Goal: Information Seeking & Learning: Check status

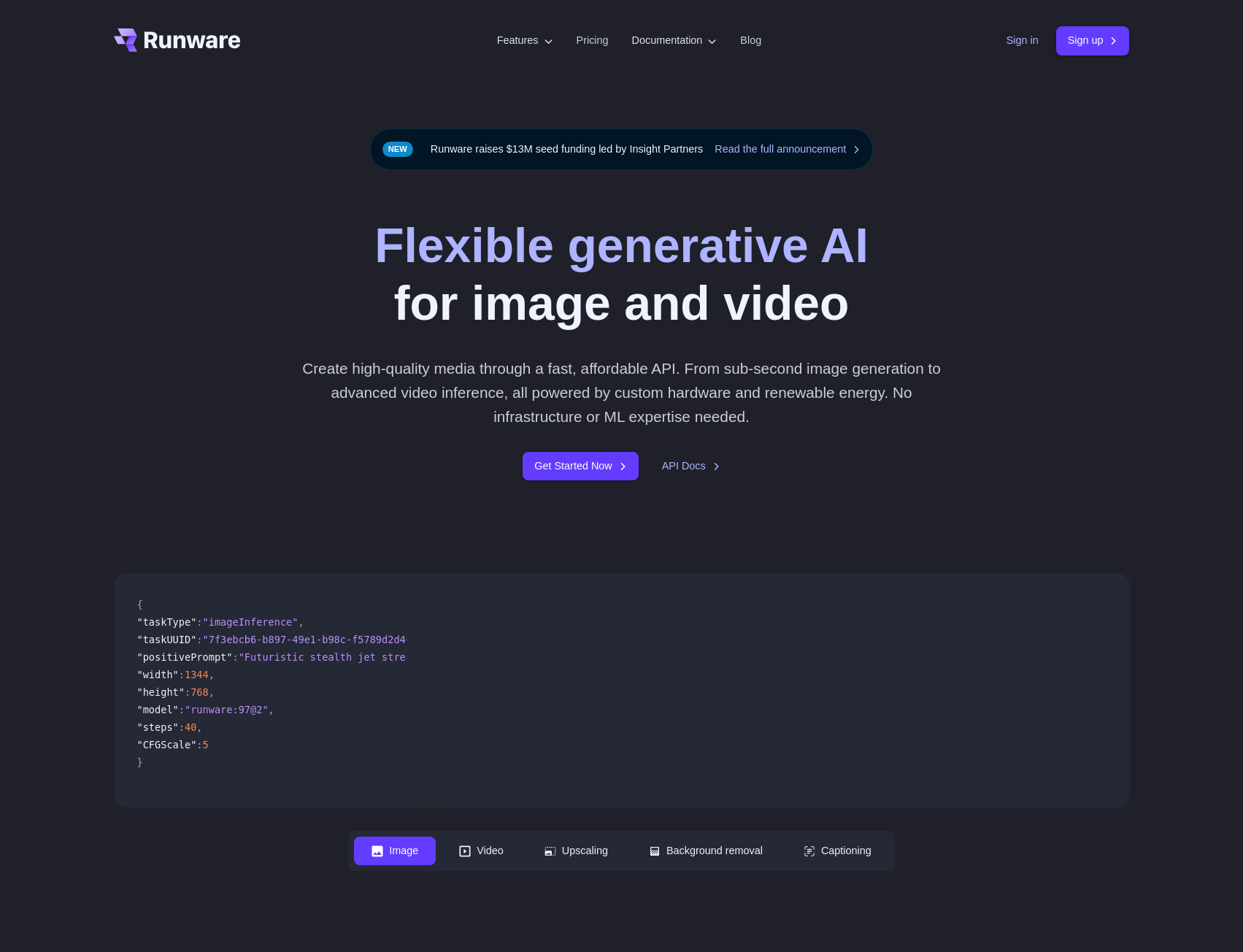
drag, startPoint x: 1030, startPoint y: 33, endPoint x: 1015, endPoint y: 40, distance: 16.6
click at [1029, 33] on link "Sign in" at bounding box center [1022, 40] width 32 height 17
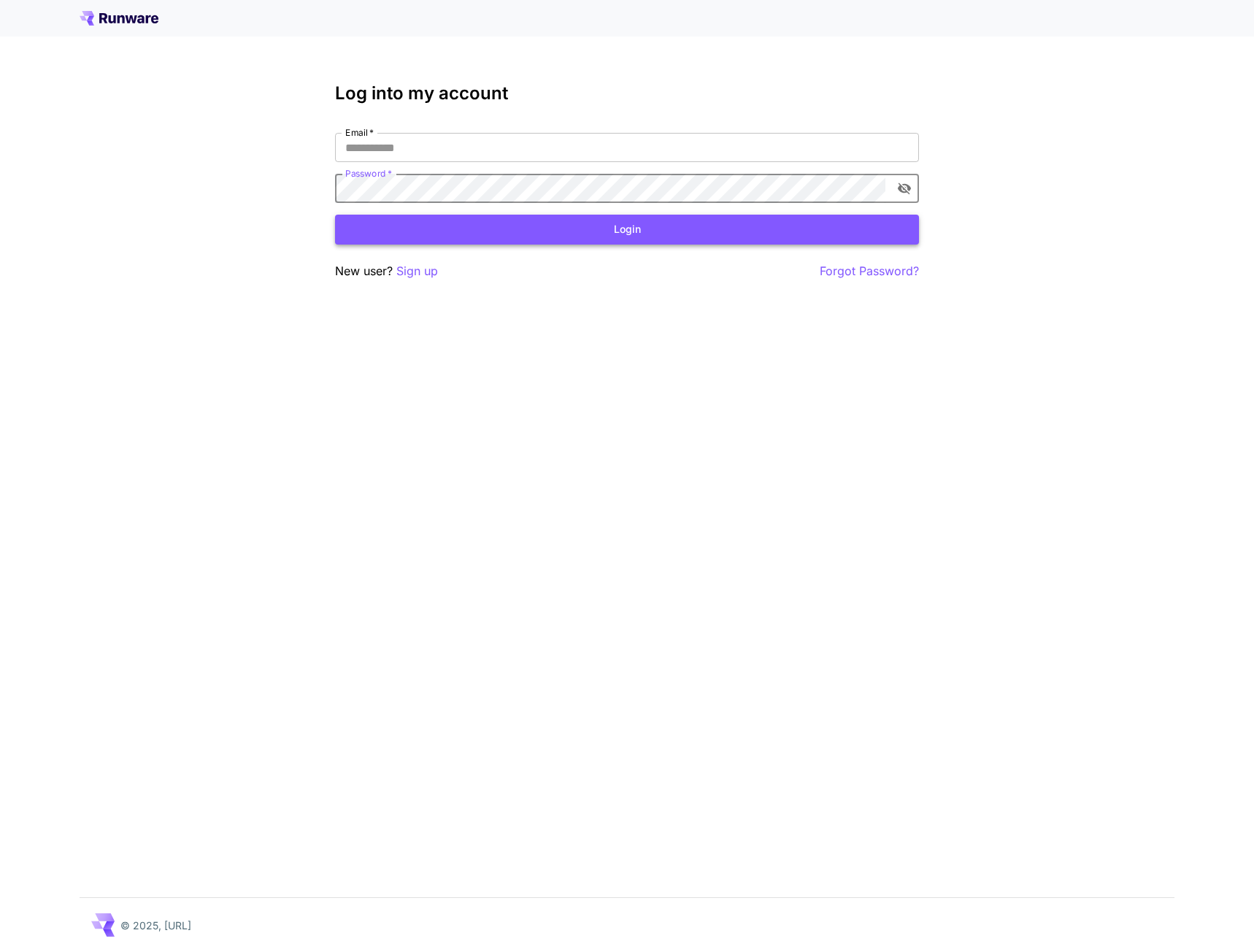
click at [467, 232] on button "Login" at bounding box center [627, 229] width 584 height 30
type input "**********"
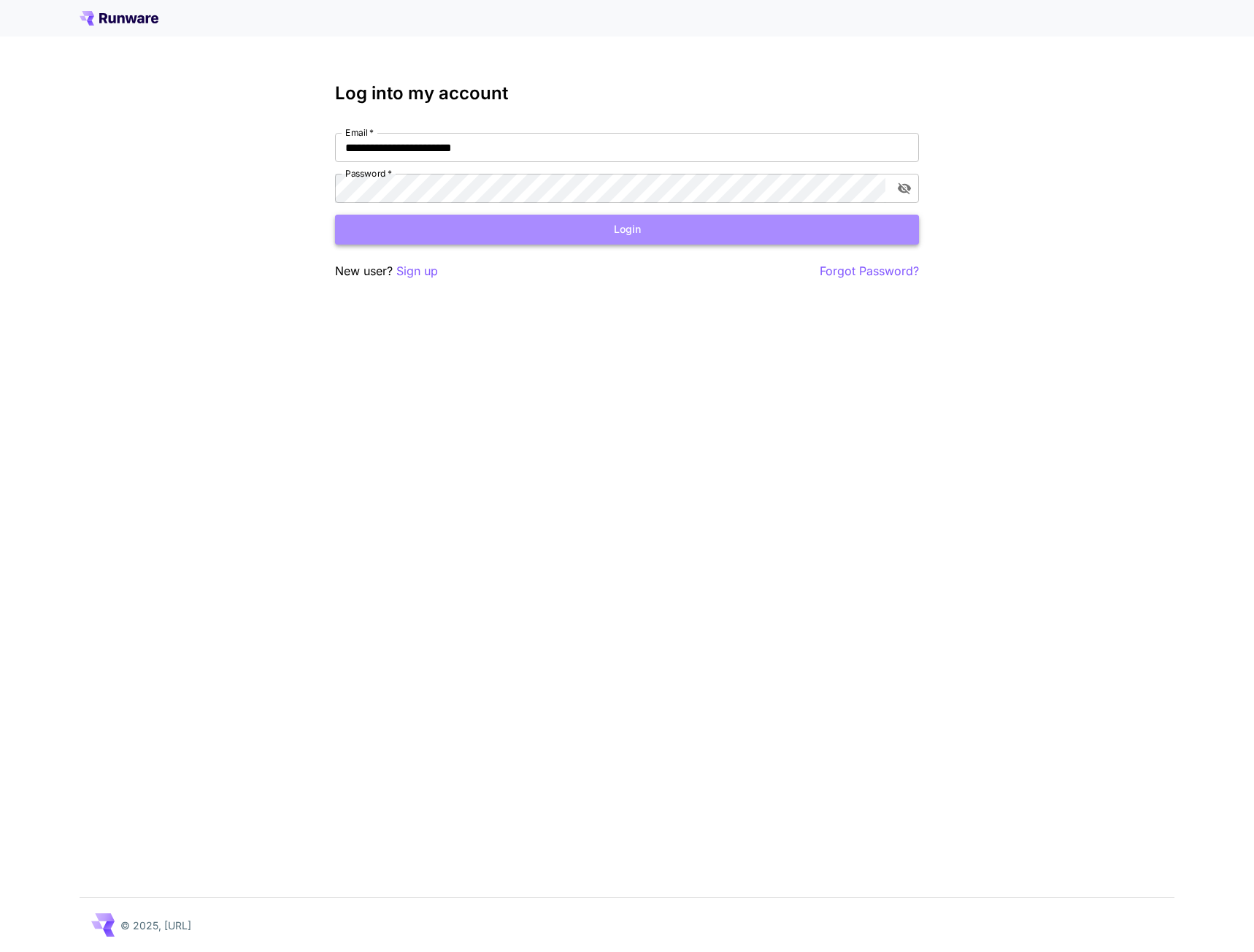
drag, startPoint x: 514, startPoint y: 231, endPoint x: 432, endPoint y: 240, distance: 82.5
click at [513, 232] on button "Login" at bounding box center [627, 229] width 584 height 30
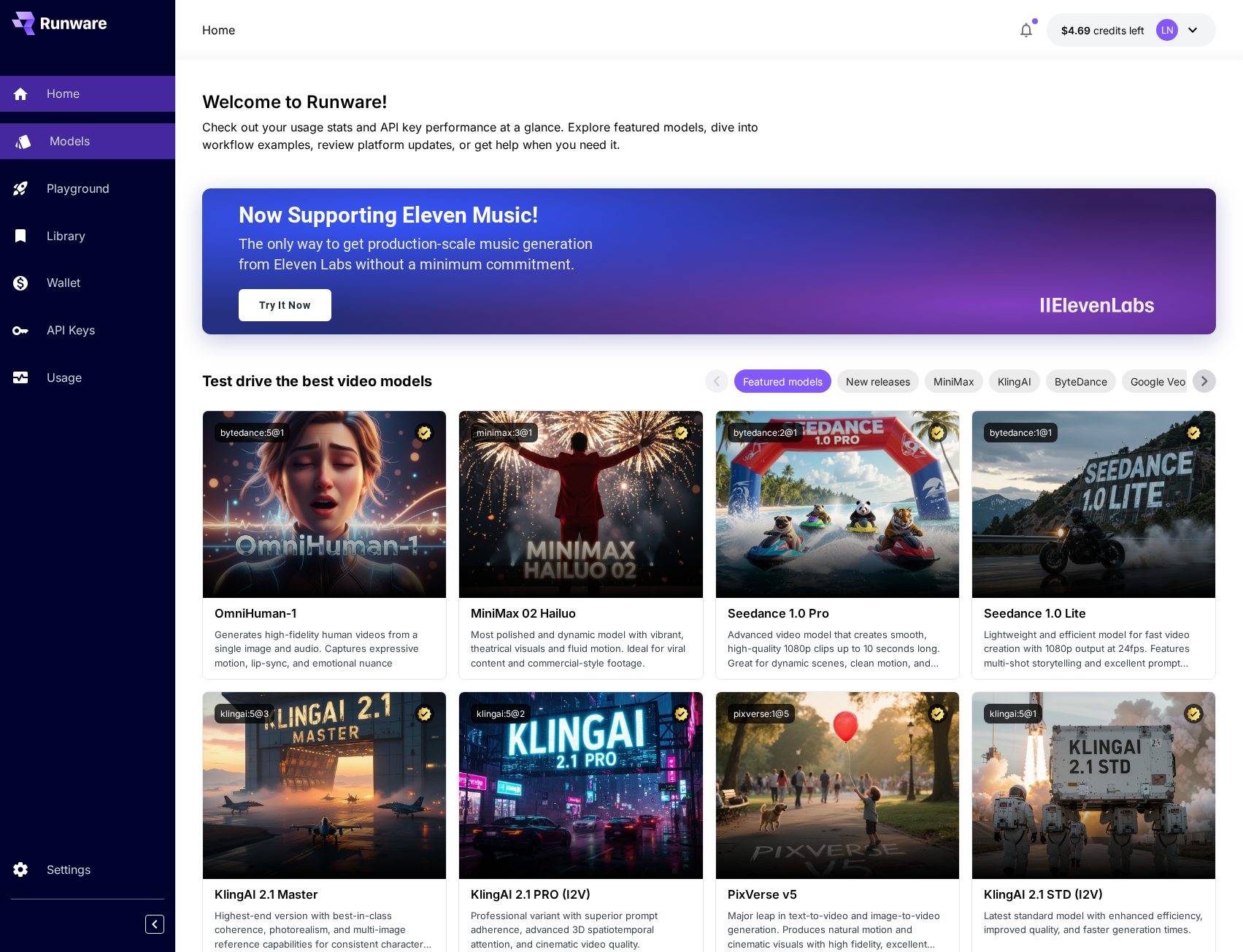
click at [73, 148] on p "Models" at bounding box center [70, 141] width 40 height 17
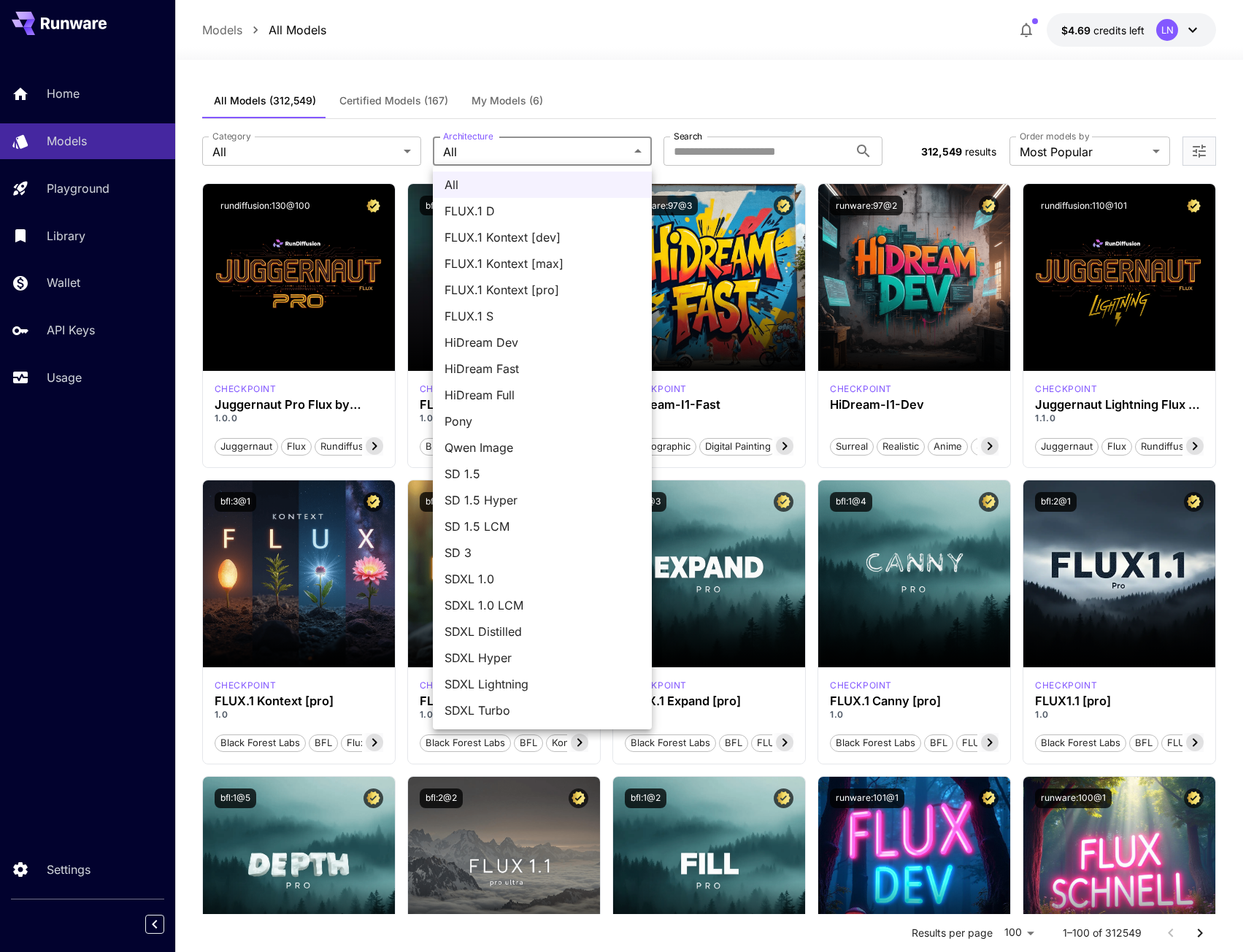
click at [653, 119] on div at bounding box center [627, 476] width 1254 height 952
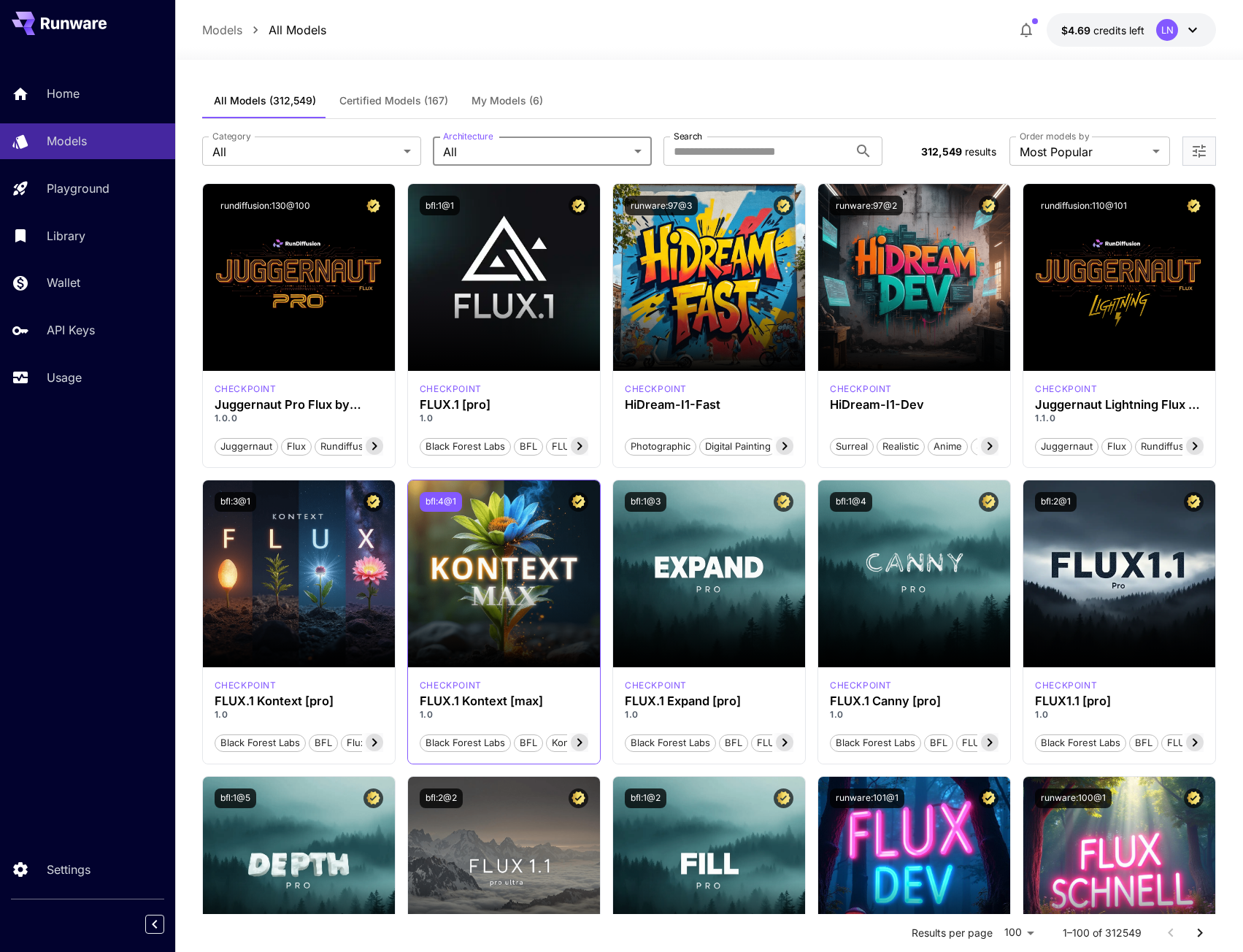
click at [435, 497] on button "bfl:4@1" at bounding box center [440, 501] width 42 height 20
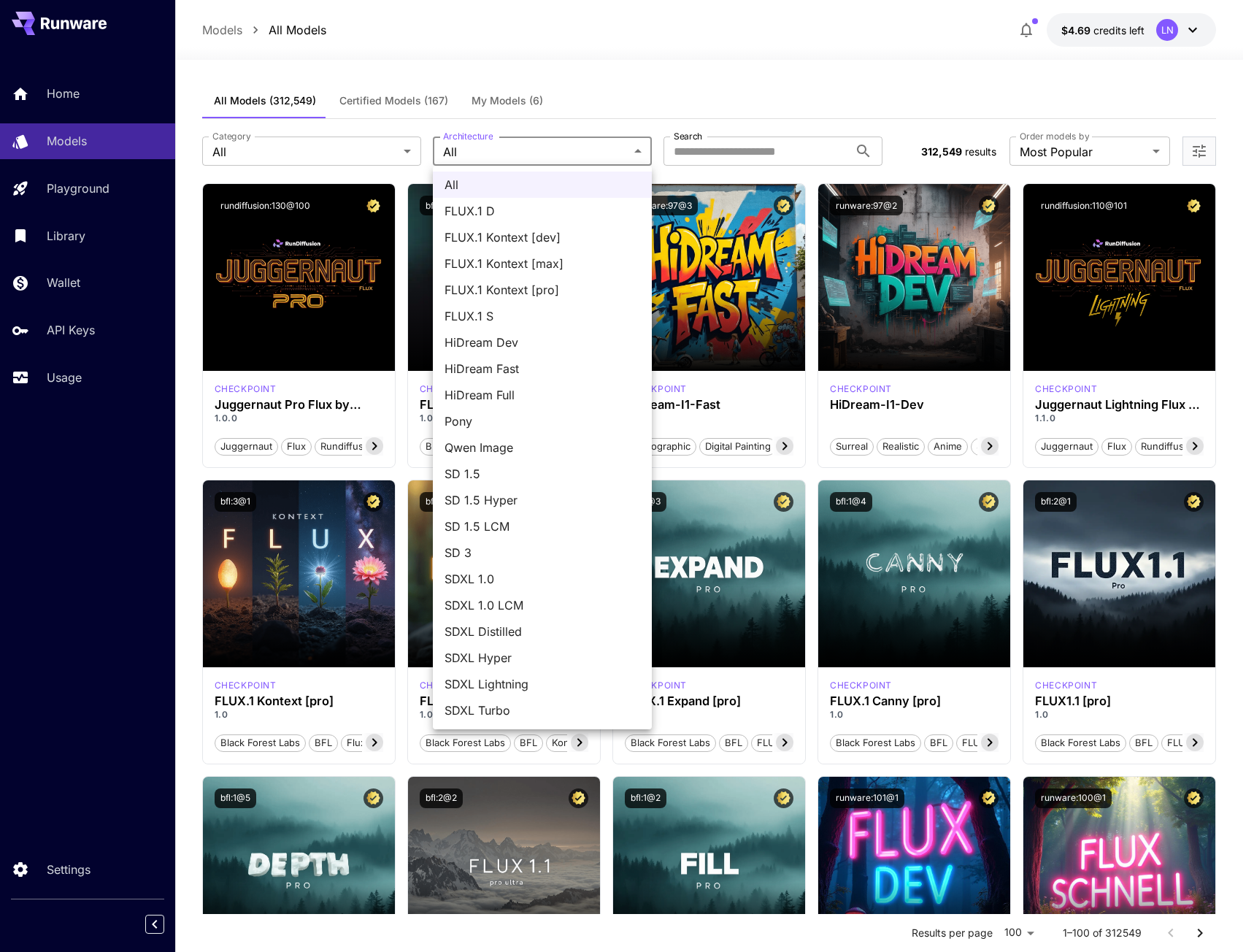
click at [349, 149] on div at bounding box center [627, 476] width 1254 height 952
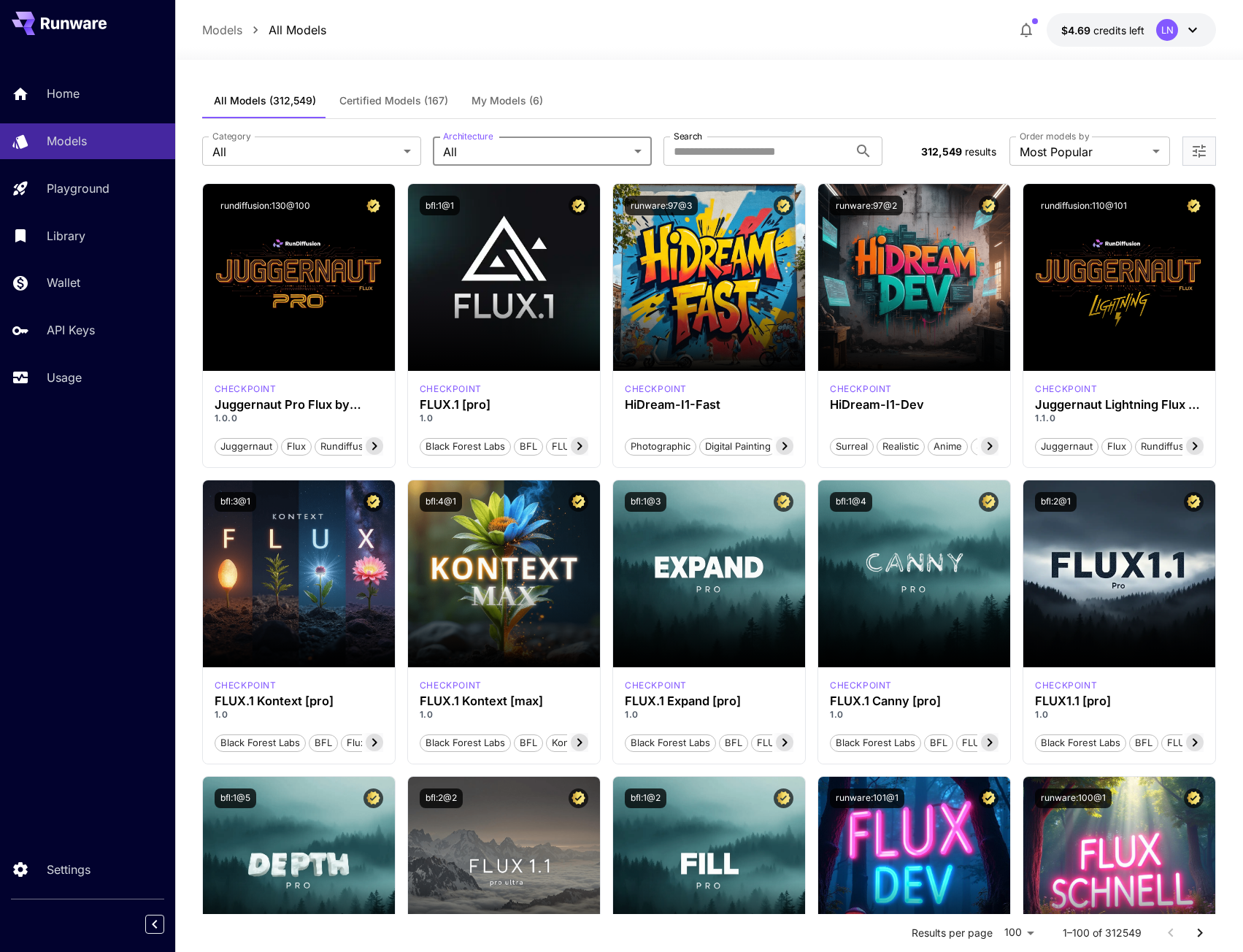
click at [348, 151] on div "All FLUX.1 D FLUX.1 Kontext [dev] FLUX.1 Kontext [max] FLUX.1 Kontext [pro] FLU…" at bounding box center [621, 476] width 1243 height 952
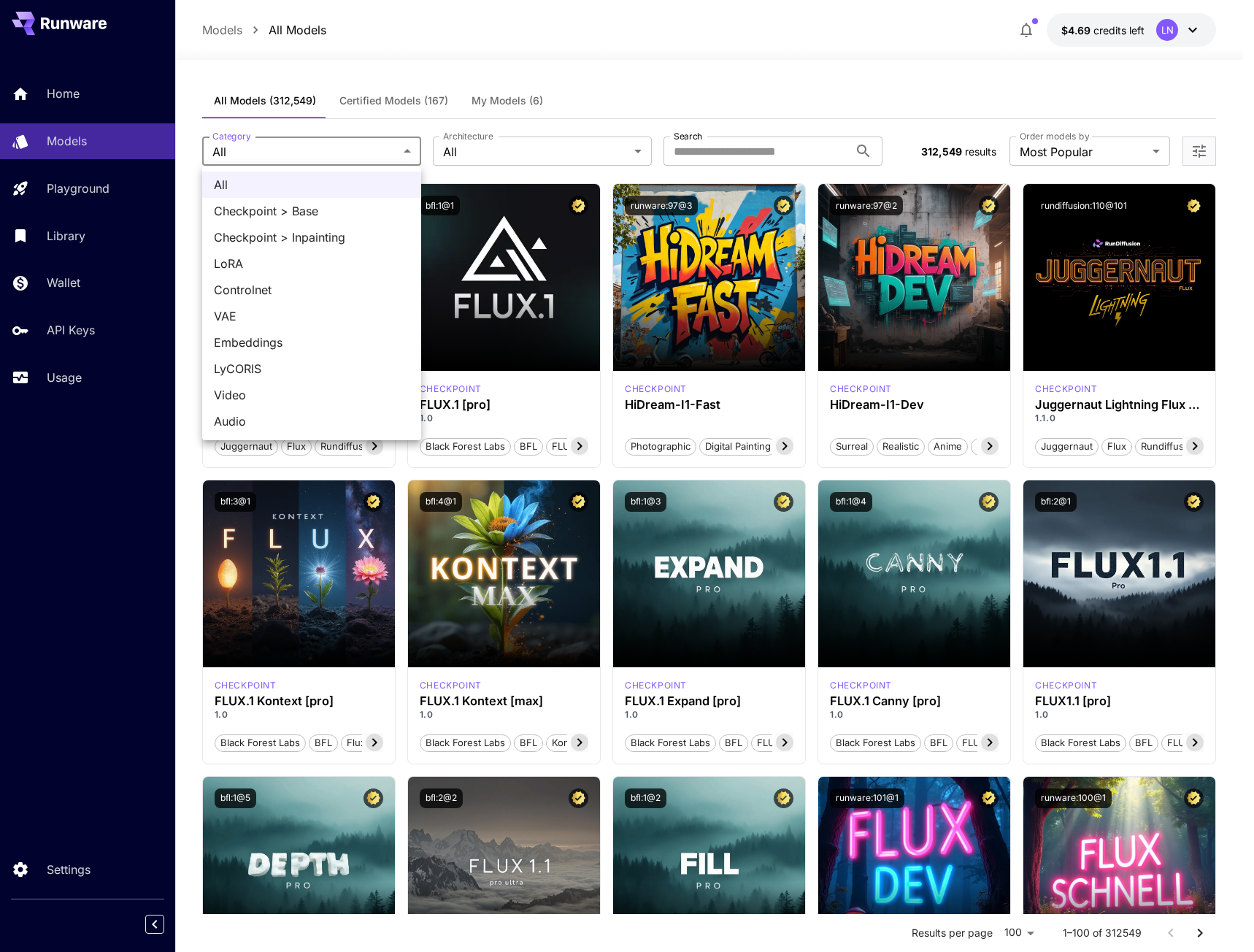
click at [279, 349] on span "Embeddings" at bounding box center [312, 342] width 196 height 17
type input "**********"
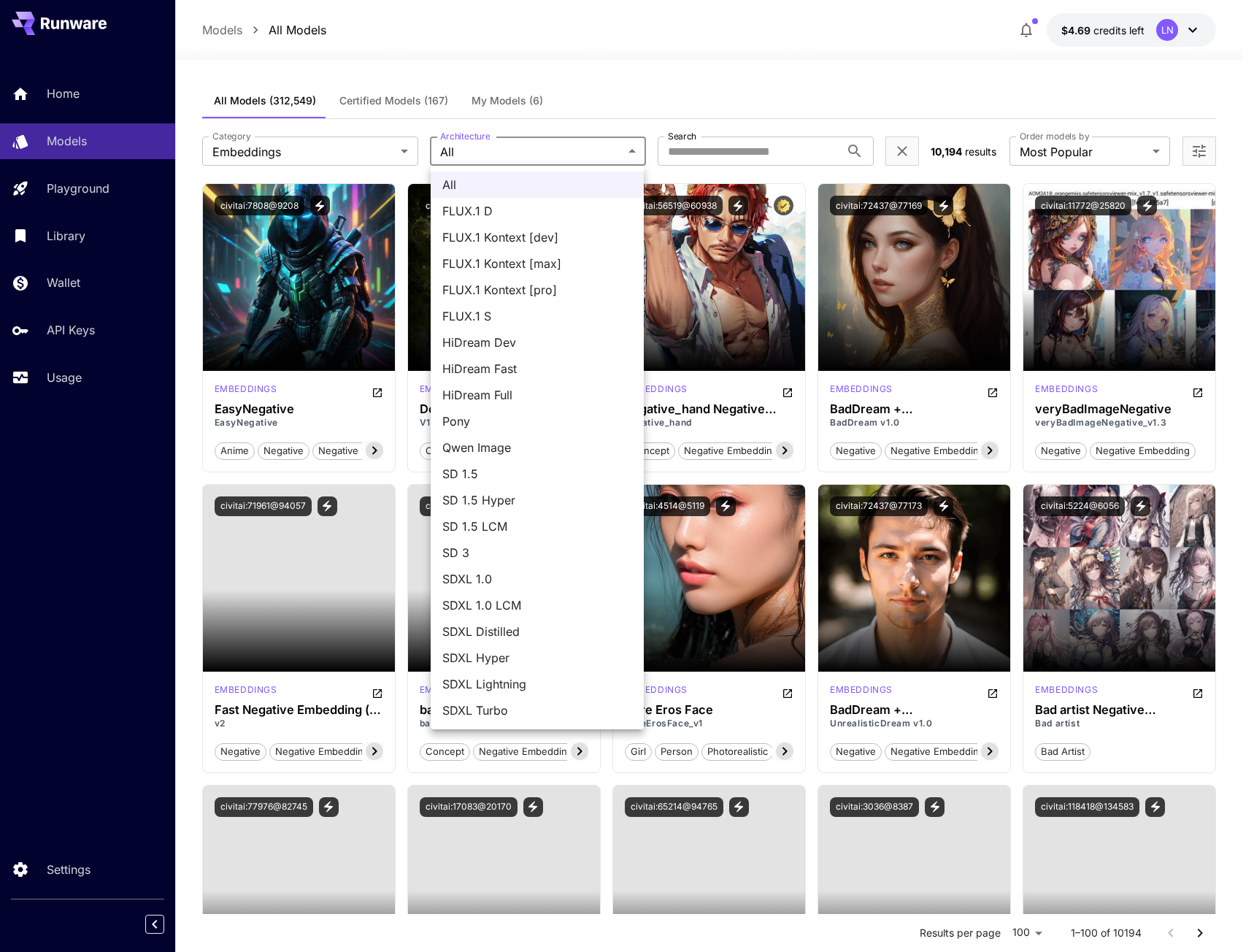
click at [497, 416] on span "Pony" at bounding box center [537, 421] width 190 height 17
type input "****"
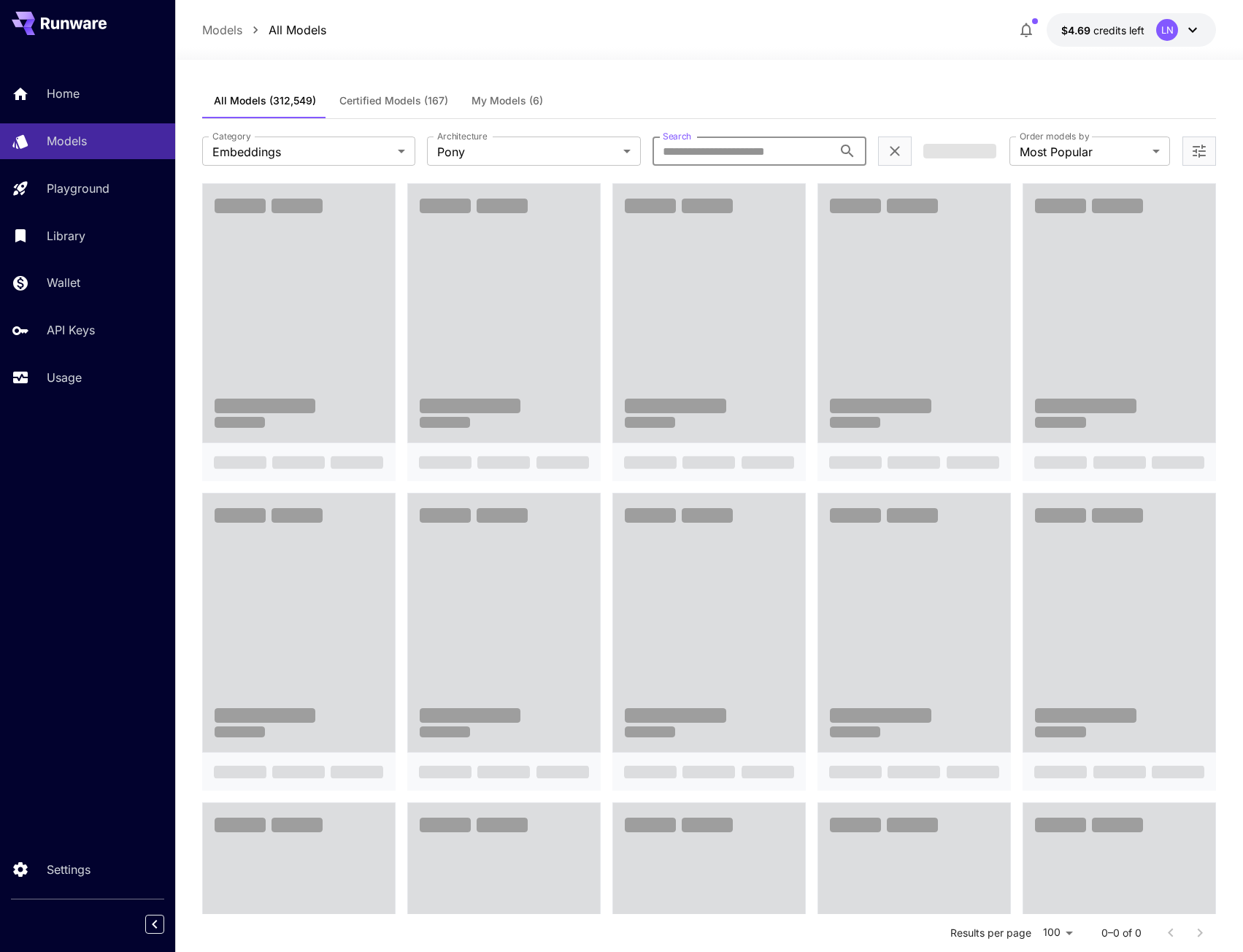
click at [715, 152] on input "Search" at bounding box center [742, 151] width 180 height 29
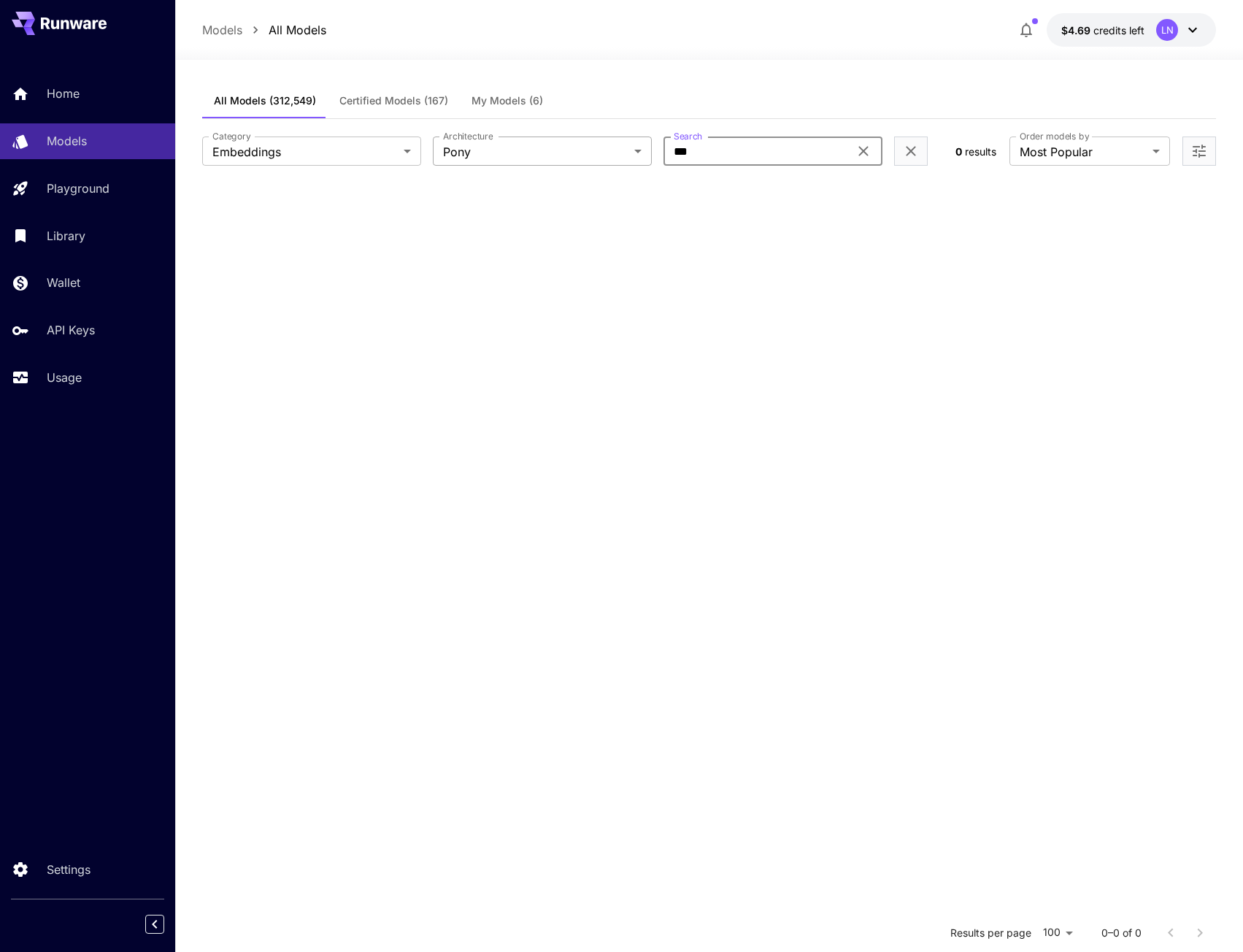
type input "***"
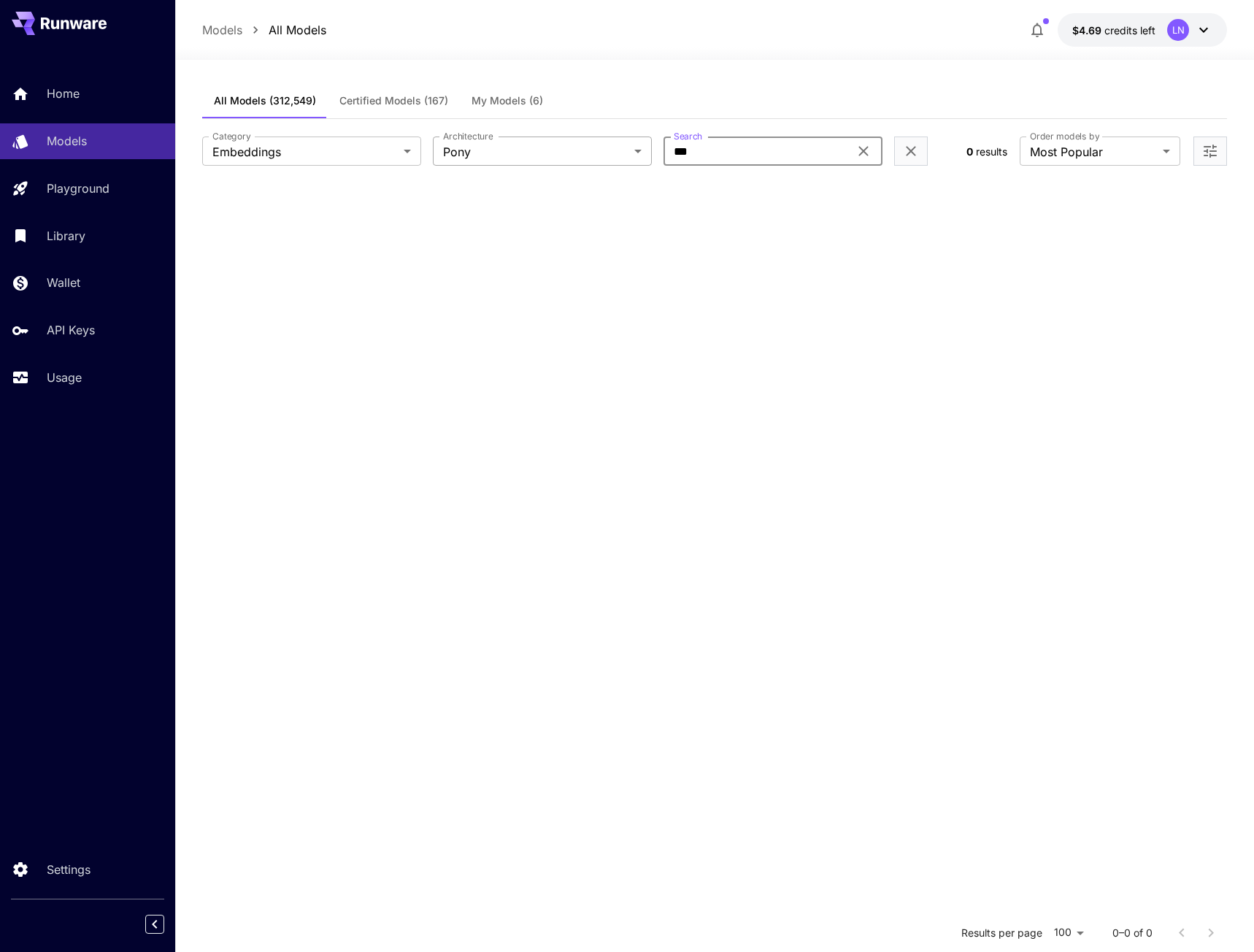
click at [492, 147] on body "**********" at bounding box center [627, 608] width 1254 height 1217
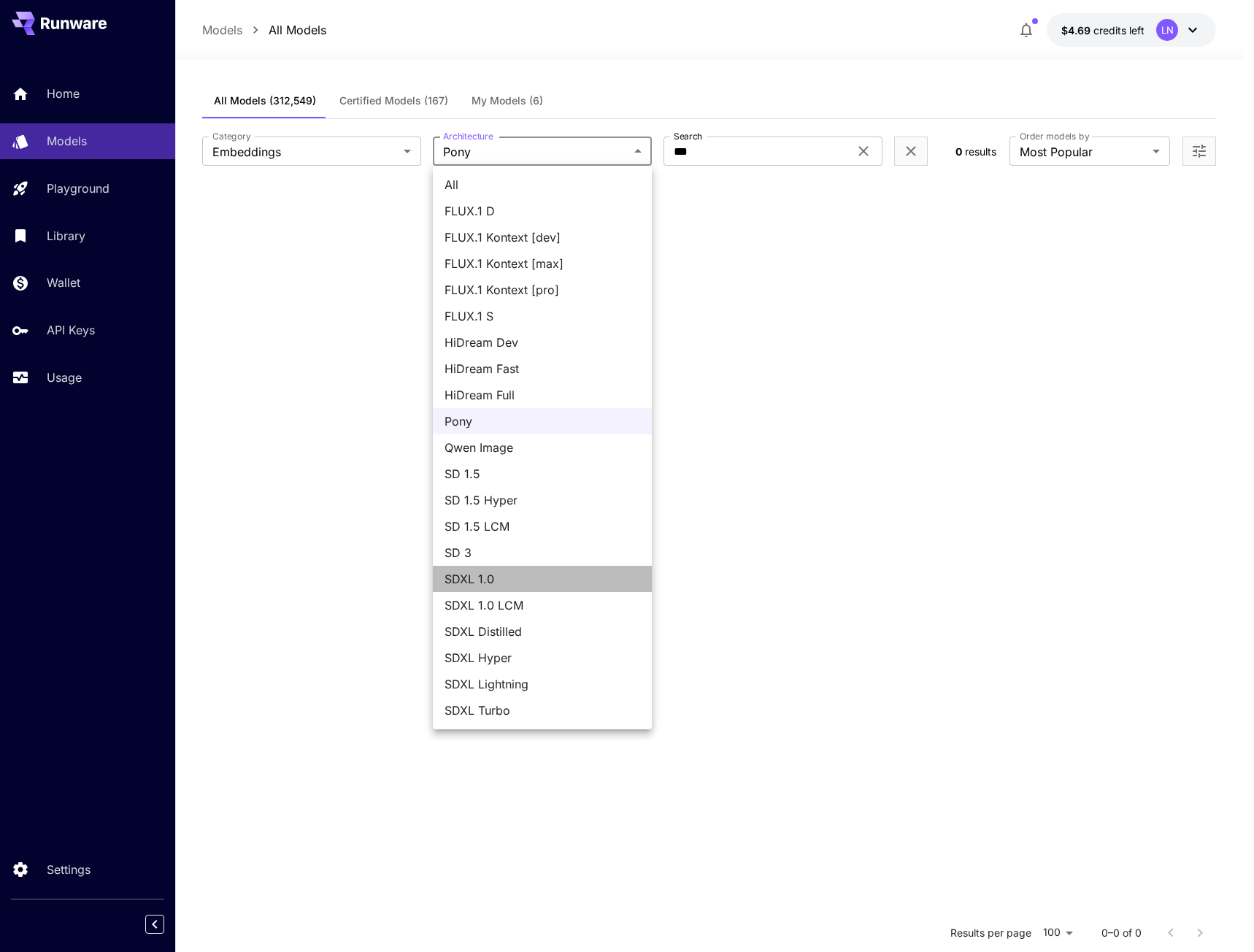
click at [510, 578] on span "SDXL 1.0" at bounding box center [542, 579] width 196 height 17
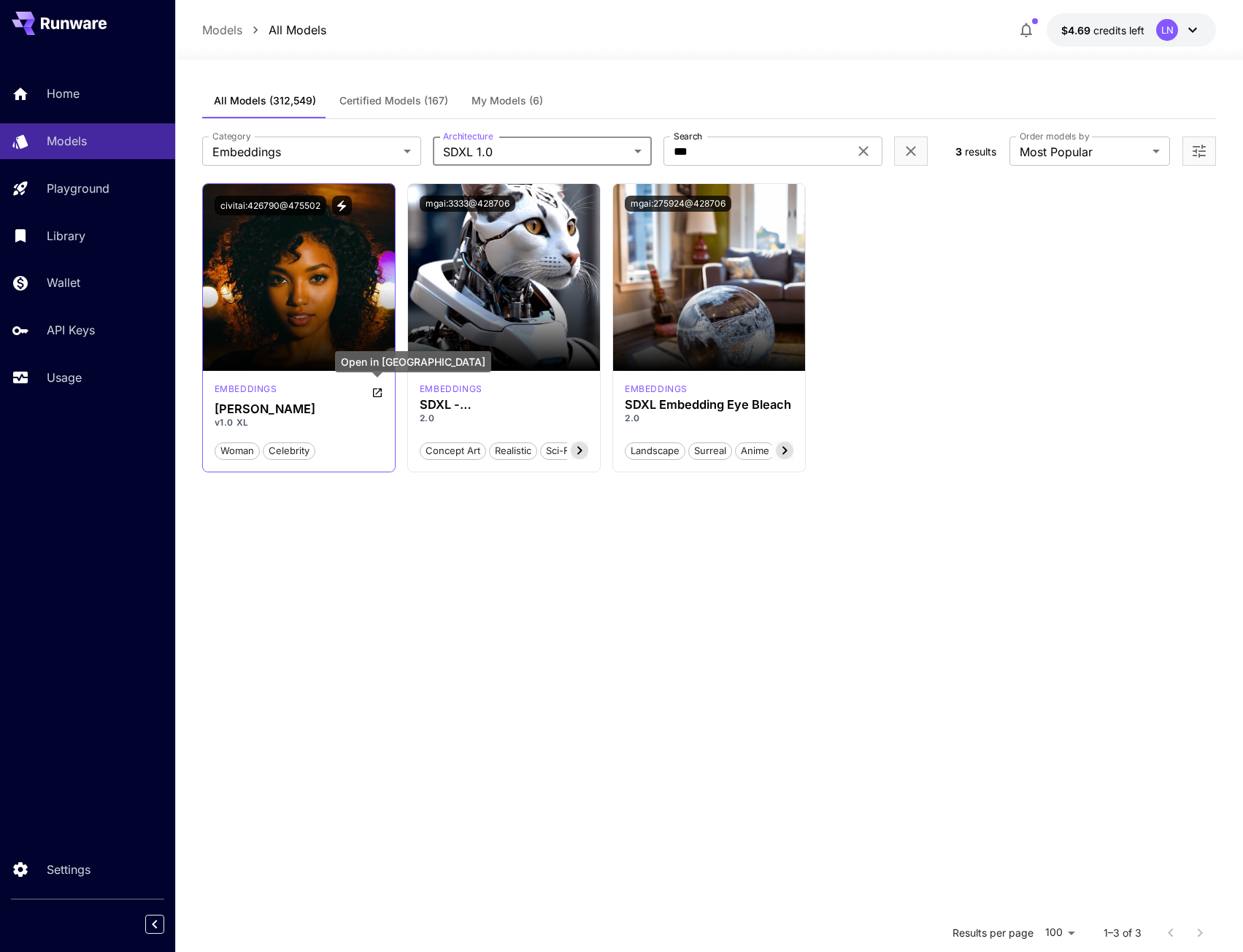
click at [371, 394] on icon "Open in CivitAI" at bounding box center [377, 393] width 12 height 12
click at [336, 201] on icon "View trigger words" at bounding box center [341, 205] width 13 height 13
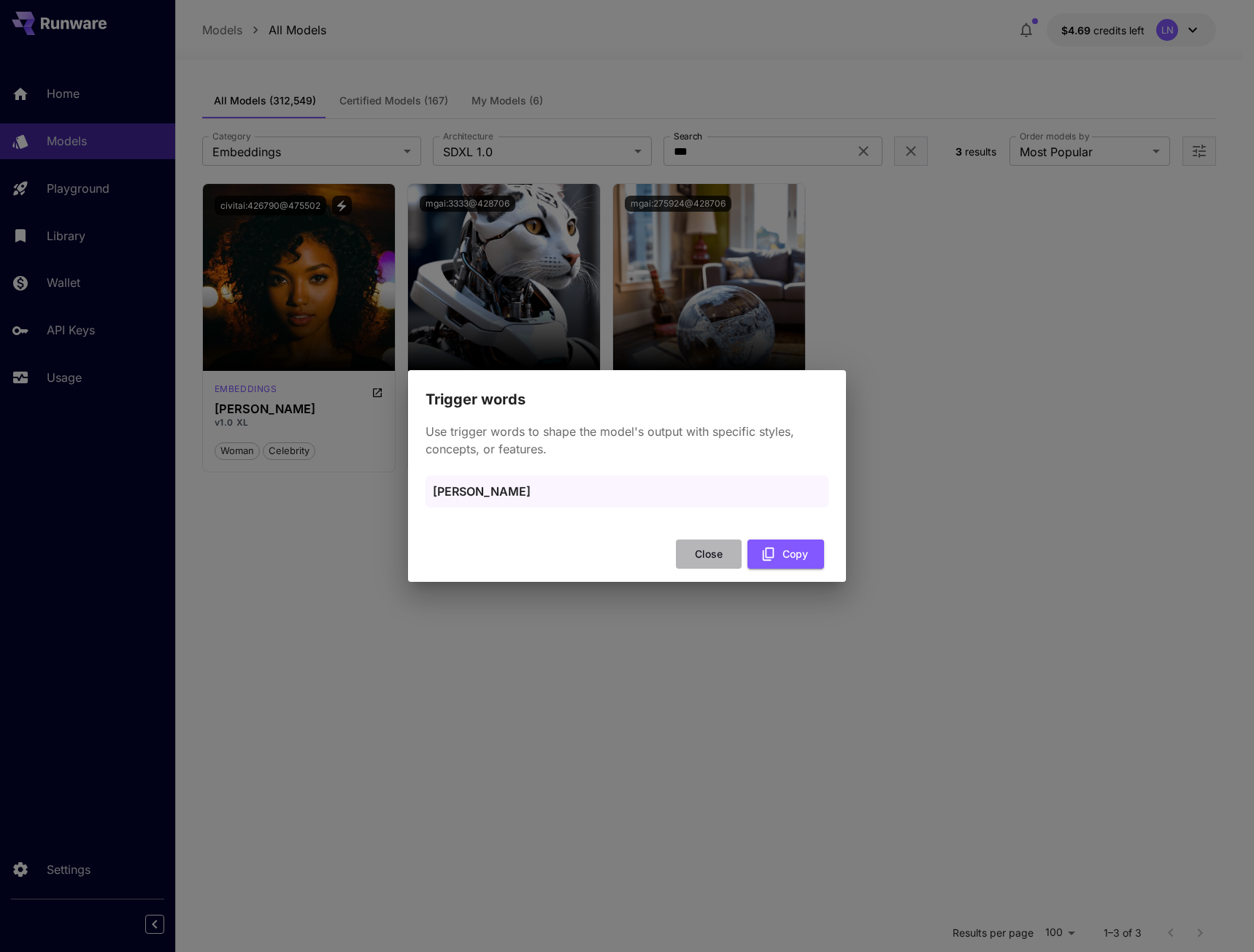
click at [708, 552] on button "Close" at bounding box center [708, 555] width 66 height 30
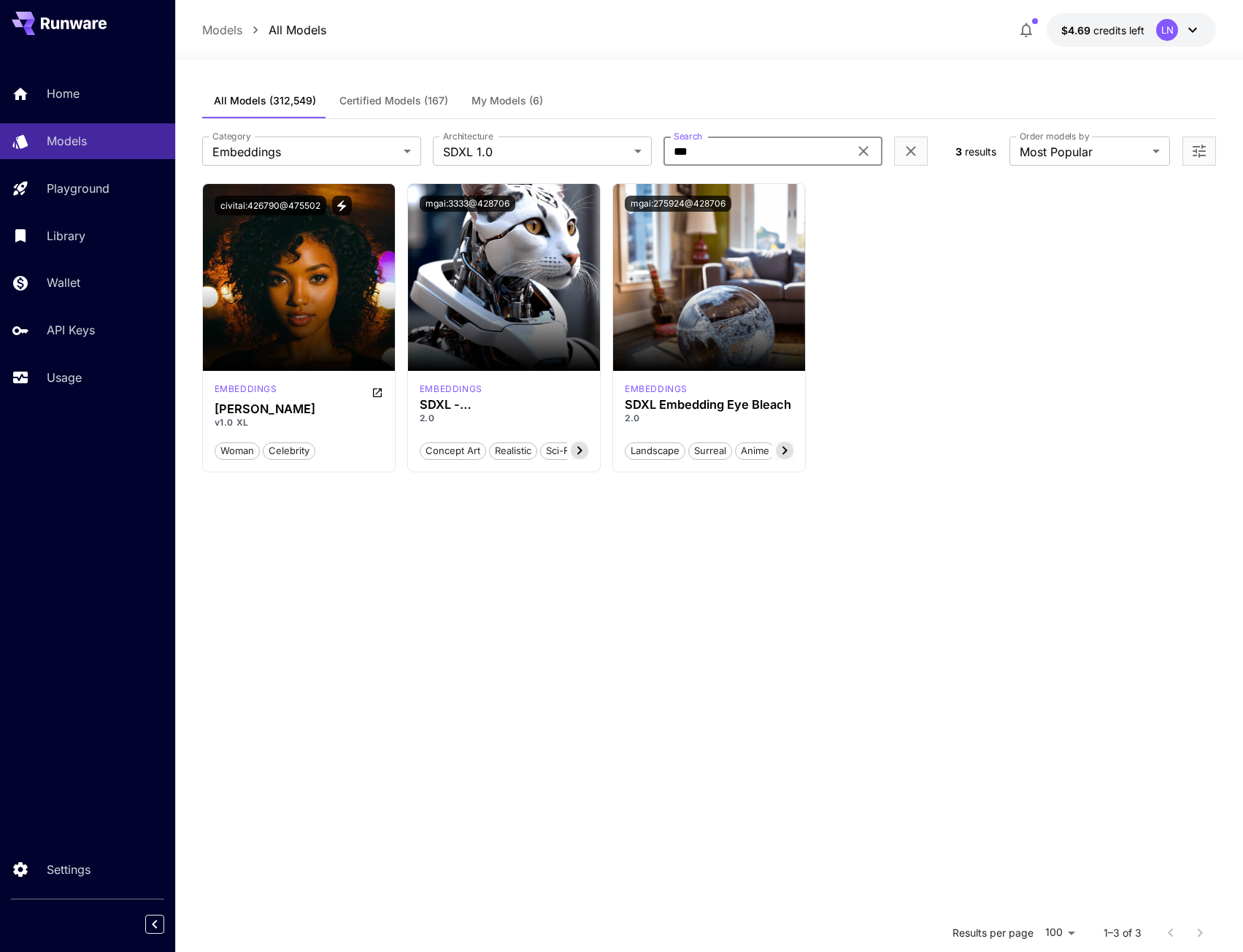
click at [759, 159] on input "***" at bounding box center [756, 151] width 186 height 29
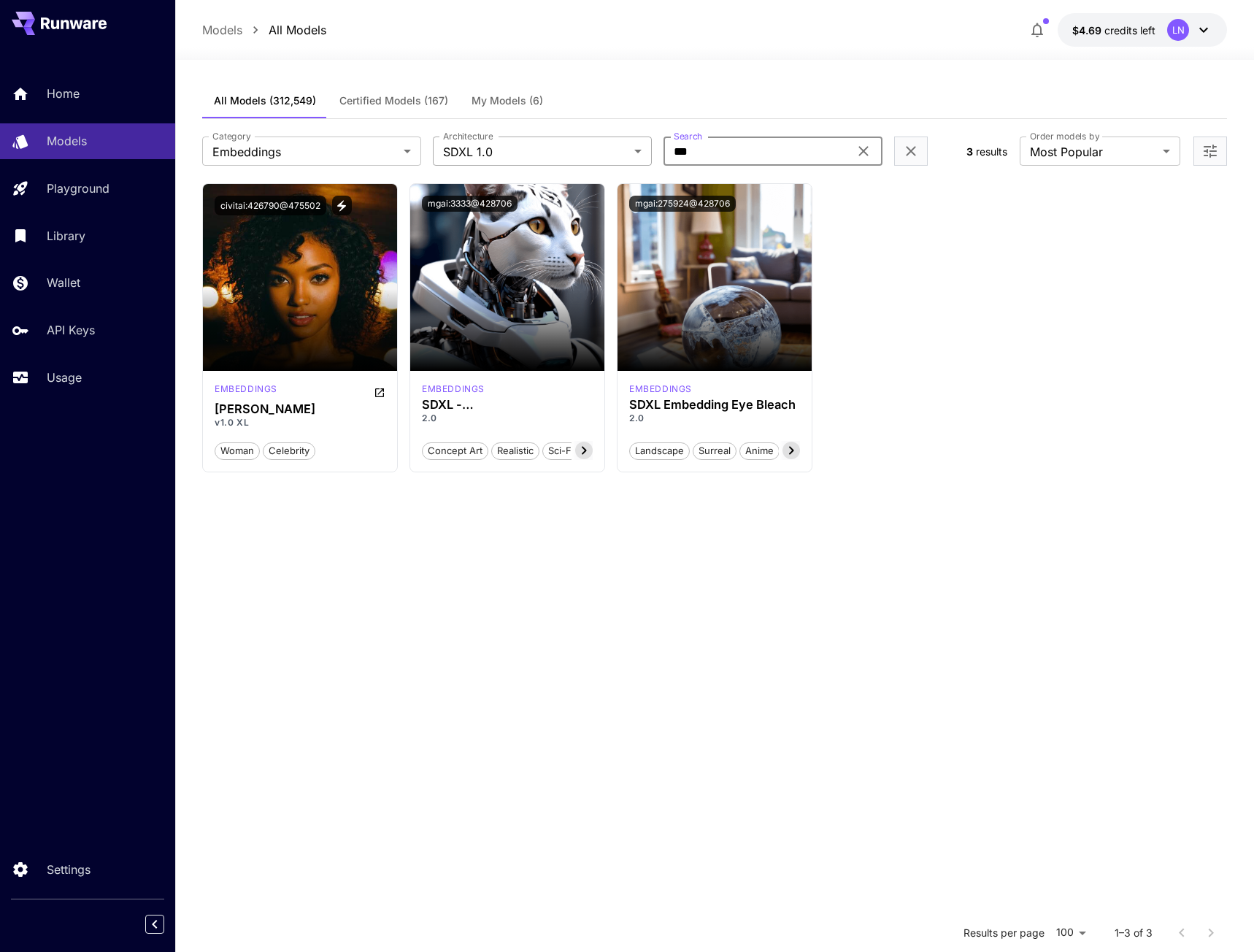
click at [509, 153] on body "**********" at bounding box center [627, 608] width 1254 height 1217
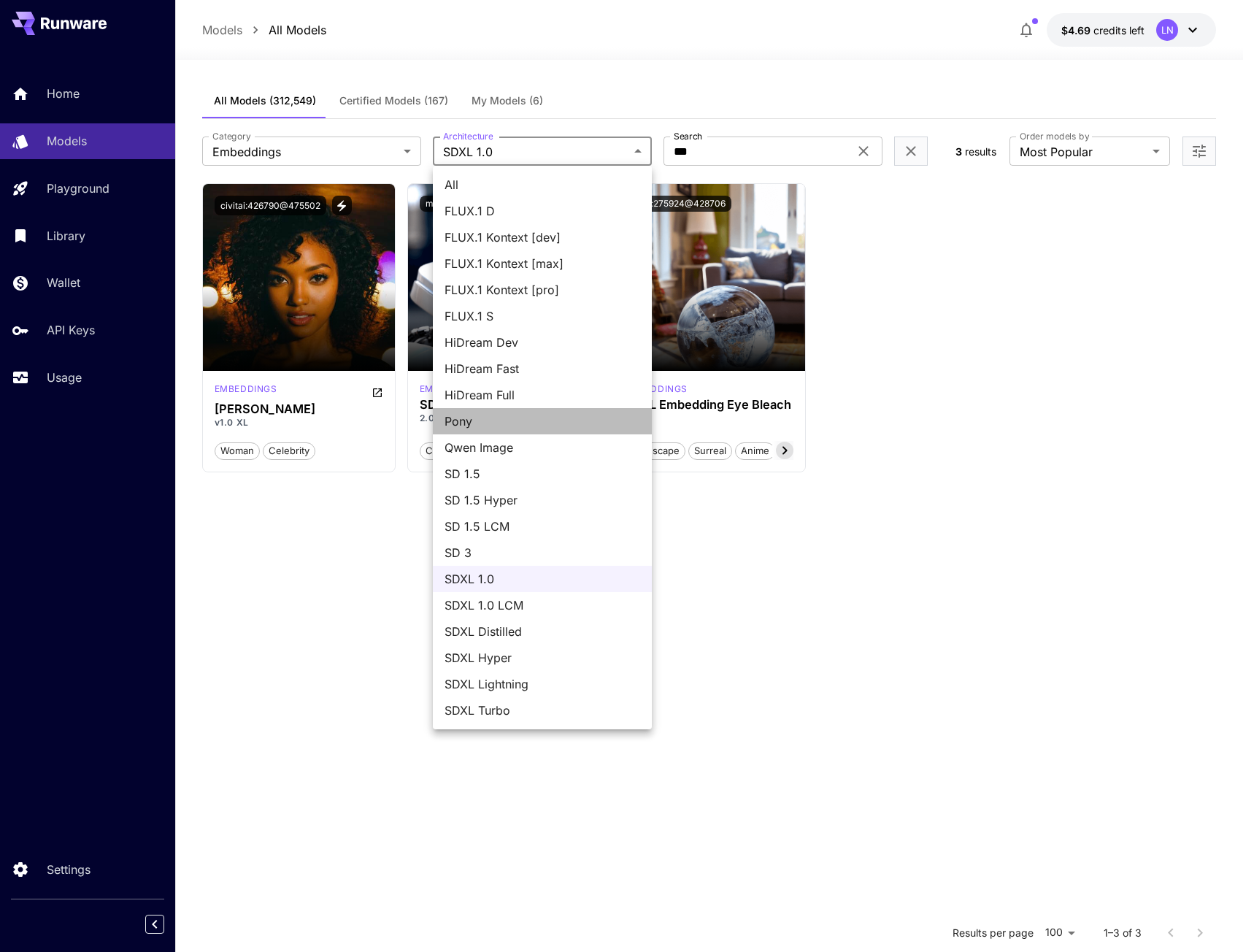
click at [490, 419] on span "Pony" at bounding box center [542, 421] width 196 height 17
type input "****"
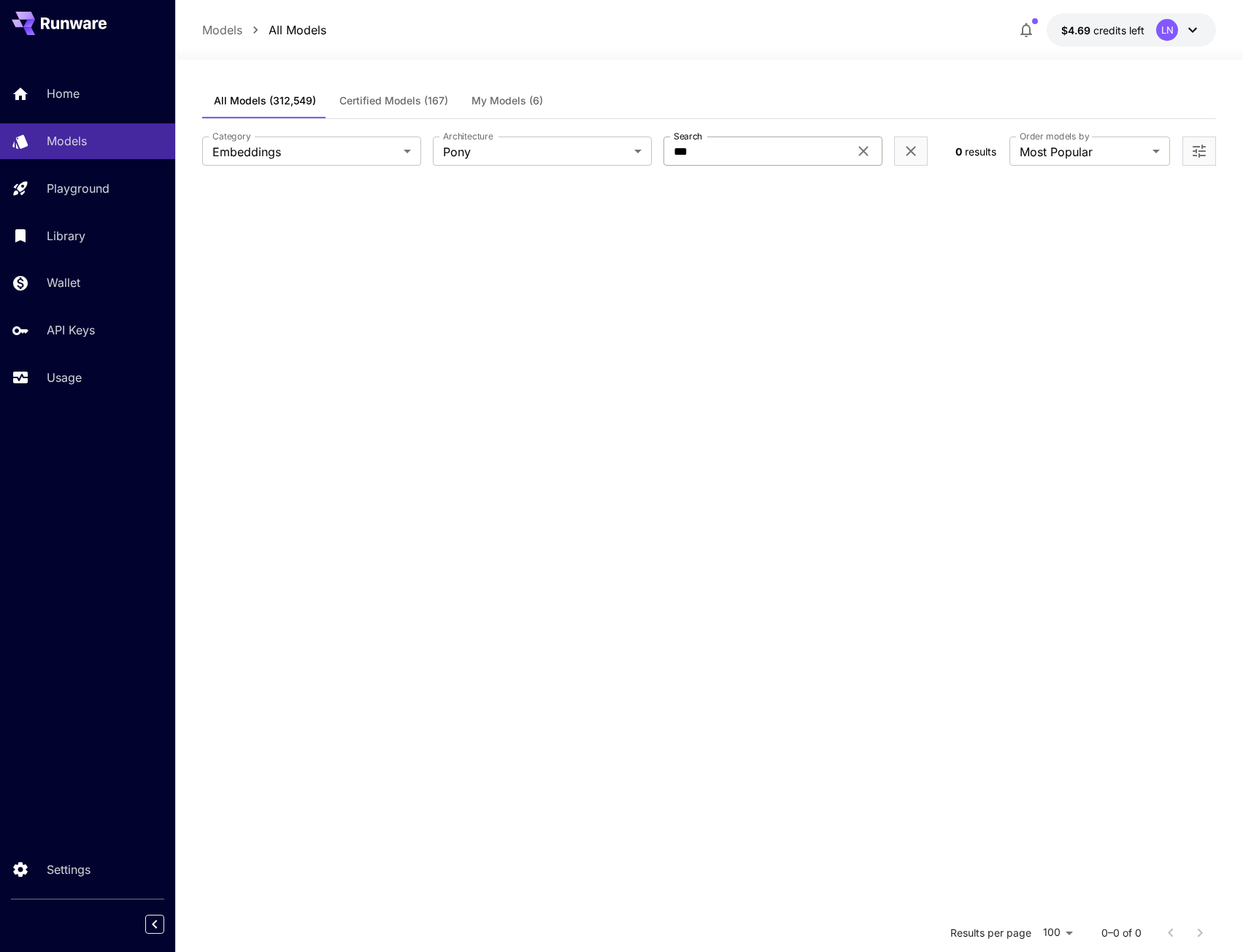
click at [870, 148] on icon at bounding box center [863, 151] width 17 height 17
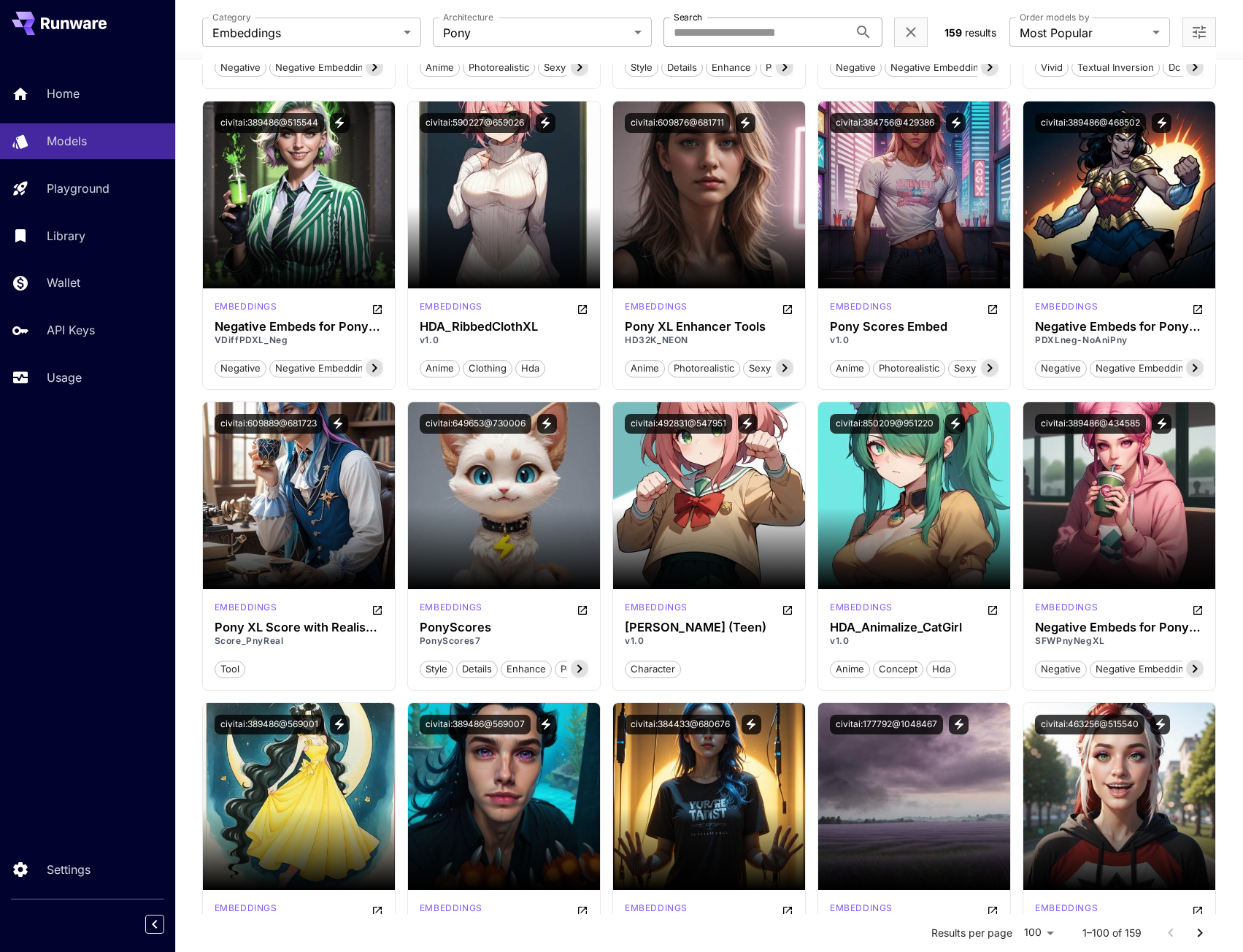
scroll to position [957, 0]
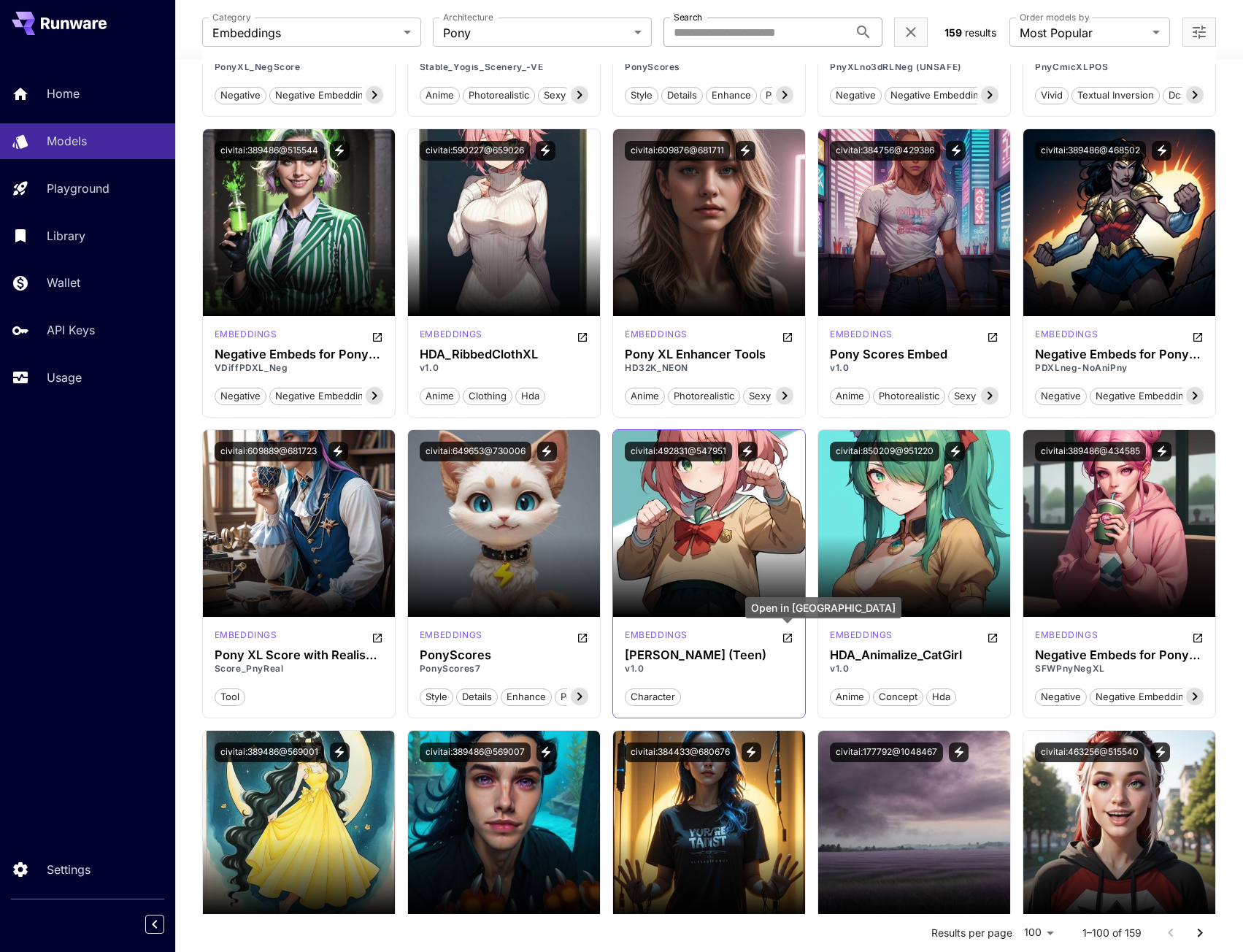
click at [788, 639] on icon "Open in CivitAI" at bounding box center [787, 638] width 12 height 12
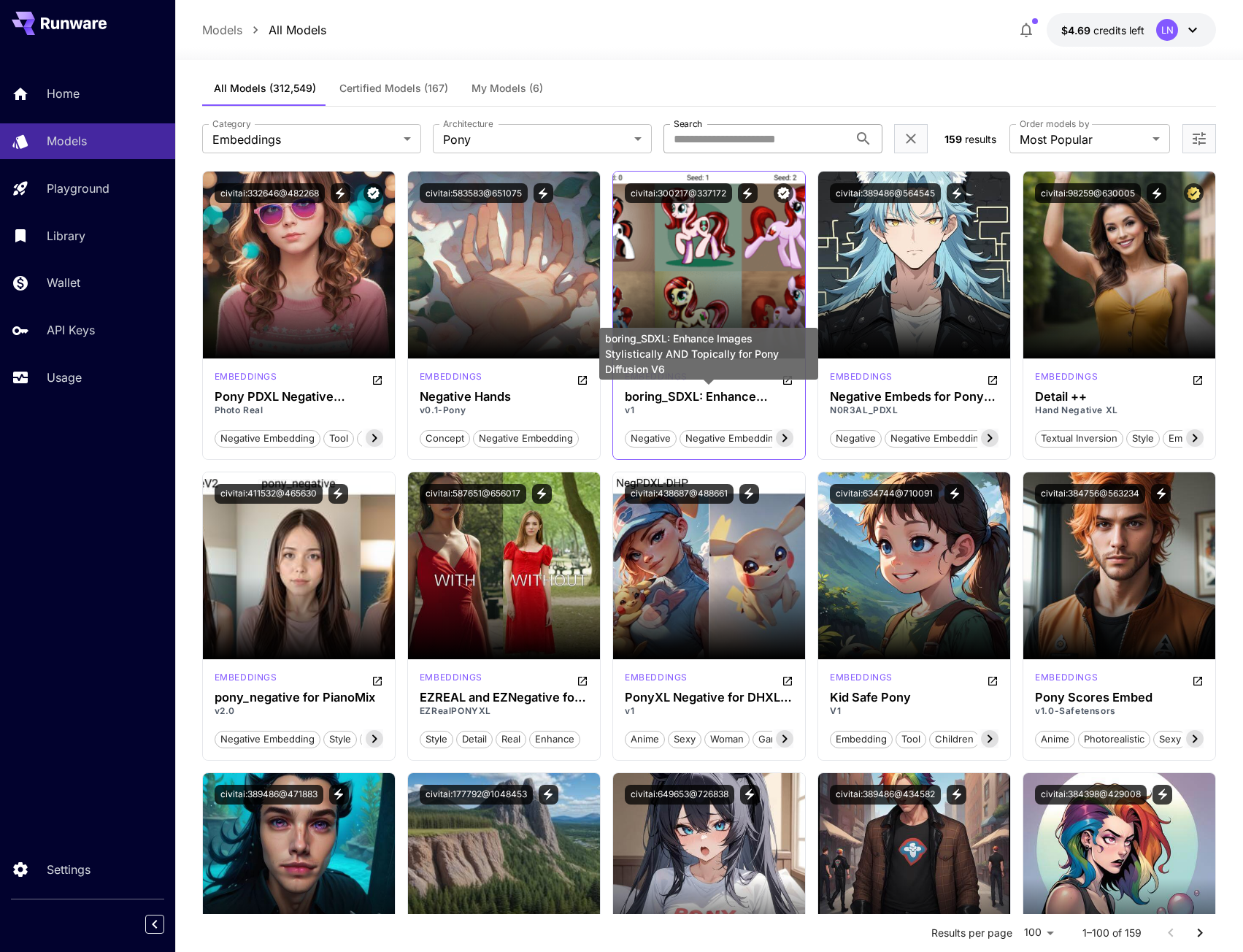
scroll to position [0, 0]
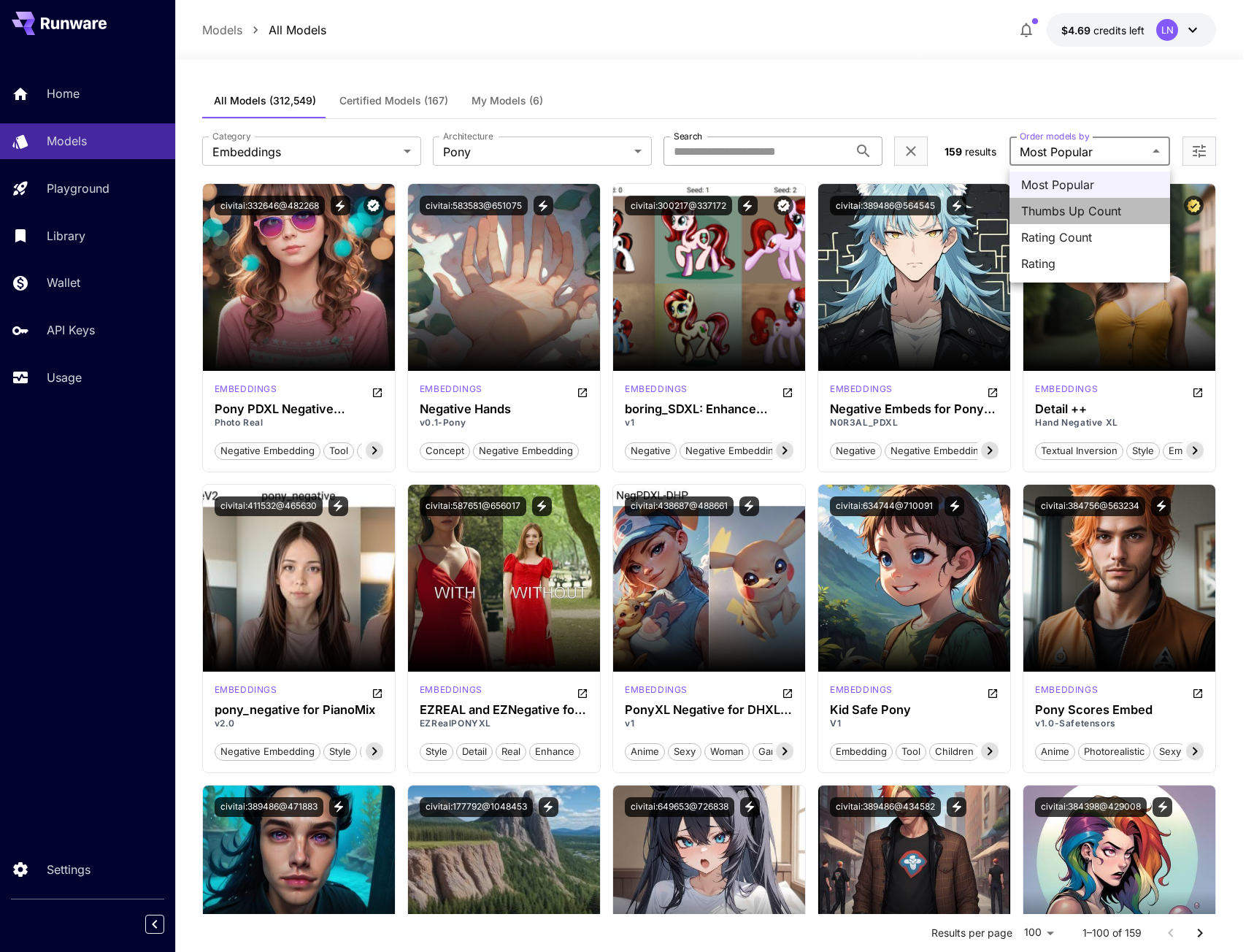
click at [1055, 217] on span "Thumbs Up Count" at bounding box center [1089, 211] width 137 height 17
type input "**********"
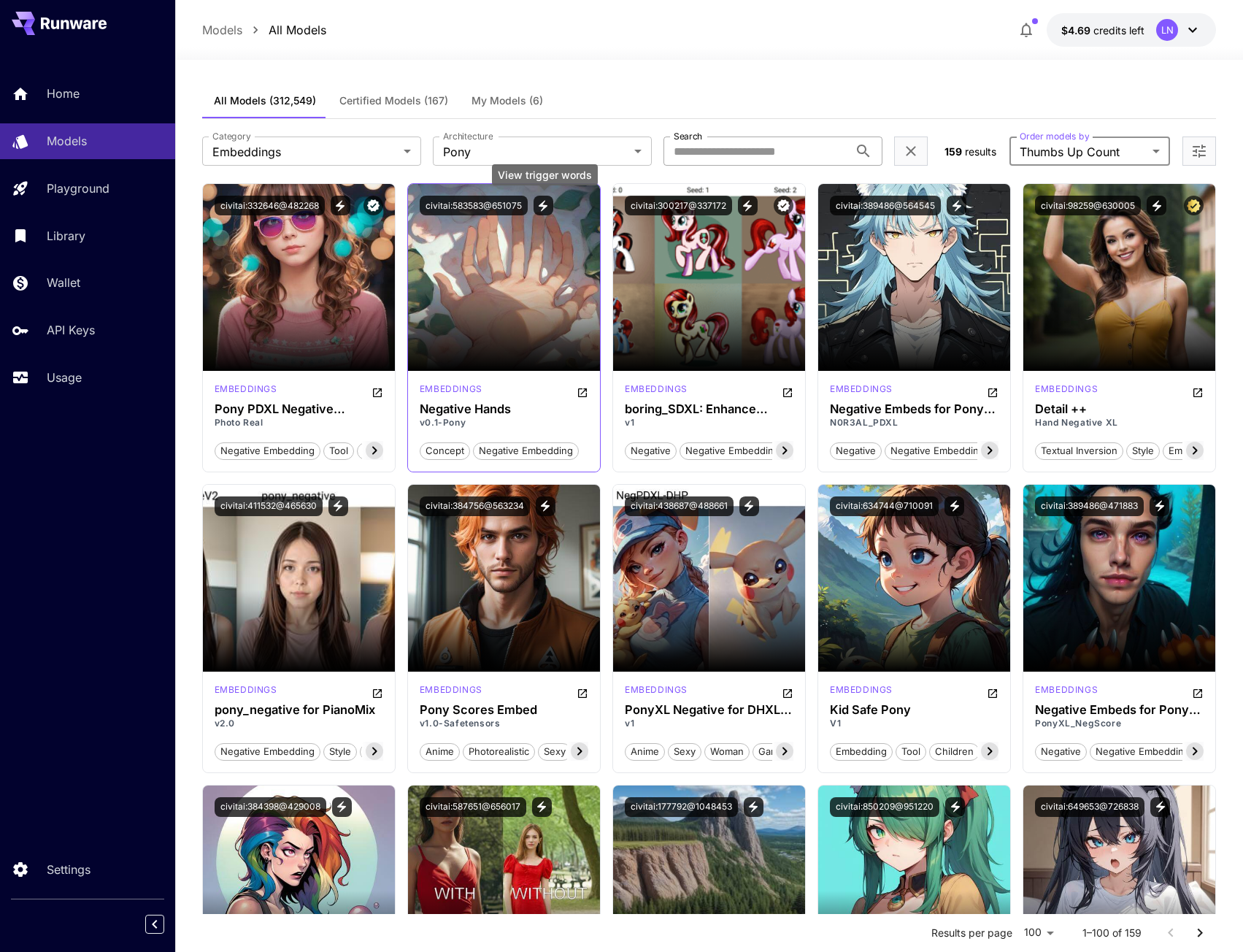
click at [551, 202] on button "View trigger words" at bounding box center [543, 205] width 20 height 20
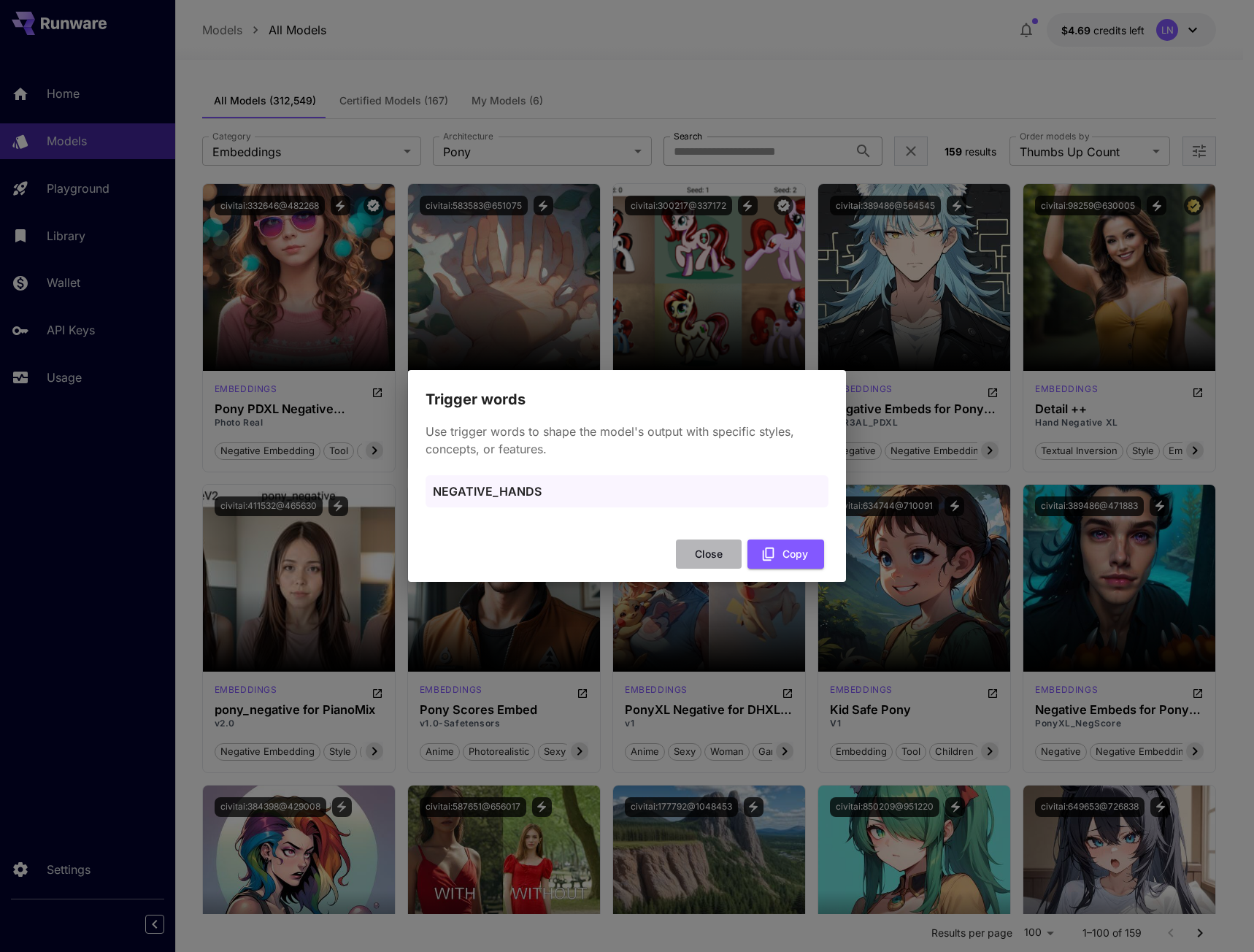
click at [711, 555] on button "Close" at bounding box center [708, 555] width 66 height 30
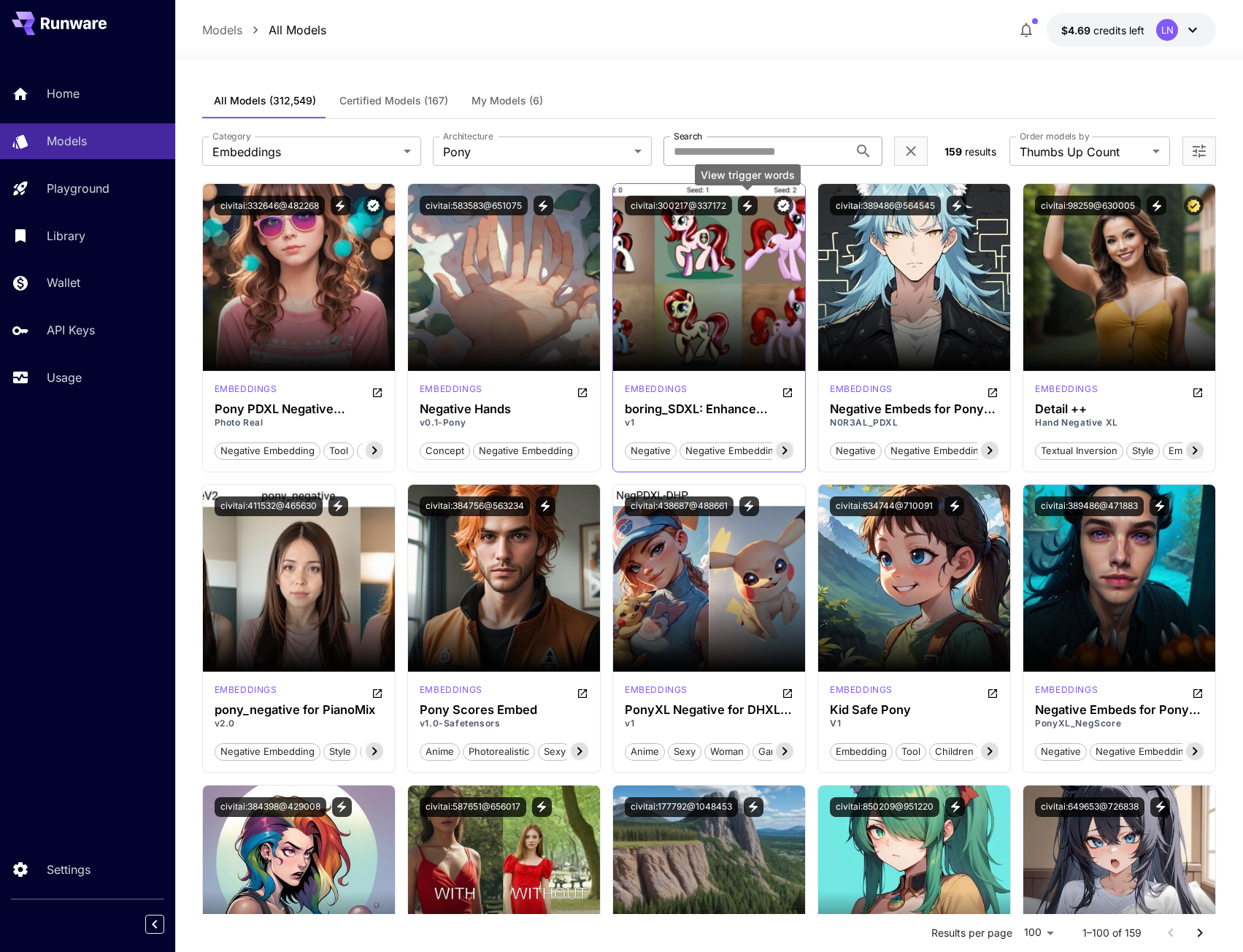
click at [753, 204] on icon "View trigger words" at bounding box center [747, 205] width 13 height 13
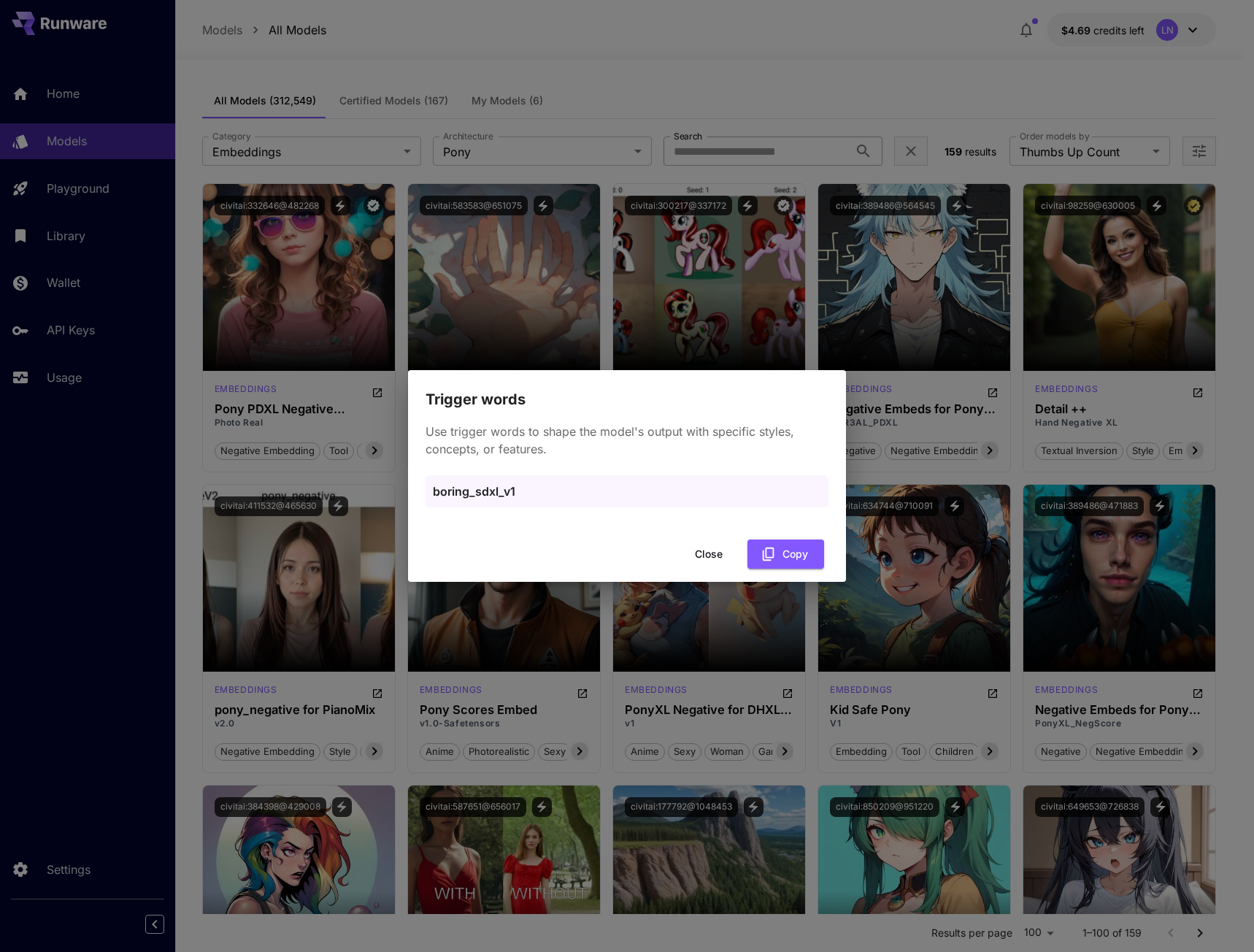
click at [717, 548] on button "Close" at bounding box center [708, 555] width 66 height 30
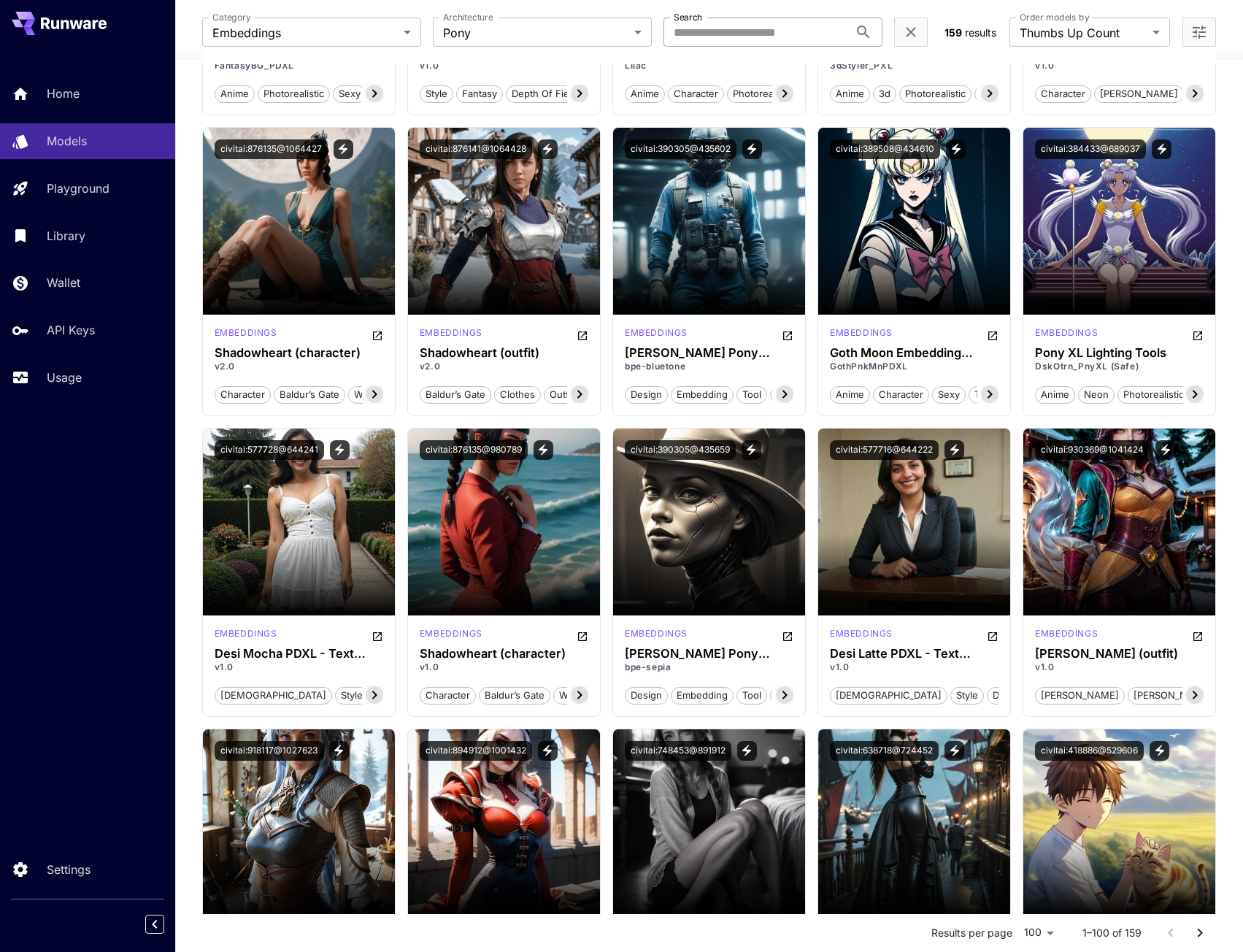
scroll to position [5336, 0]
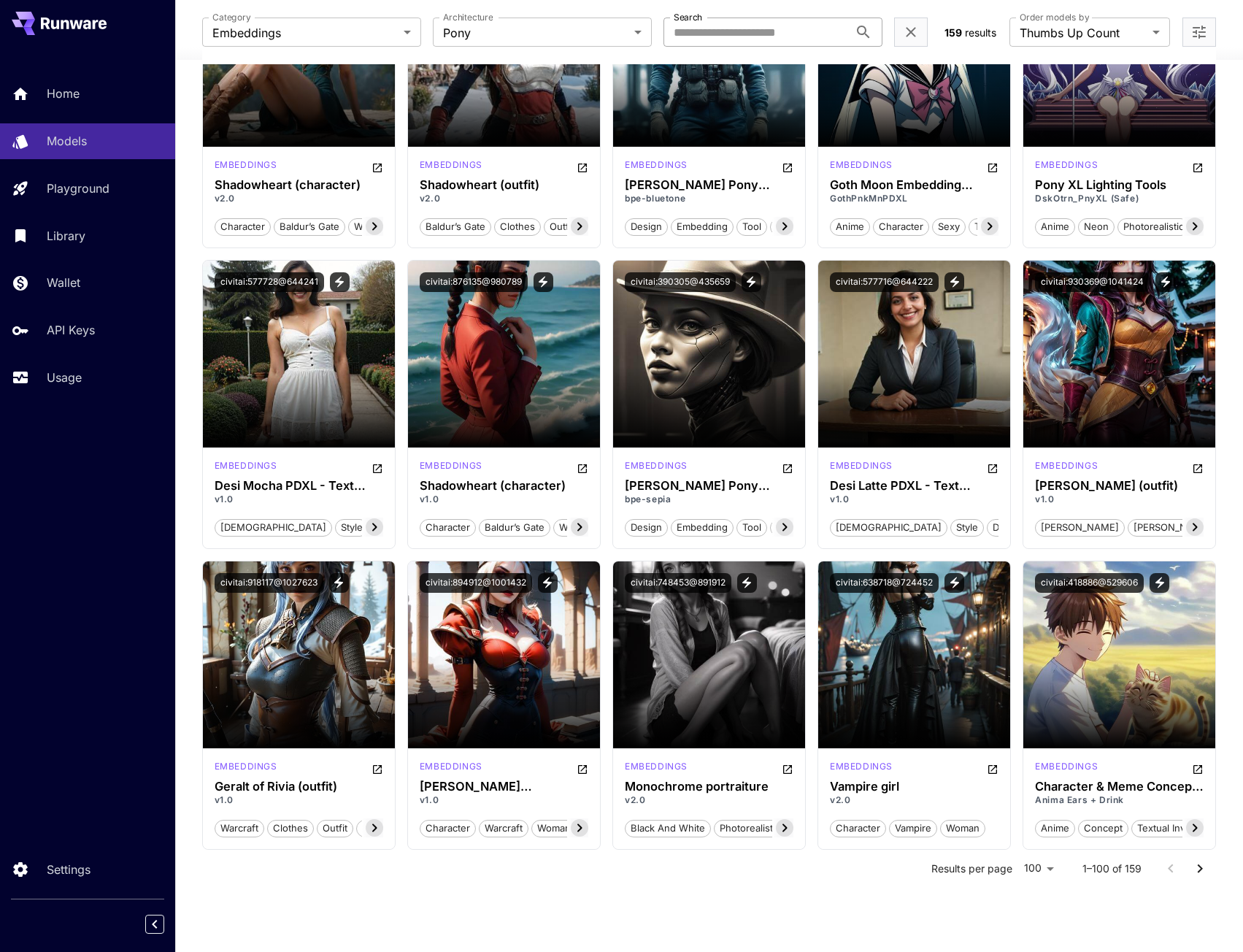
click at [1199, 873] on icon "Go to next page" at bounding box center [1200, 869] width 17 height 17
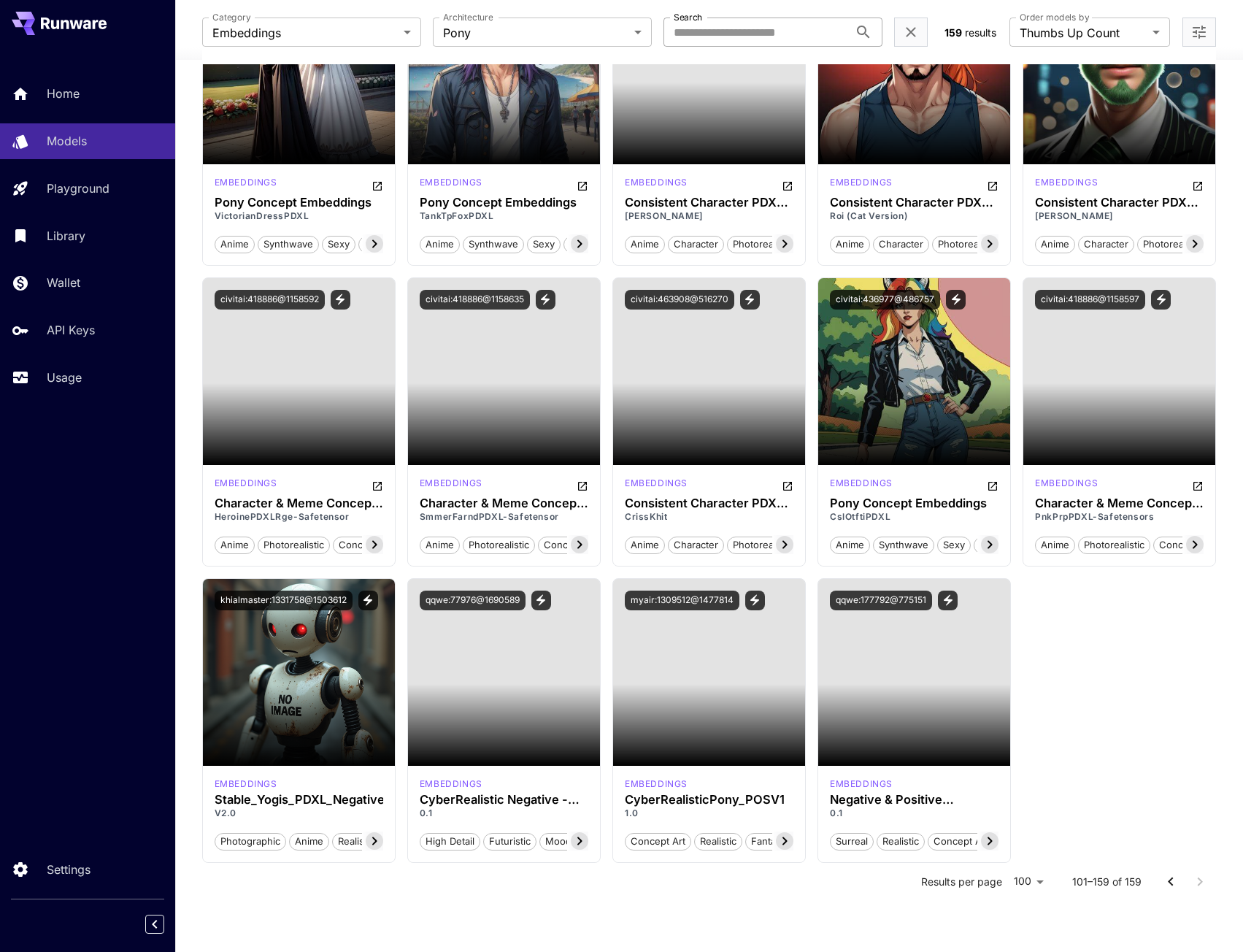
scroll to position [4696, 0]
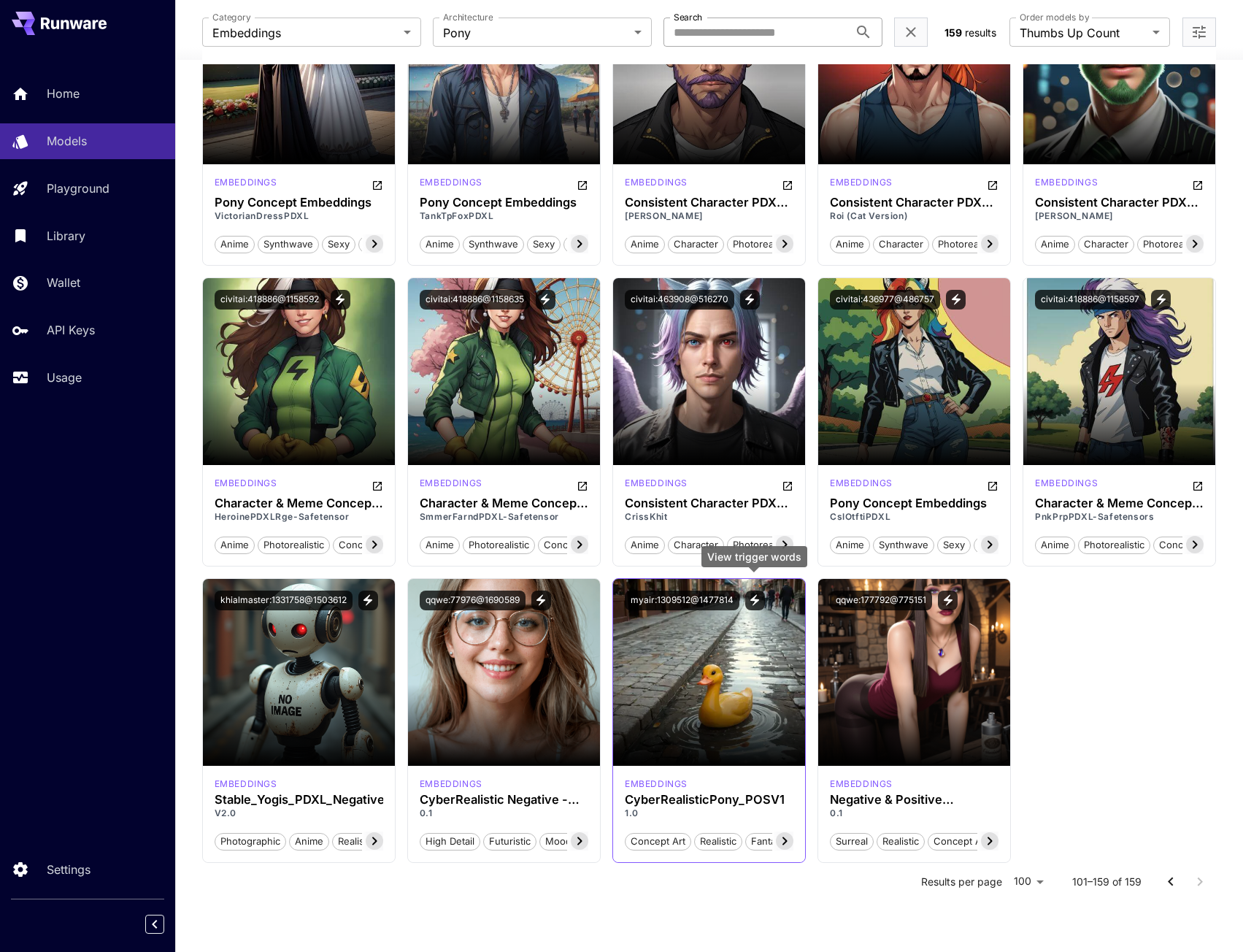
click at [750, 593] on icon "View trigger words" at bounding box center [754, 600] width 13 height 13
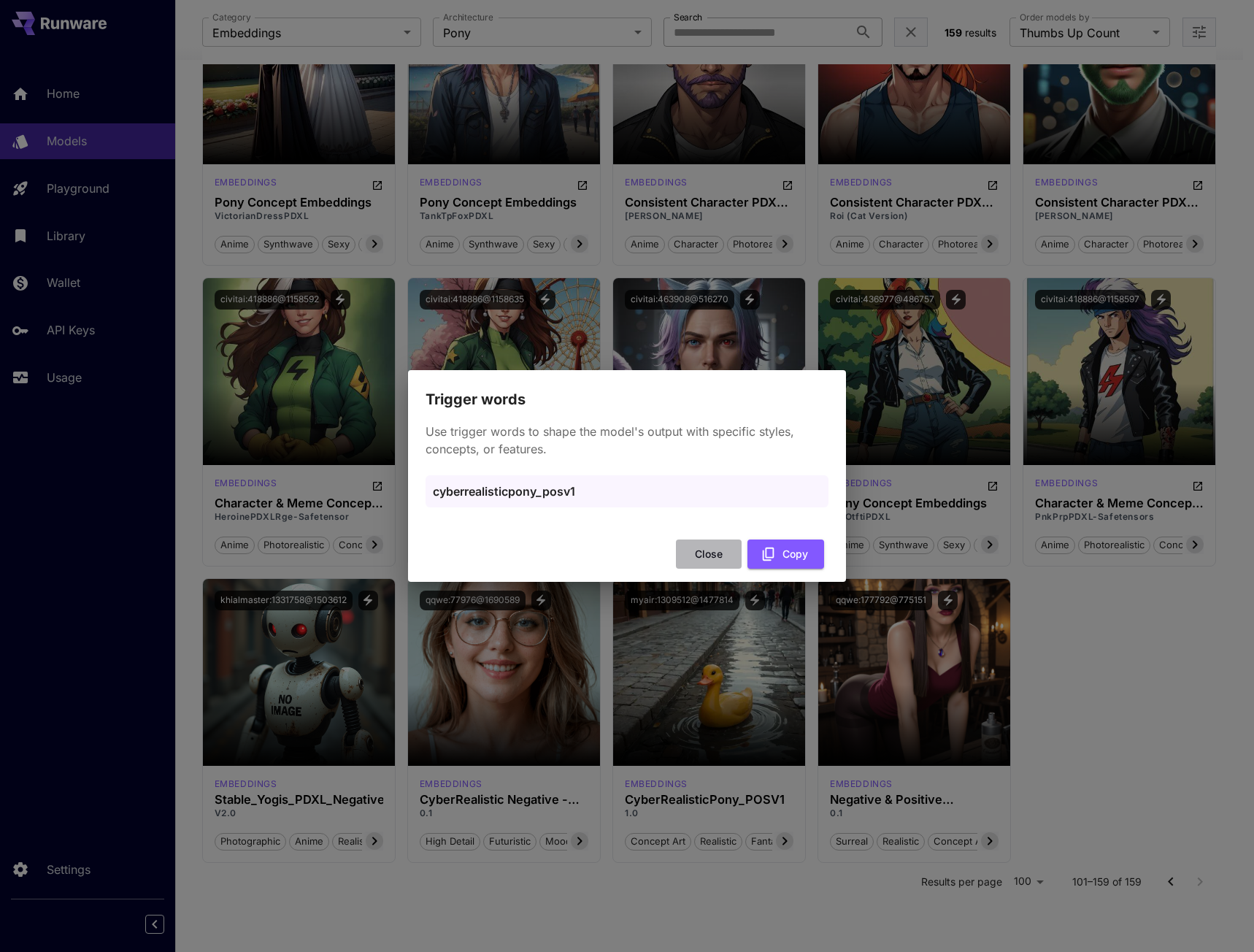
click at [713, 553] on button "Close" at bounding box center [708, 555] width 66 height 30
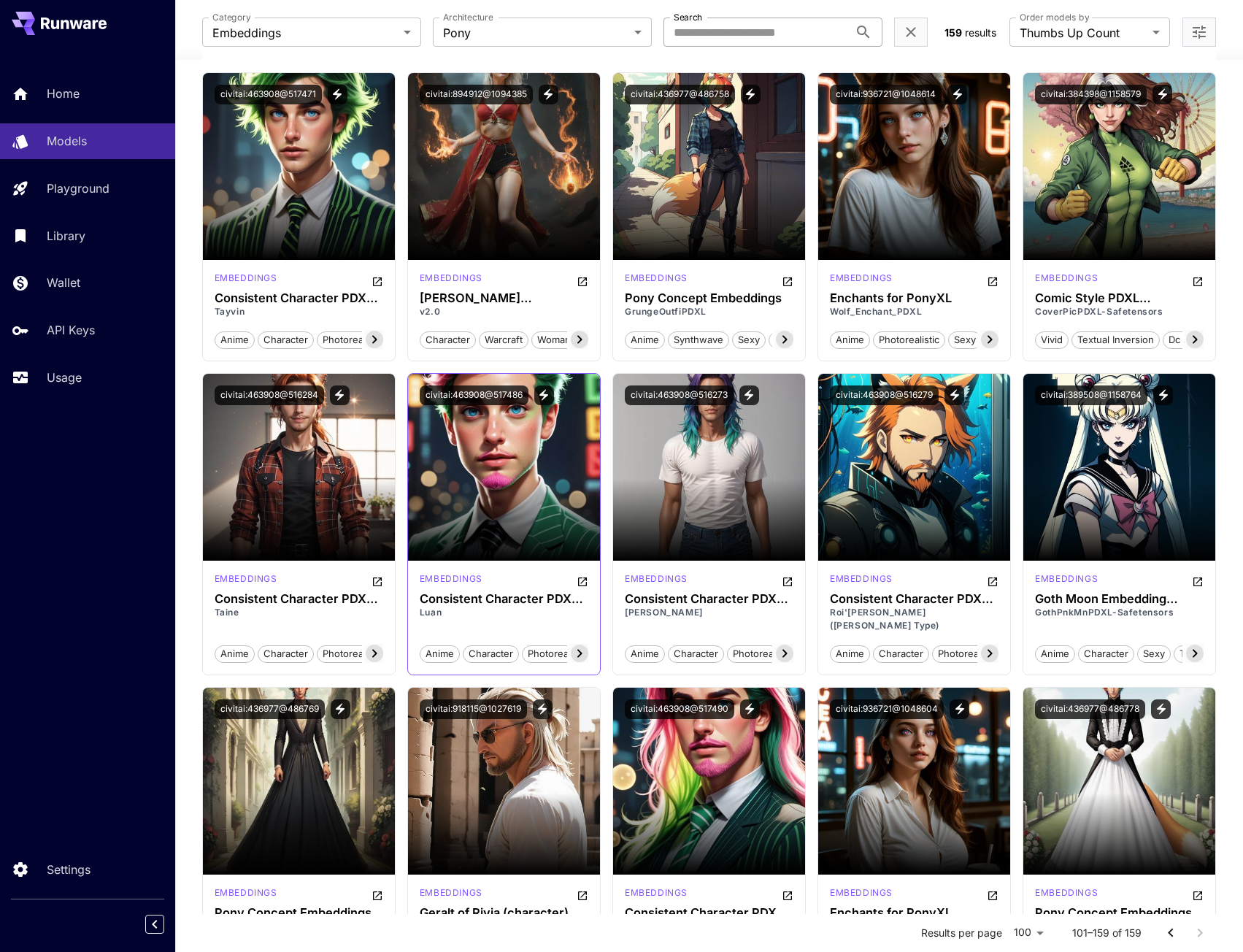
scroll to position [2798, 0]
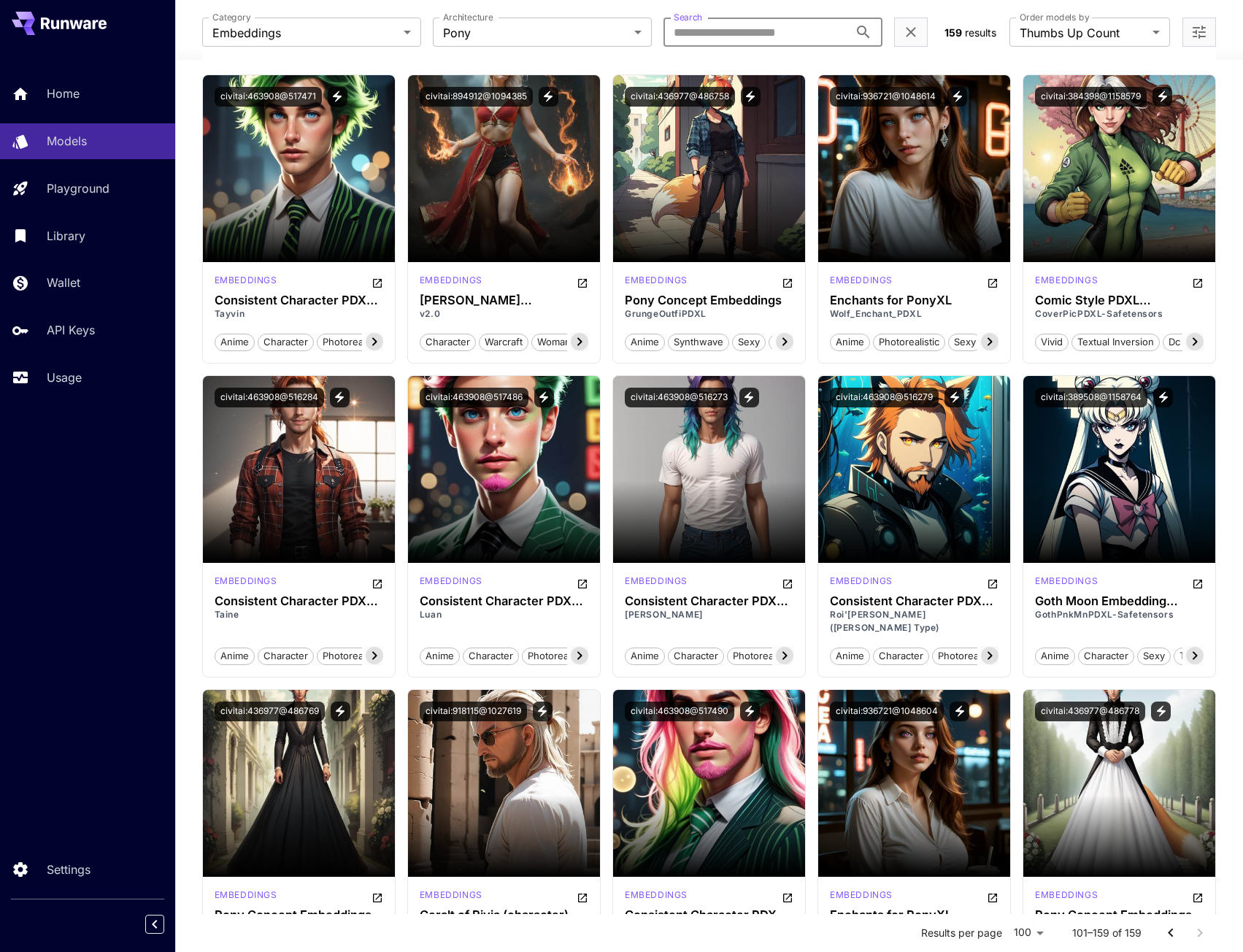
click at [717, 21] on input "Search" at bounding box center [756, 32] width 186 height 29
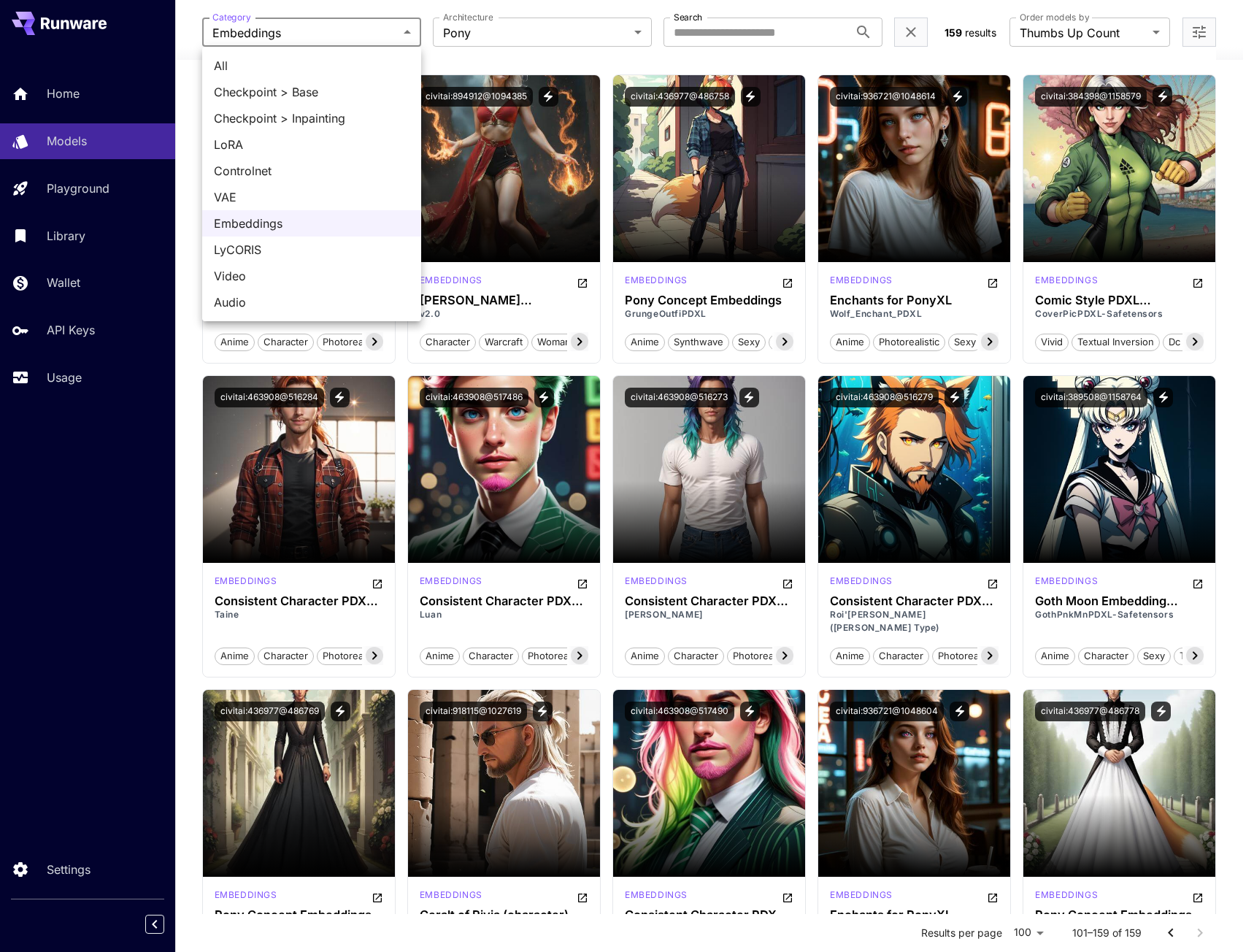
click at [264, 61] on span "All" at bounding box center [312, 66] width 196 height 17
type input "***"
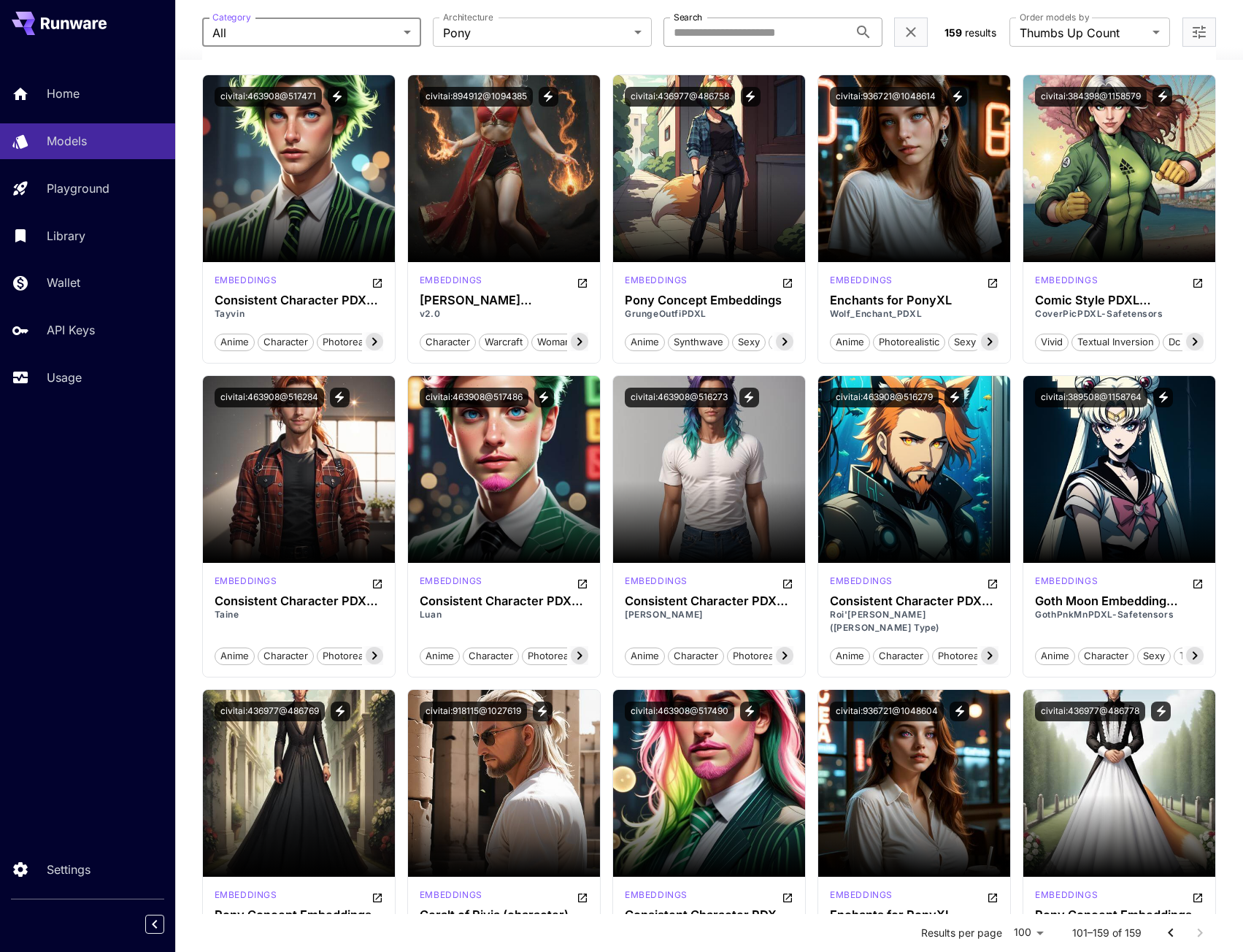
click at [712, 26] on input "Search" at bounding box center [756, 32] width 186 height 29
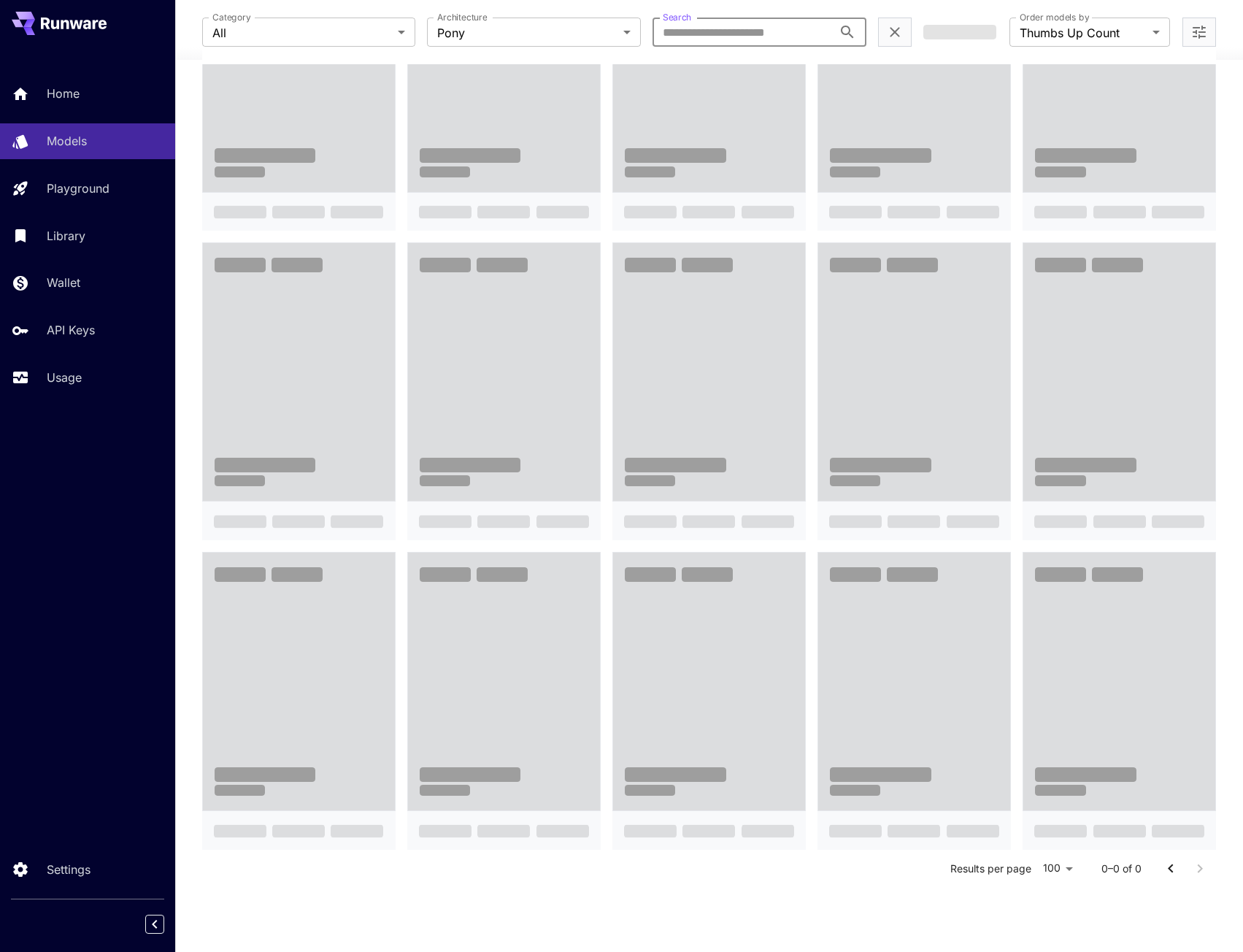
scroll to position [560, 0]
paste input "**********"
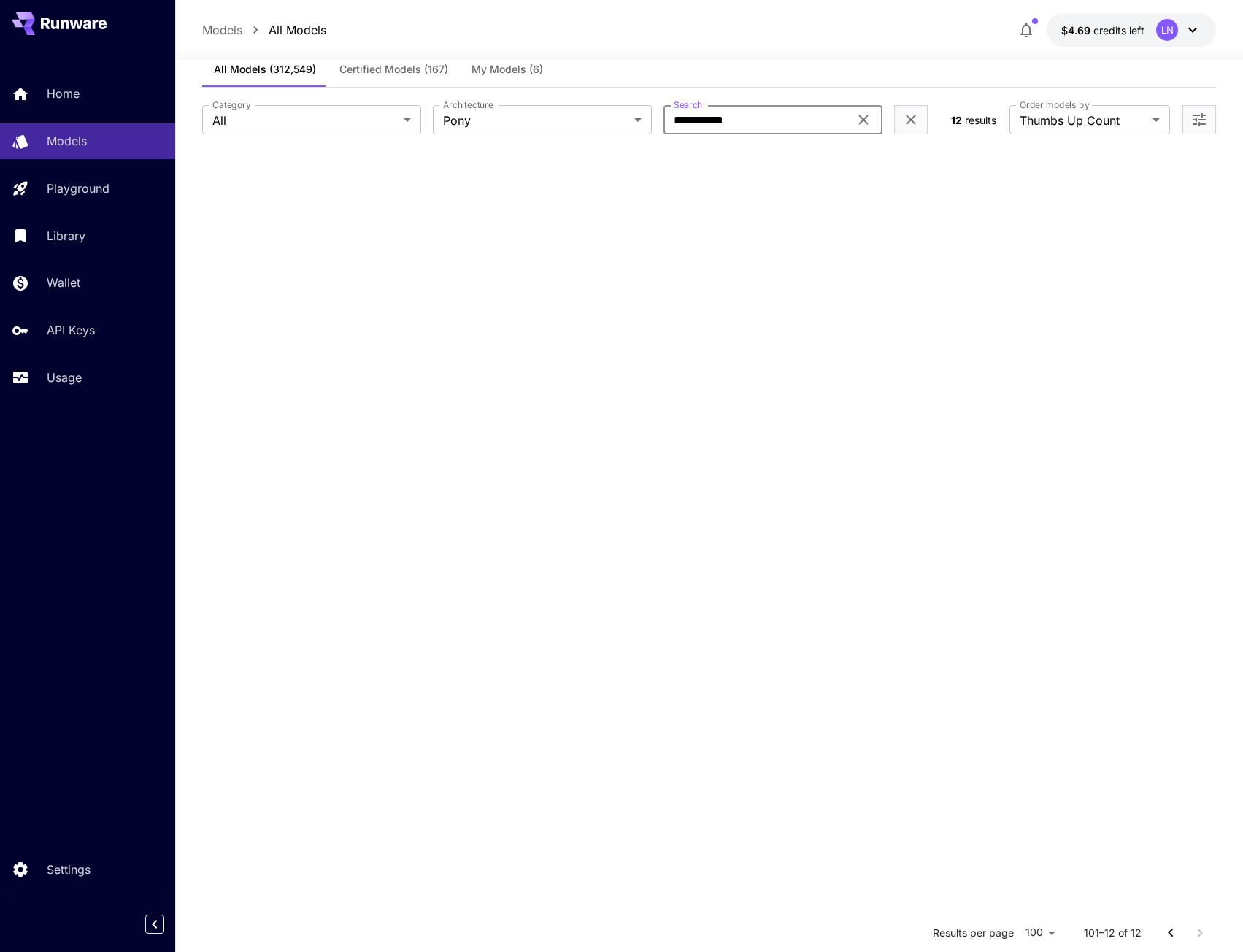
scroll to position [0, 0]
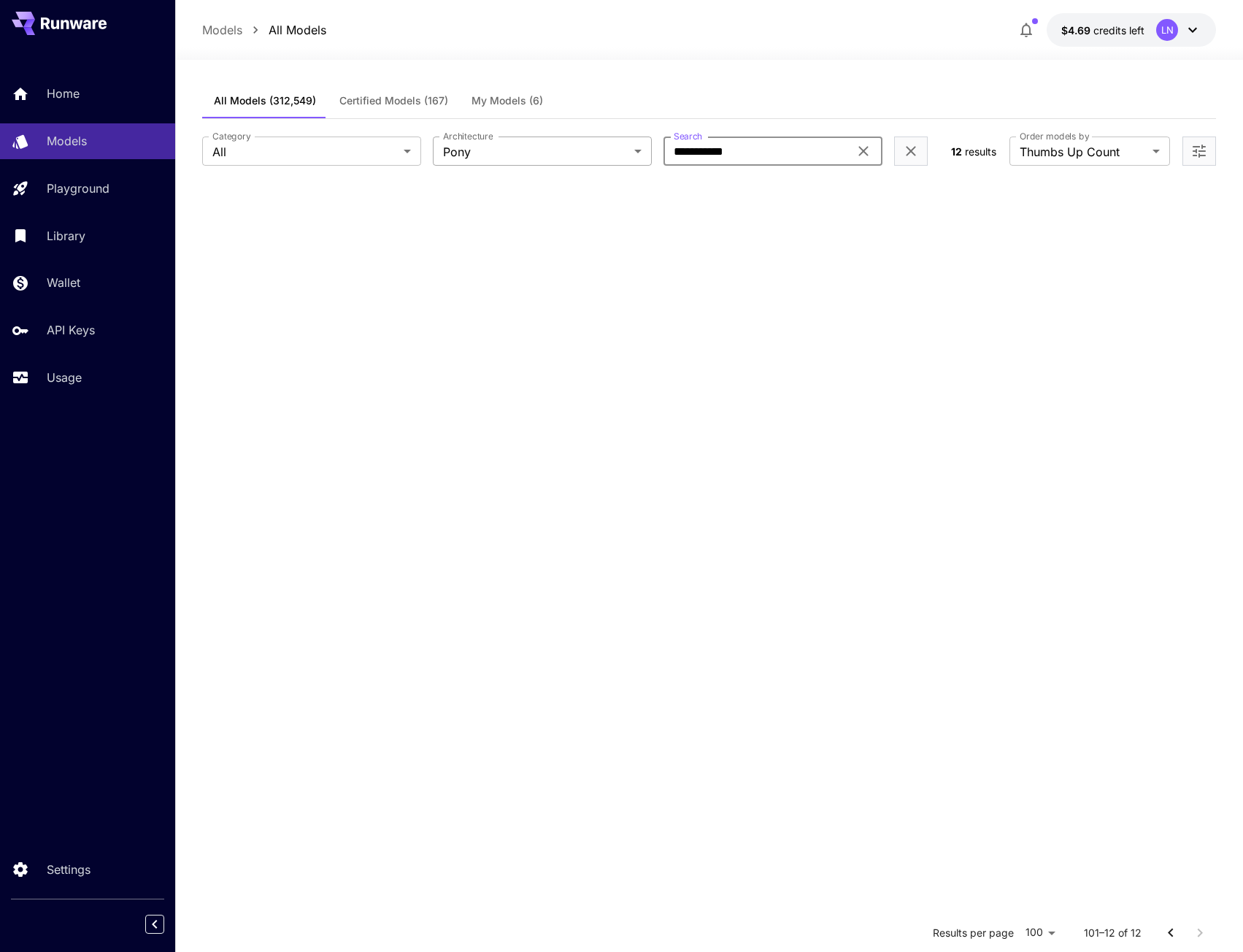
type input "**********"
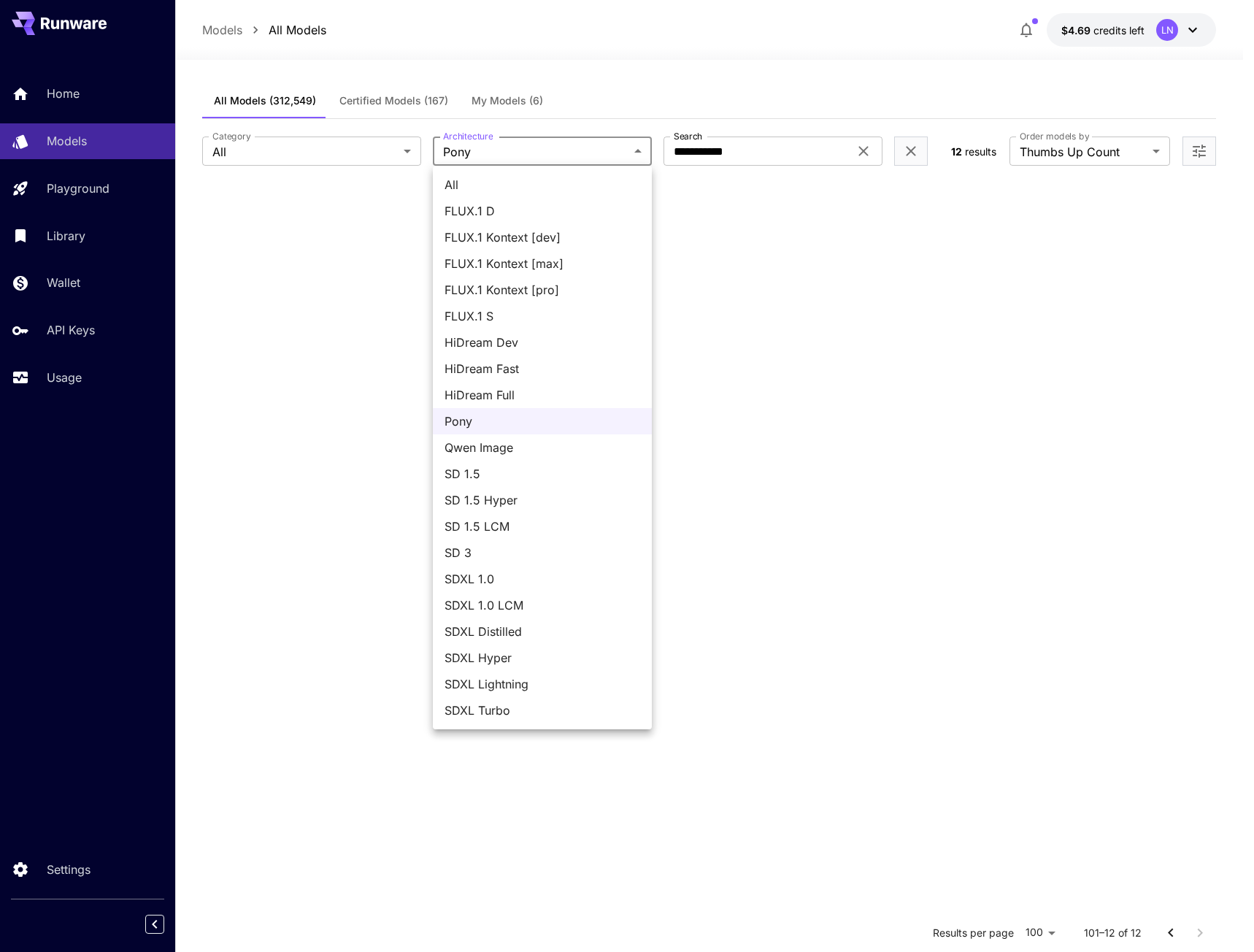
click at [612, 148] on body "**********" at bounding box center [627, 608] width 1254 height 1217
click at [500, 183] on span "All" at bounding box center [542, 185] width 196 height 17
type input "***"
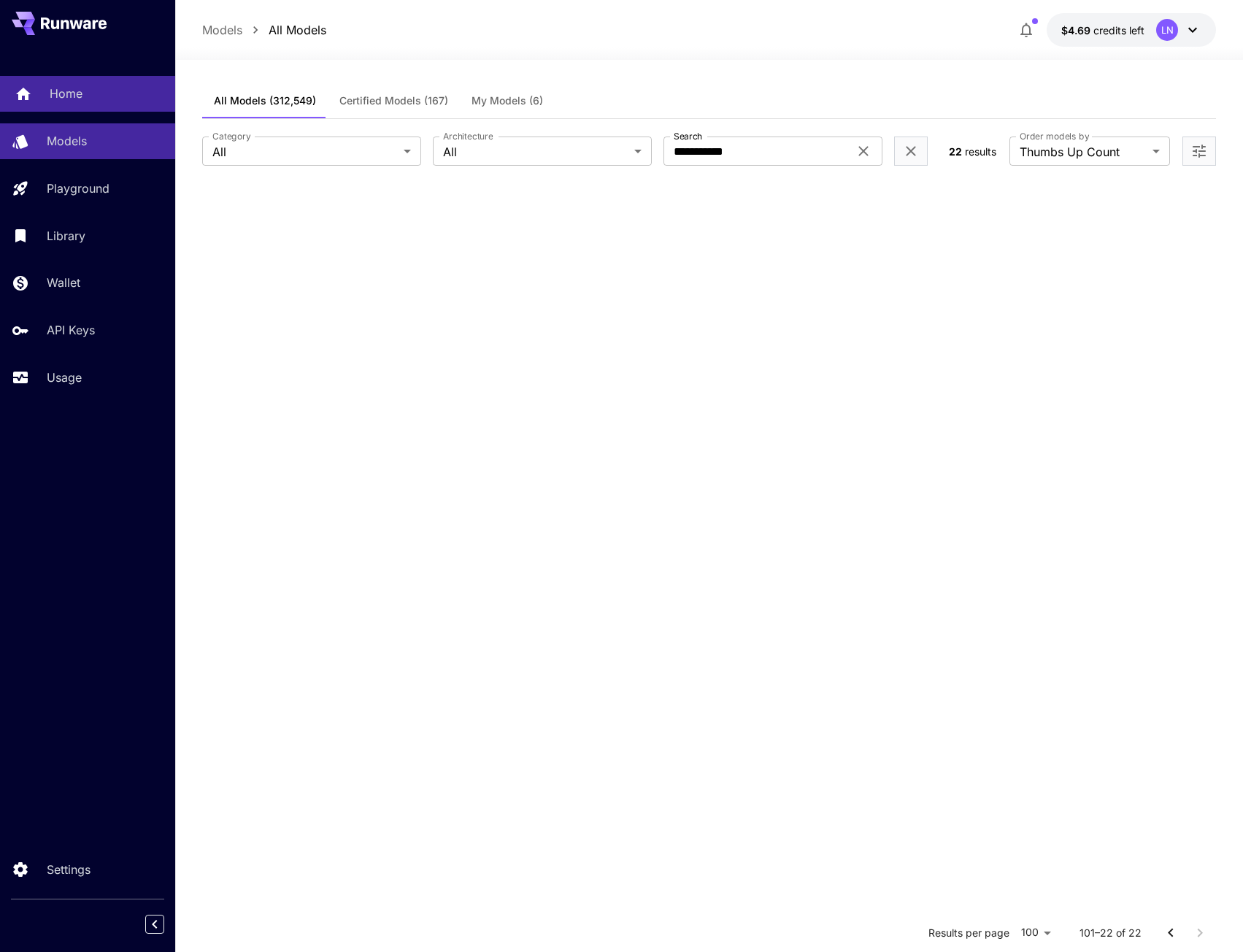
click at [68, 94] on p "Home" at bounding box center [66, 94] width 33 height 17
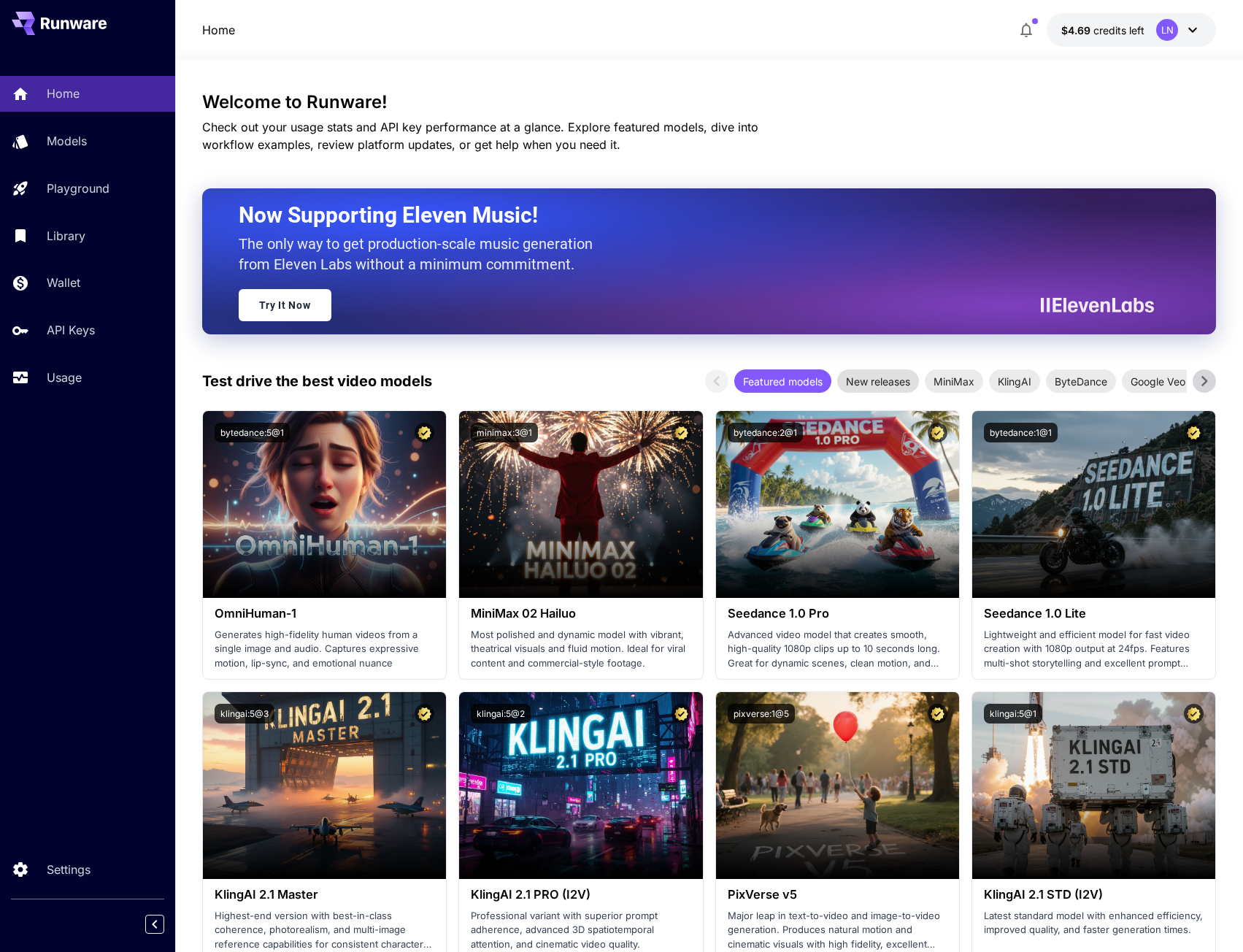
click at [869, 379] on span "New releases" at bounding box center [877, 381] width 82 height 15
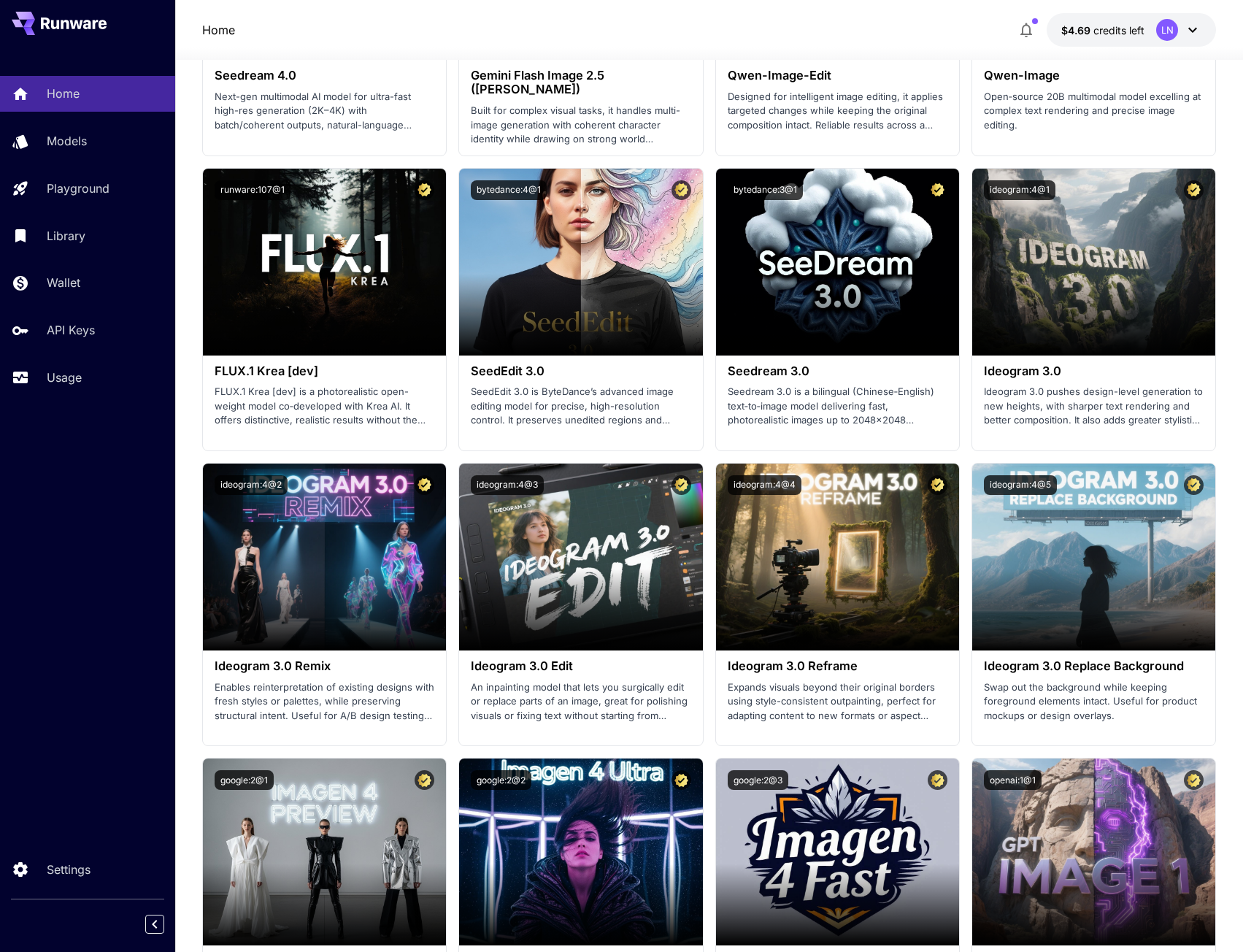
scroll to position [2044, 0]
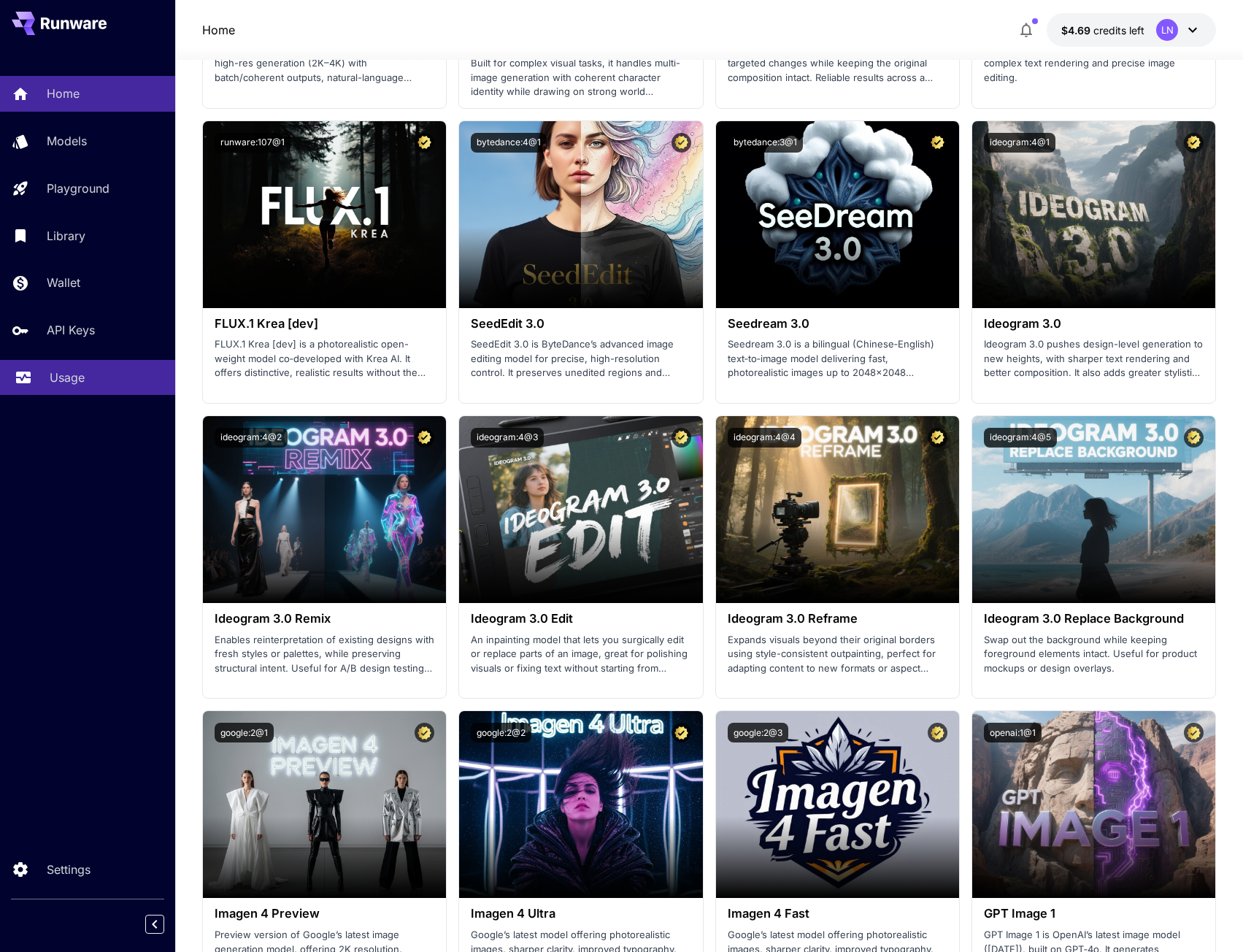
click at [59, 370] on p "Usage" at bounding box center [67, 378] width 35 height 17
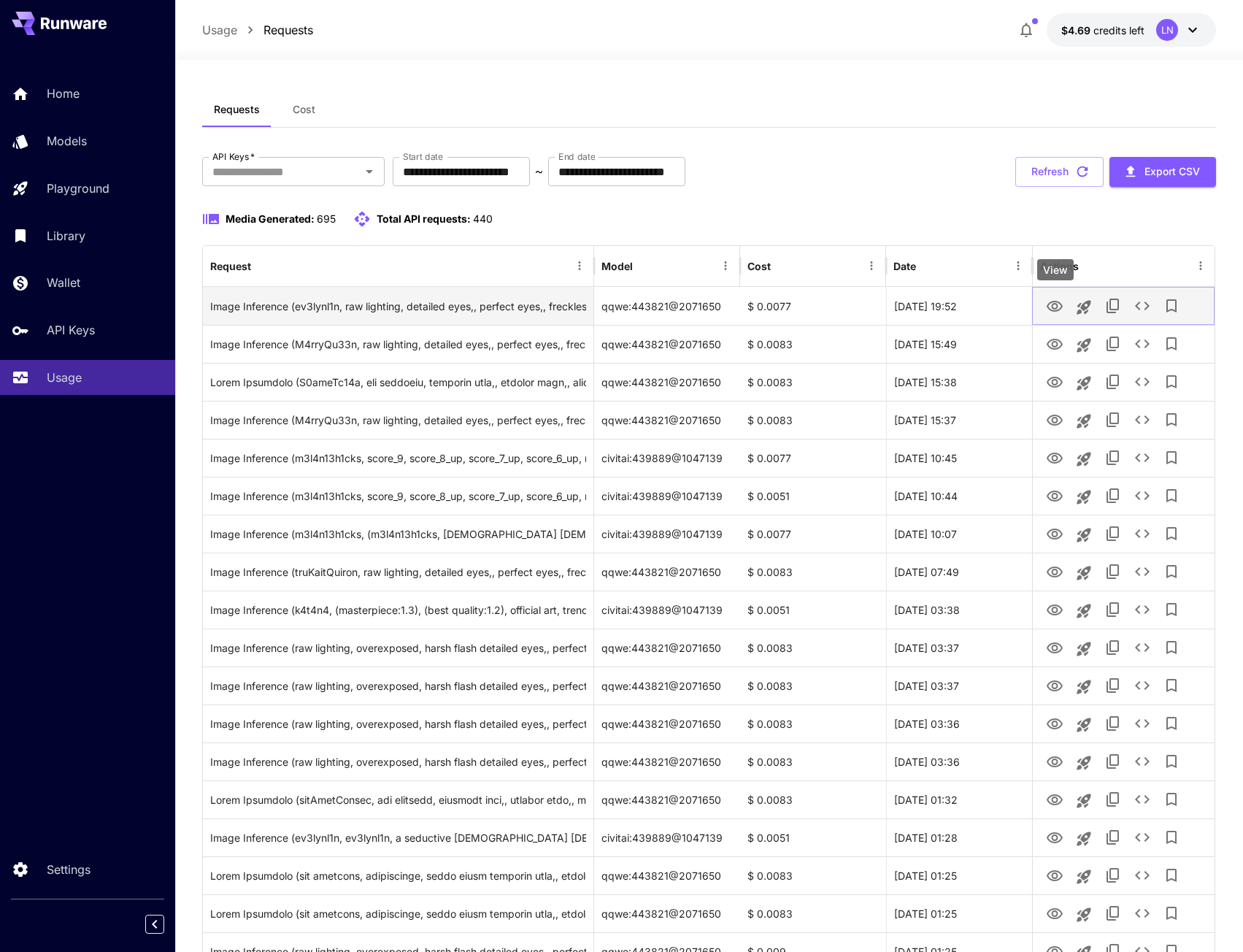
click at [1057, 298] on icon "View" at bounding box center [1054, 306] width 17 height 17
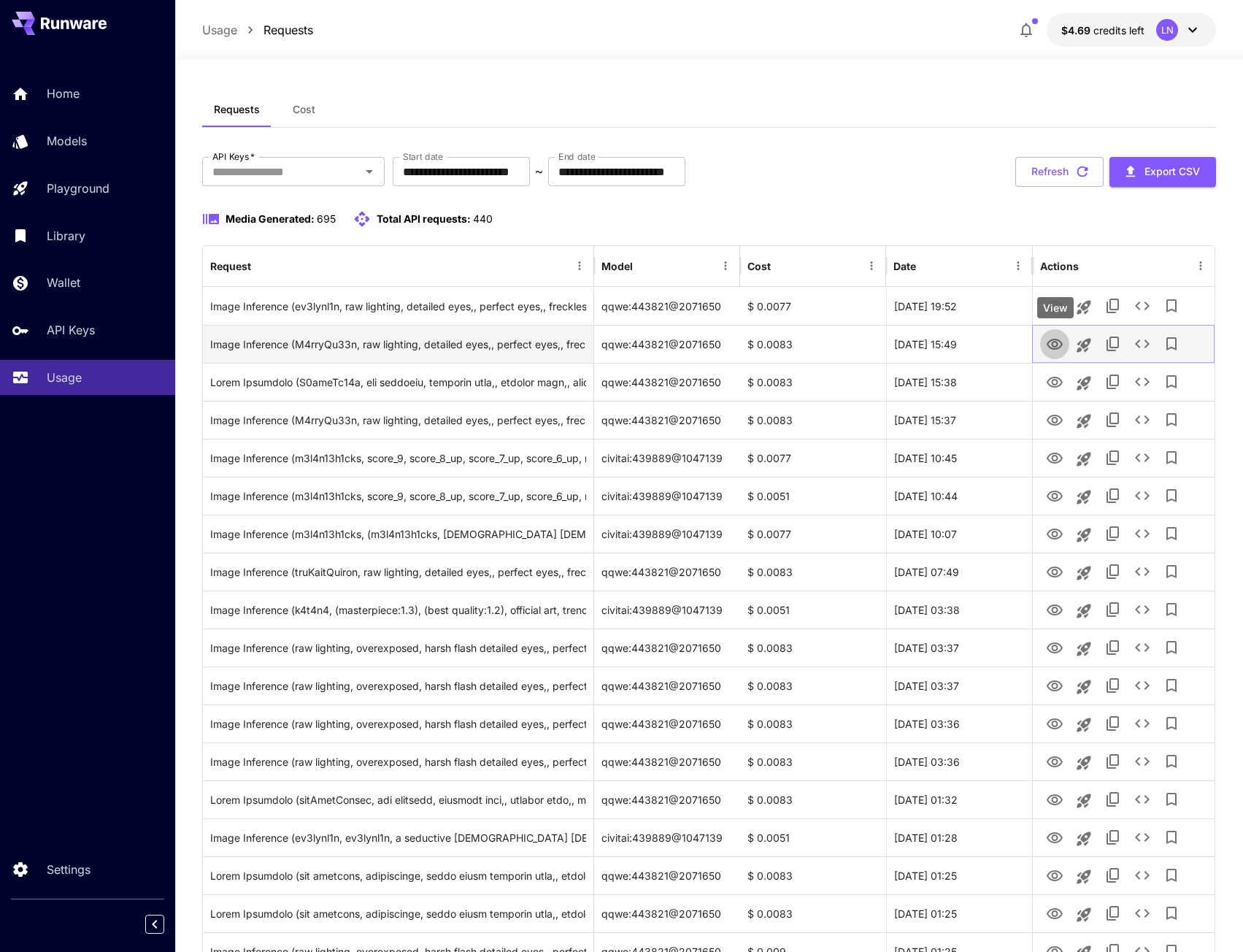
click at [1054, 342] on icon "View" at bounding box center [1054, 344] width 17 height 17
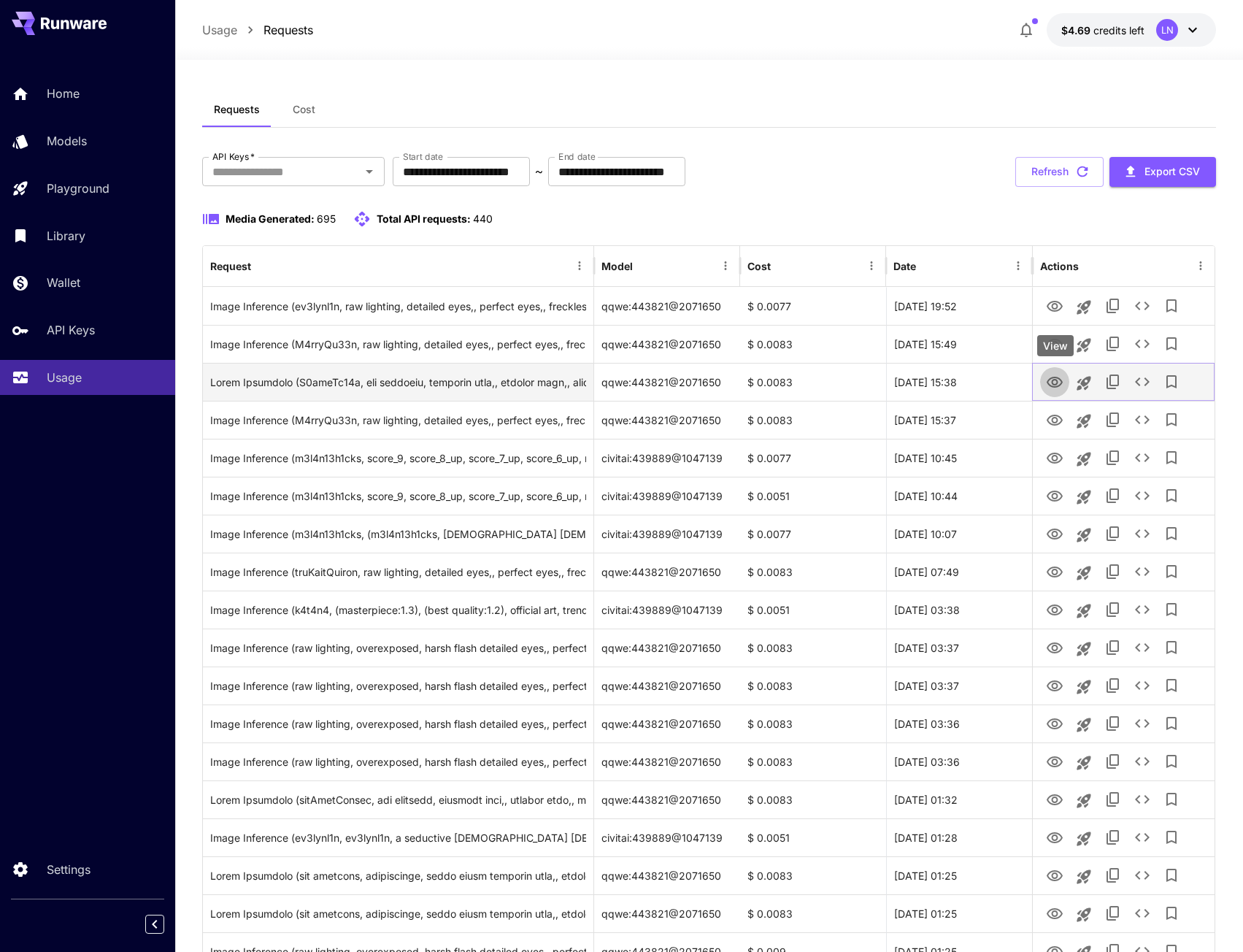
click at [1061, 379] on icon "View" at bounding box center [1054, 382] width 16 height 11
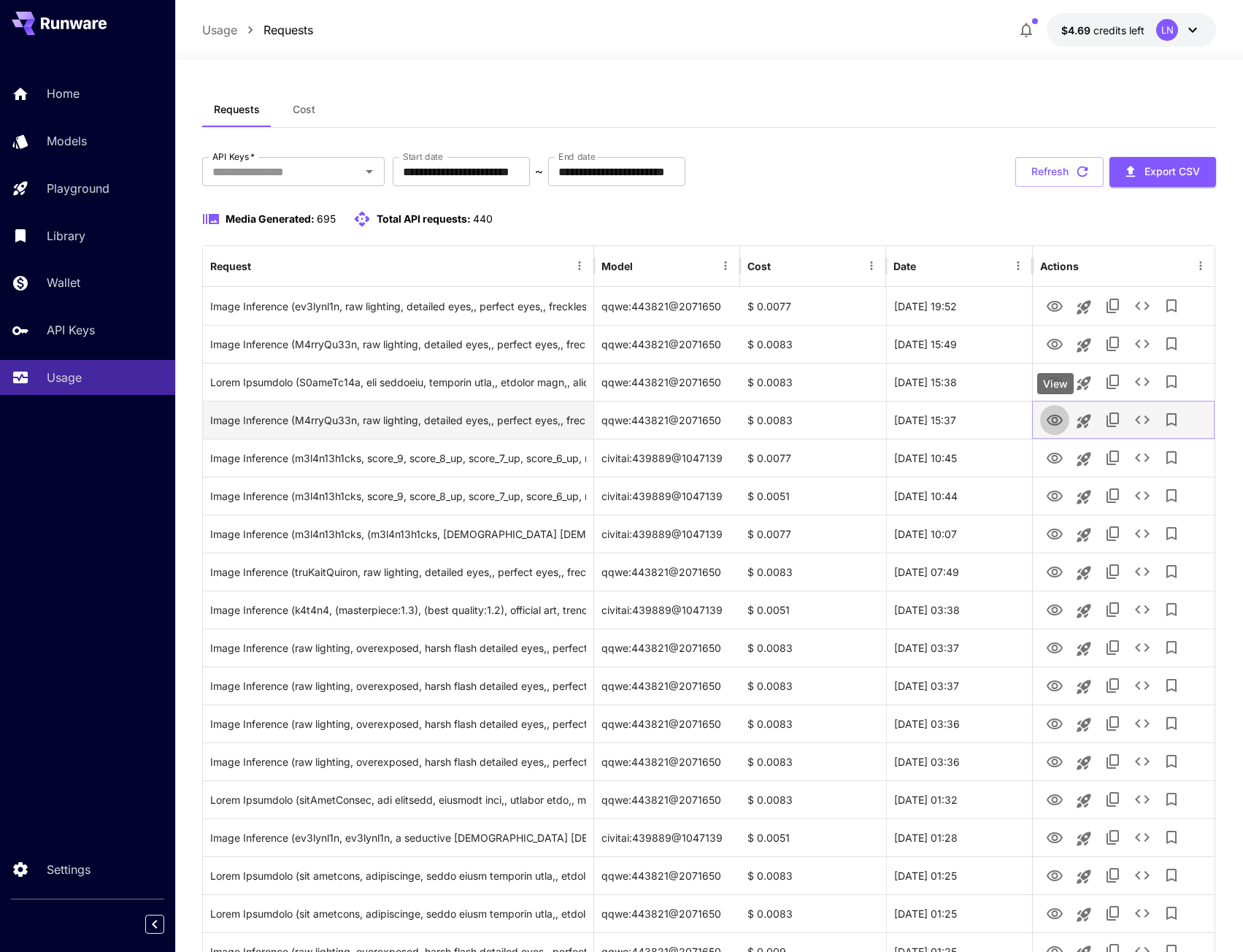
click at [1056, 418] on icon "View" at bounding box center [1054, 420] width 16 height 11
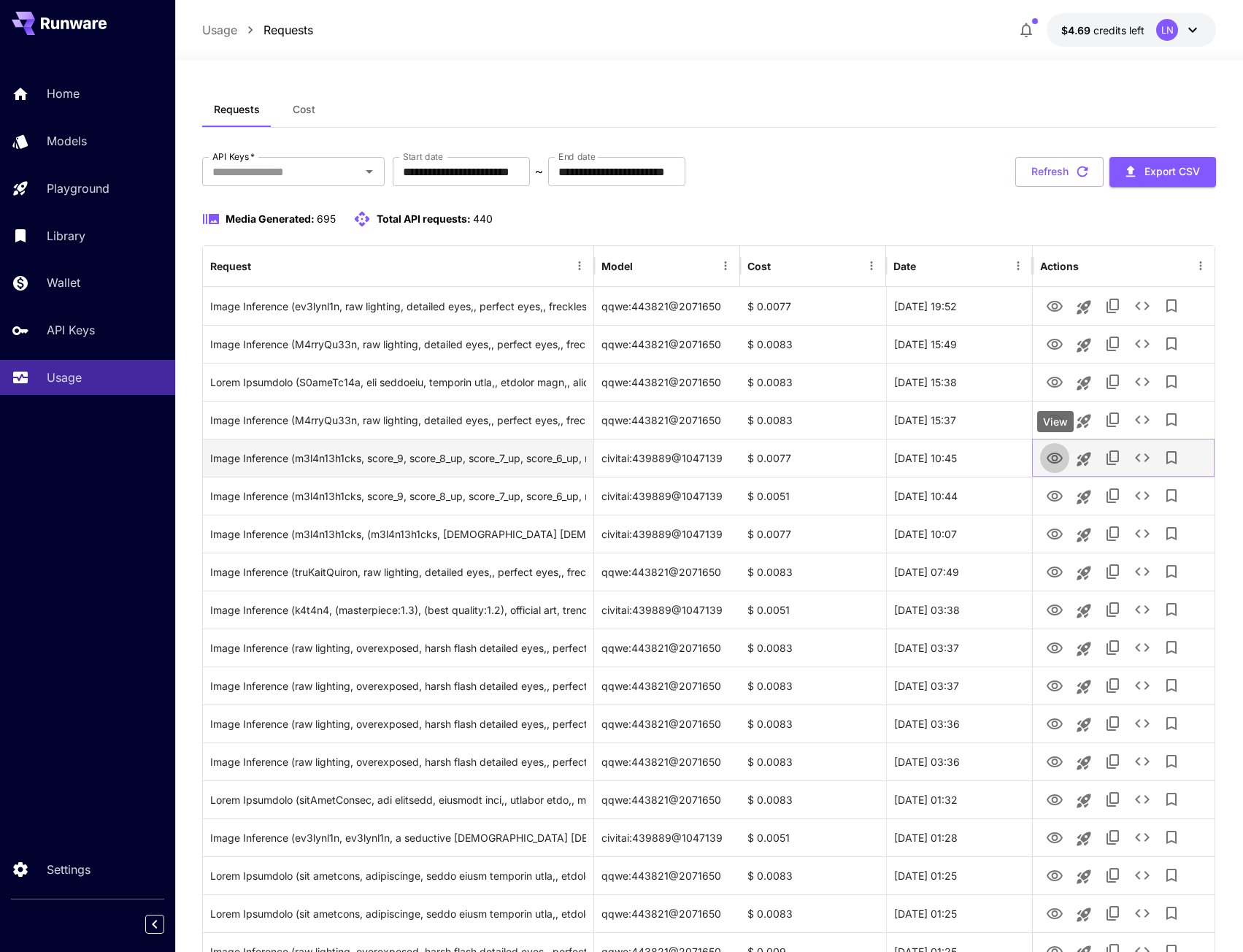
click at [1063, 460] on icon "View" at bounding box center [1054, 459] width 17 height 17
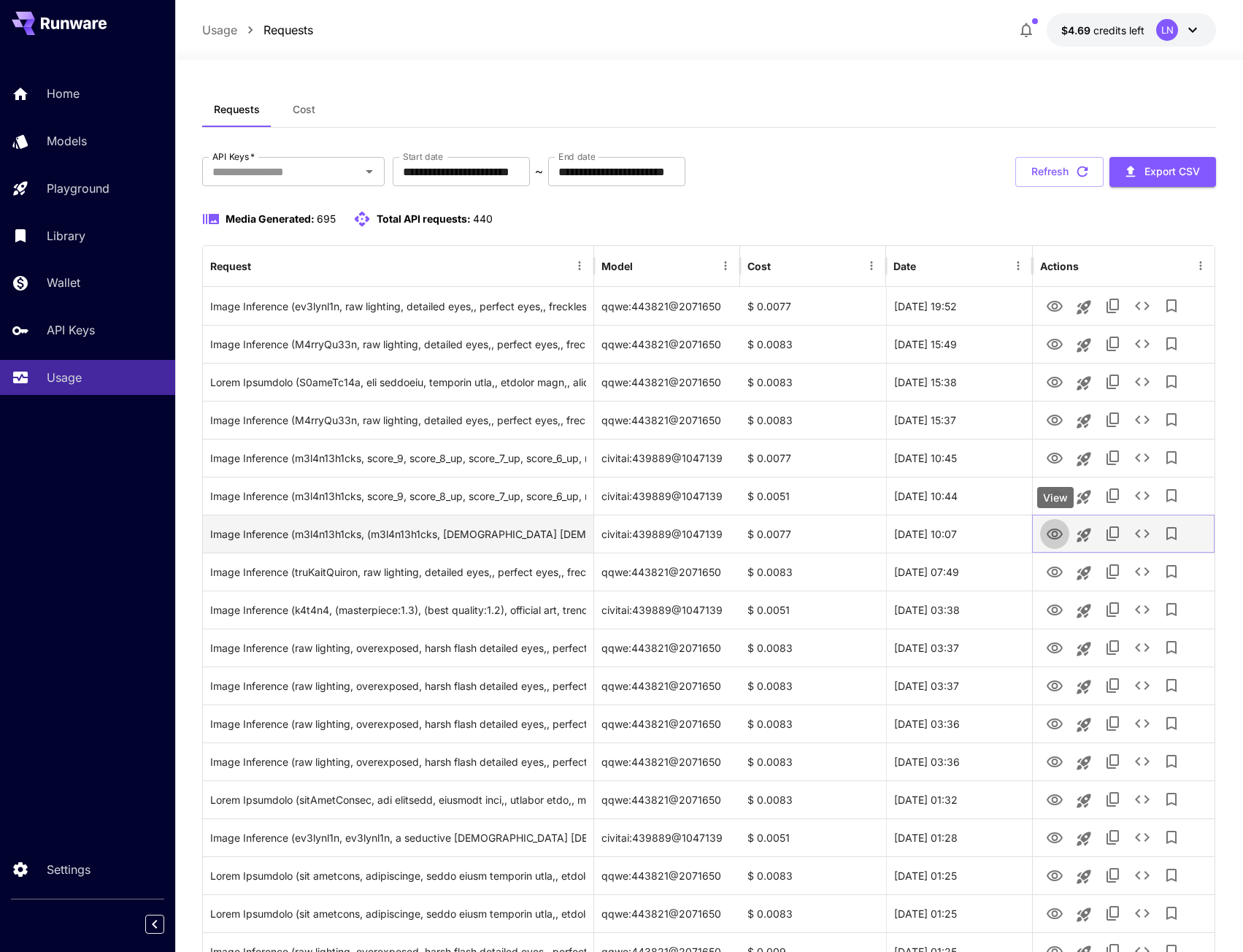
click at [1055, 533] on icon "View" at bounding box center [1054, 534] width 17 height 17
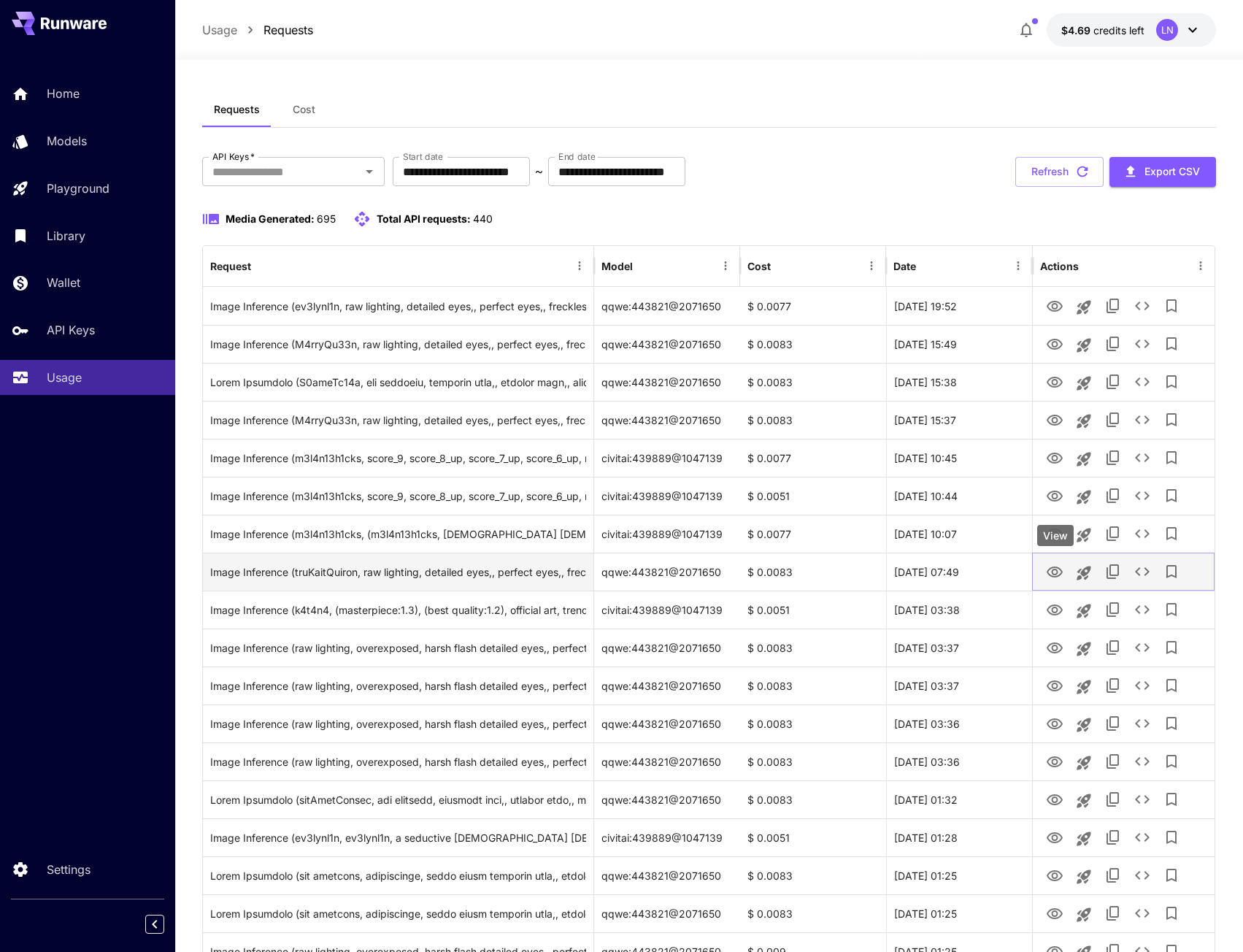
click at [1058, 578] on icon "View" at bounding box center [1054, 572] width 17 height 17
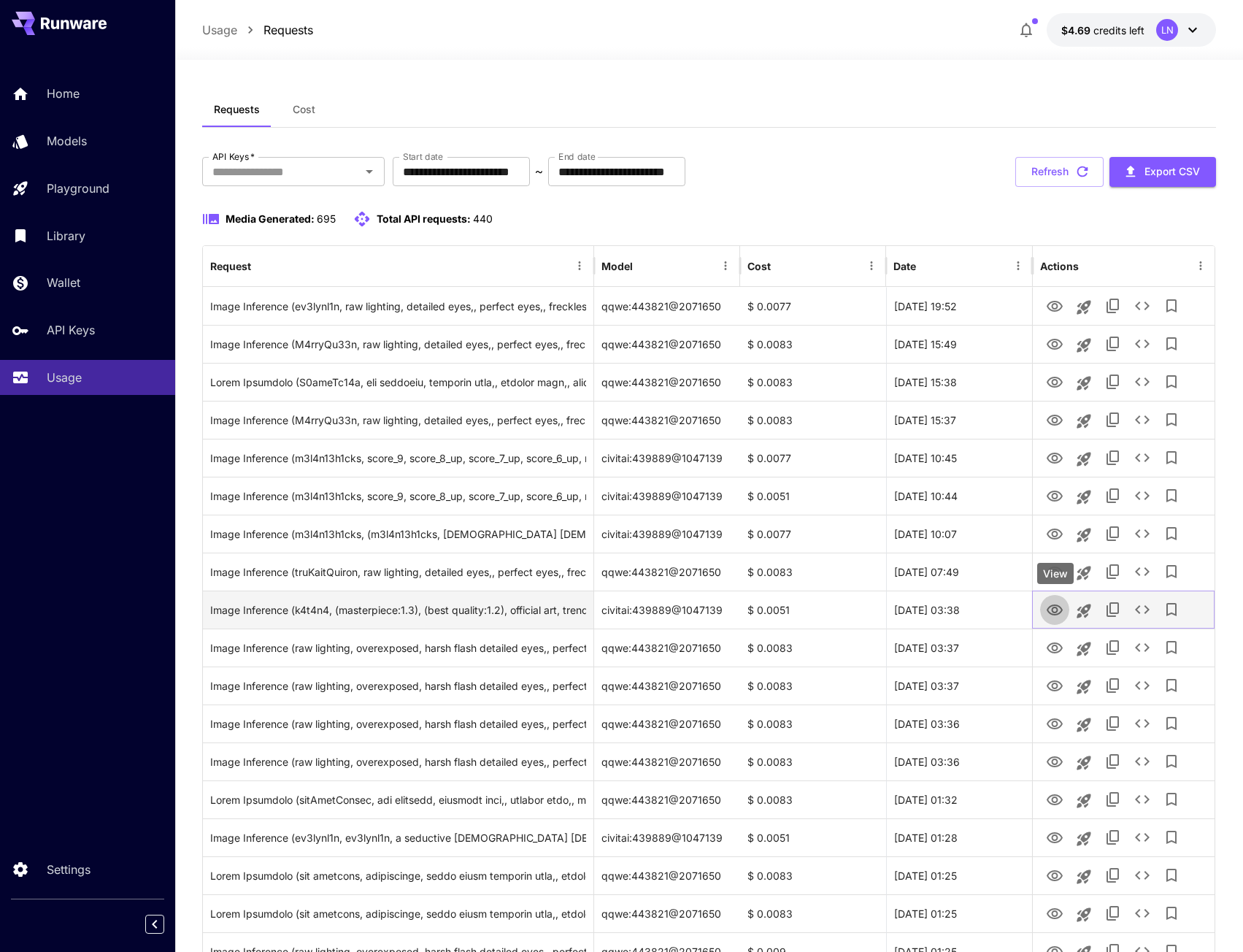
click at [1055, 608] on icon "View" at bounding box center [1054, 610] width 17 height 17
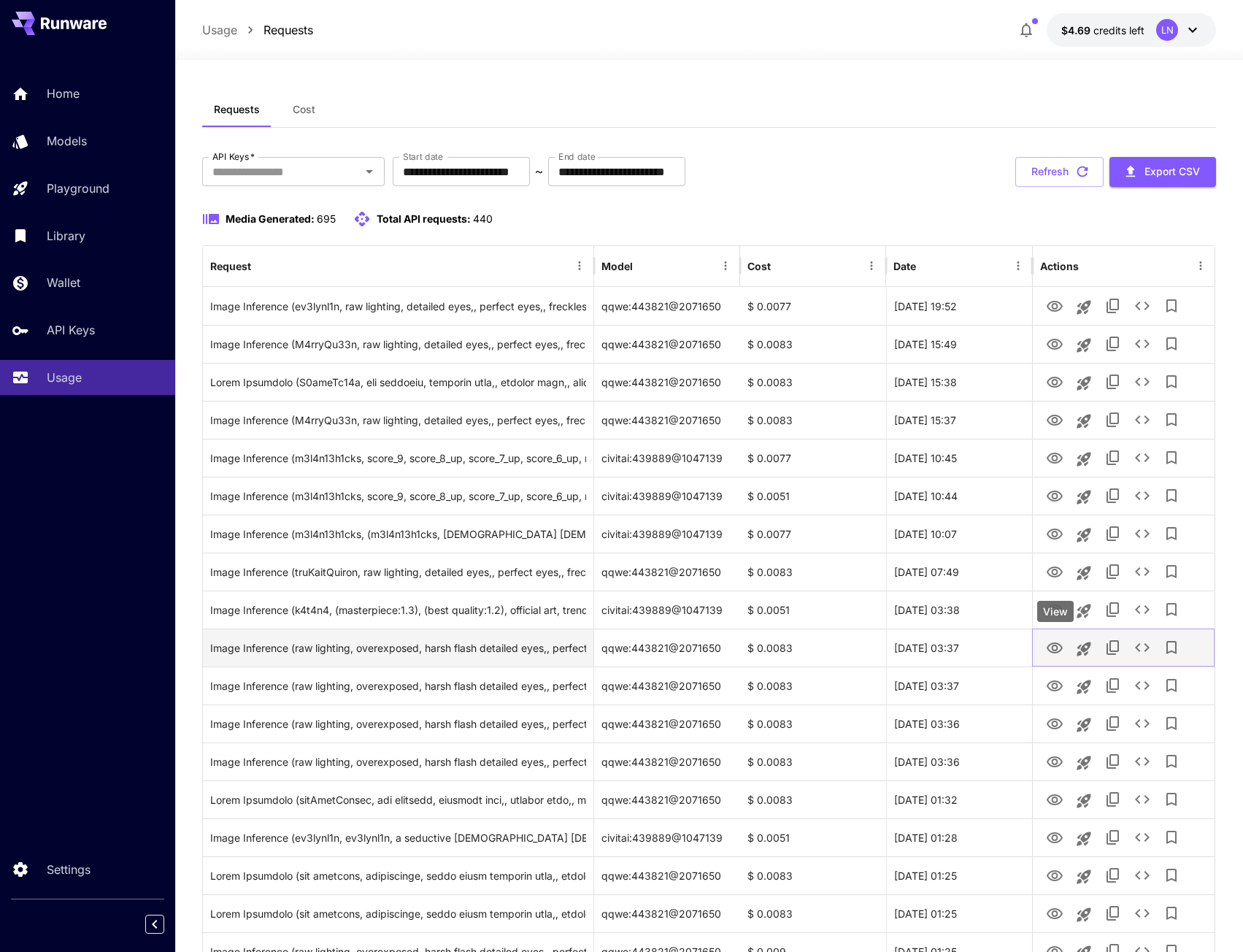
click at [1053, 645] on icon "View" at bounding box center [1054, 648] width 16 height 11
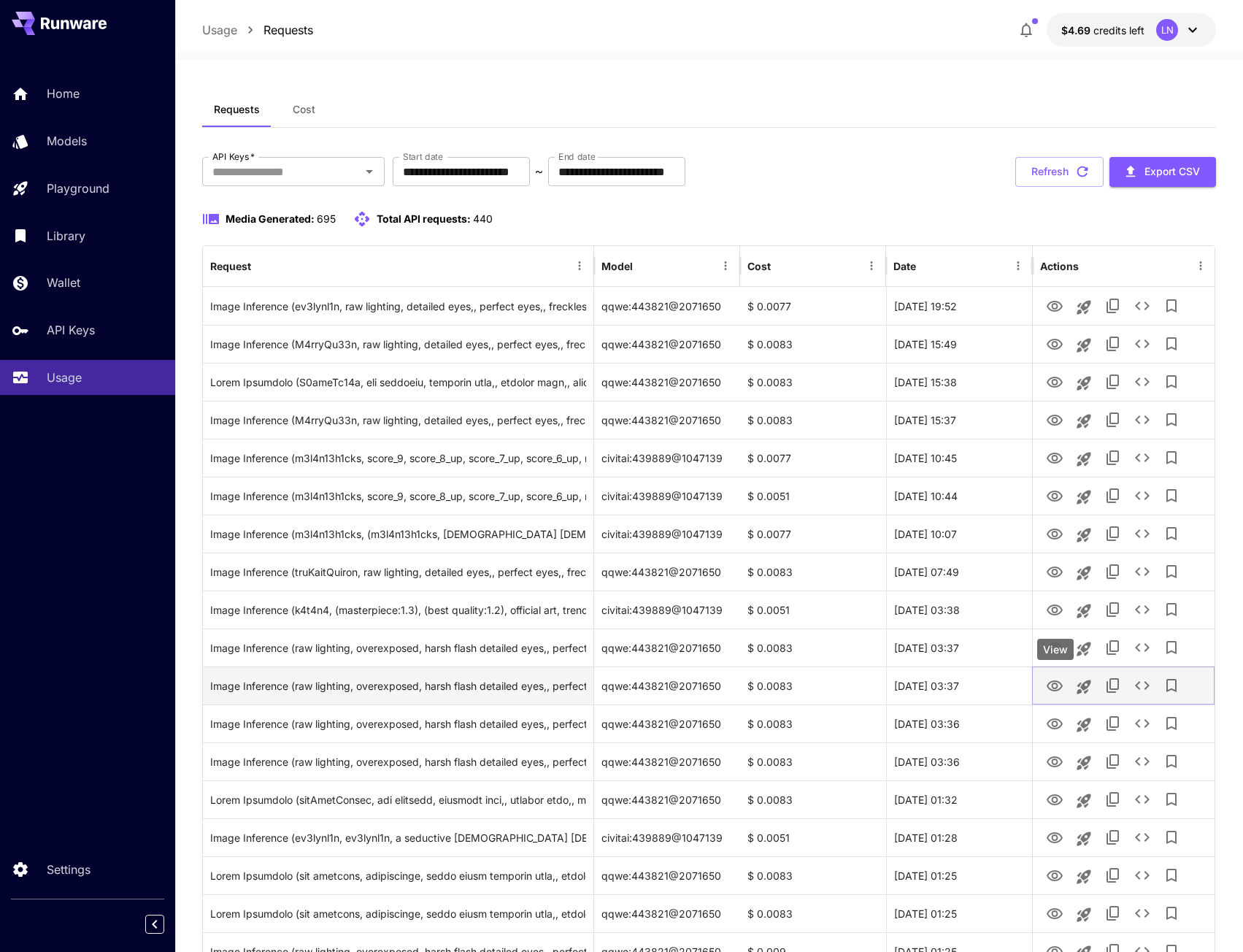
click at [1059, 691] on icon "View" at bounding box center [1054, 686] width 17 height 17
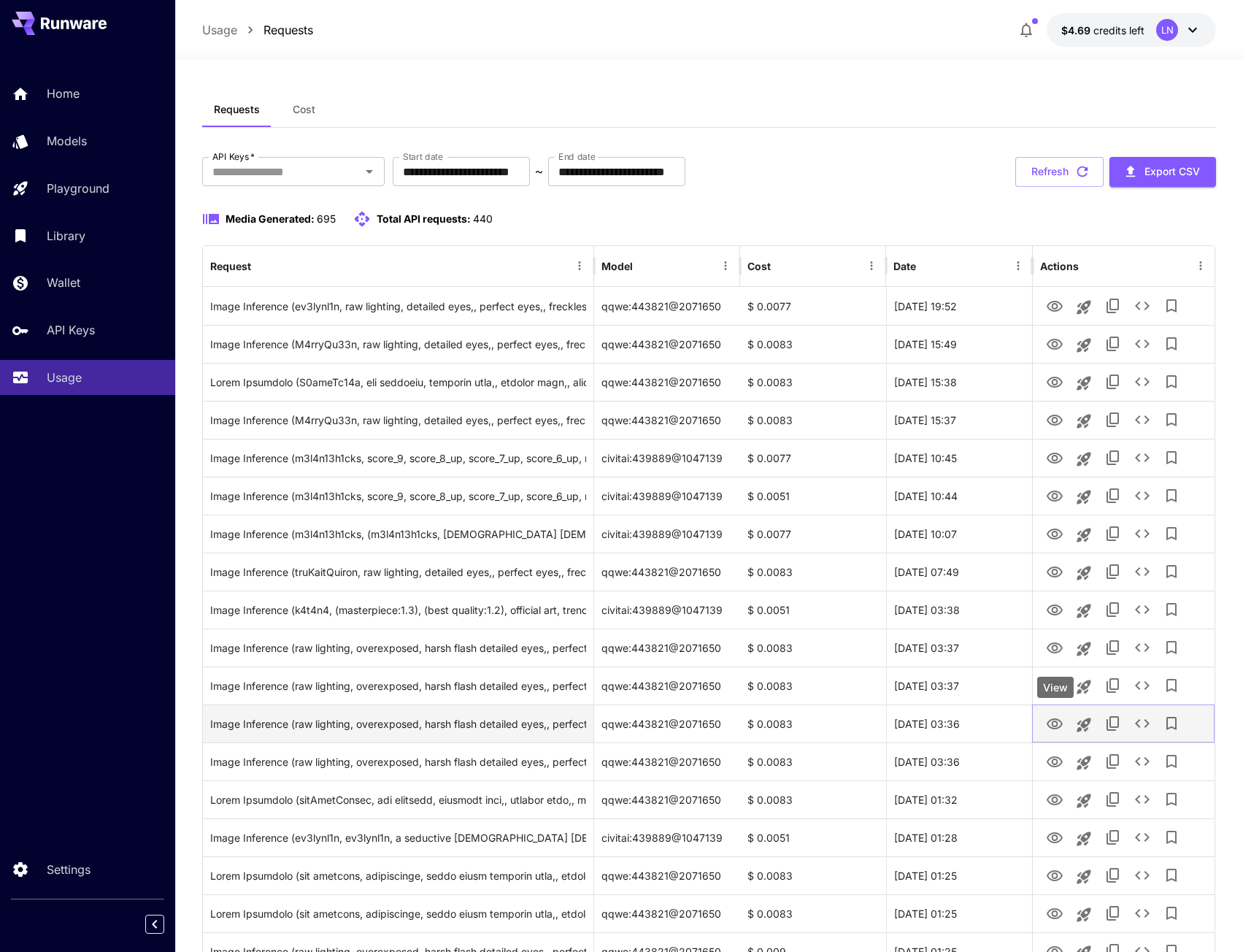
click at [1056, 725] on icon "View" at bounding box center [1054, 724] width 16 height 11
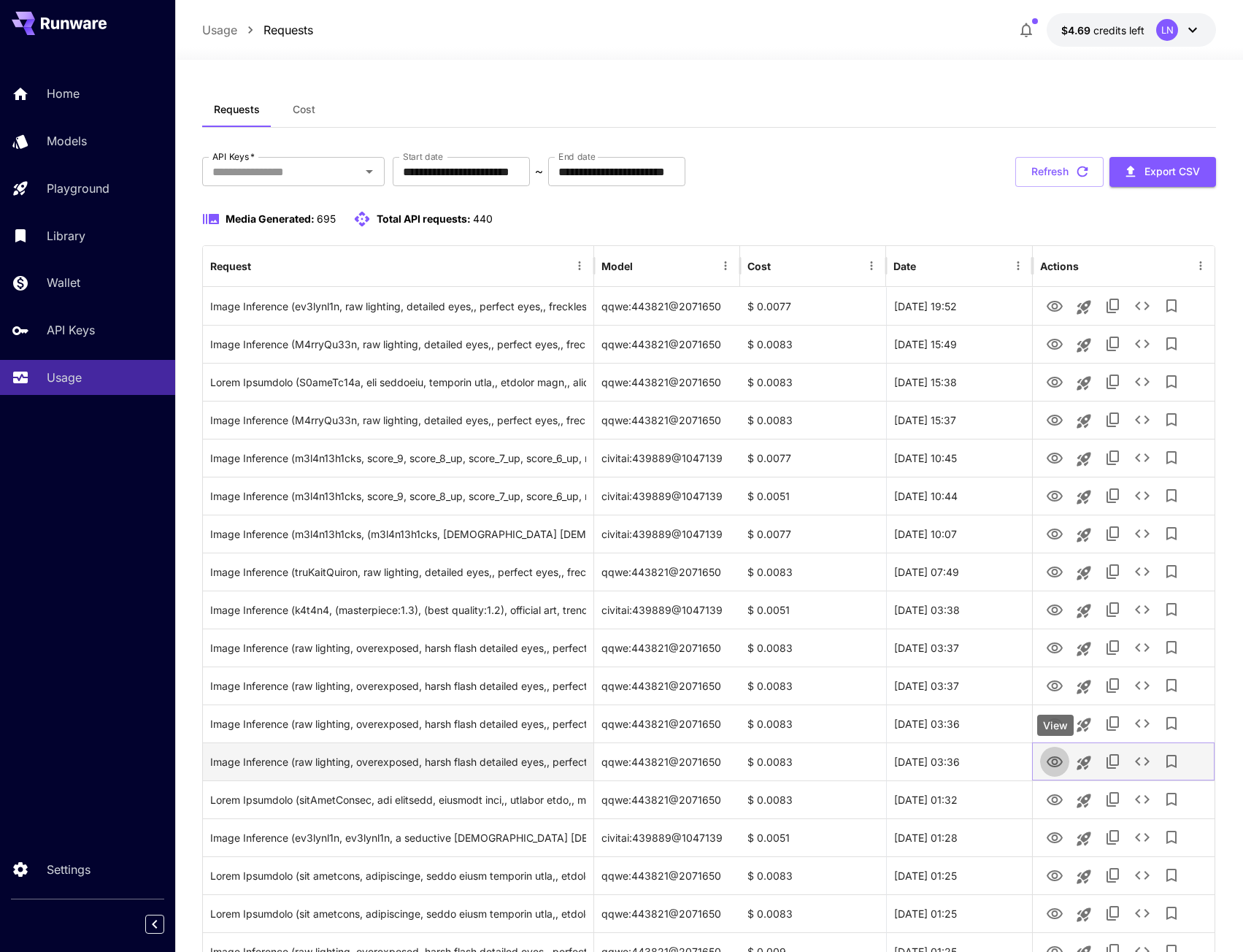
click at [1052, 754] on icon "View" at bounding box center [1054, 762] width 17 height 17
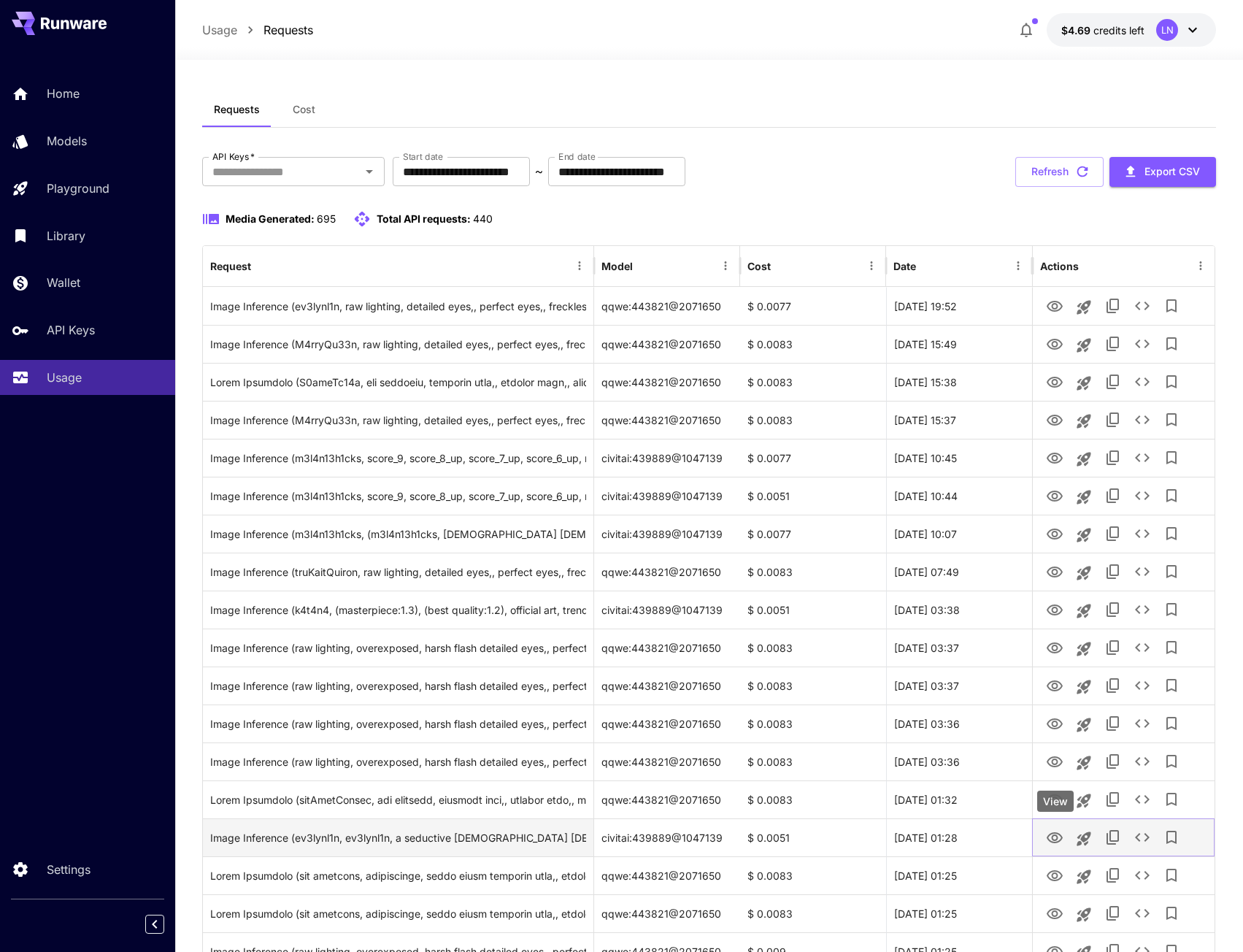
click at [1056, 837] on icon "View" at bounding box center [1054, 838] width 17 height 17
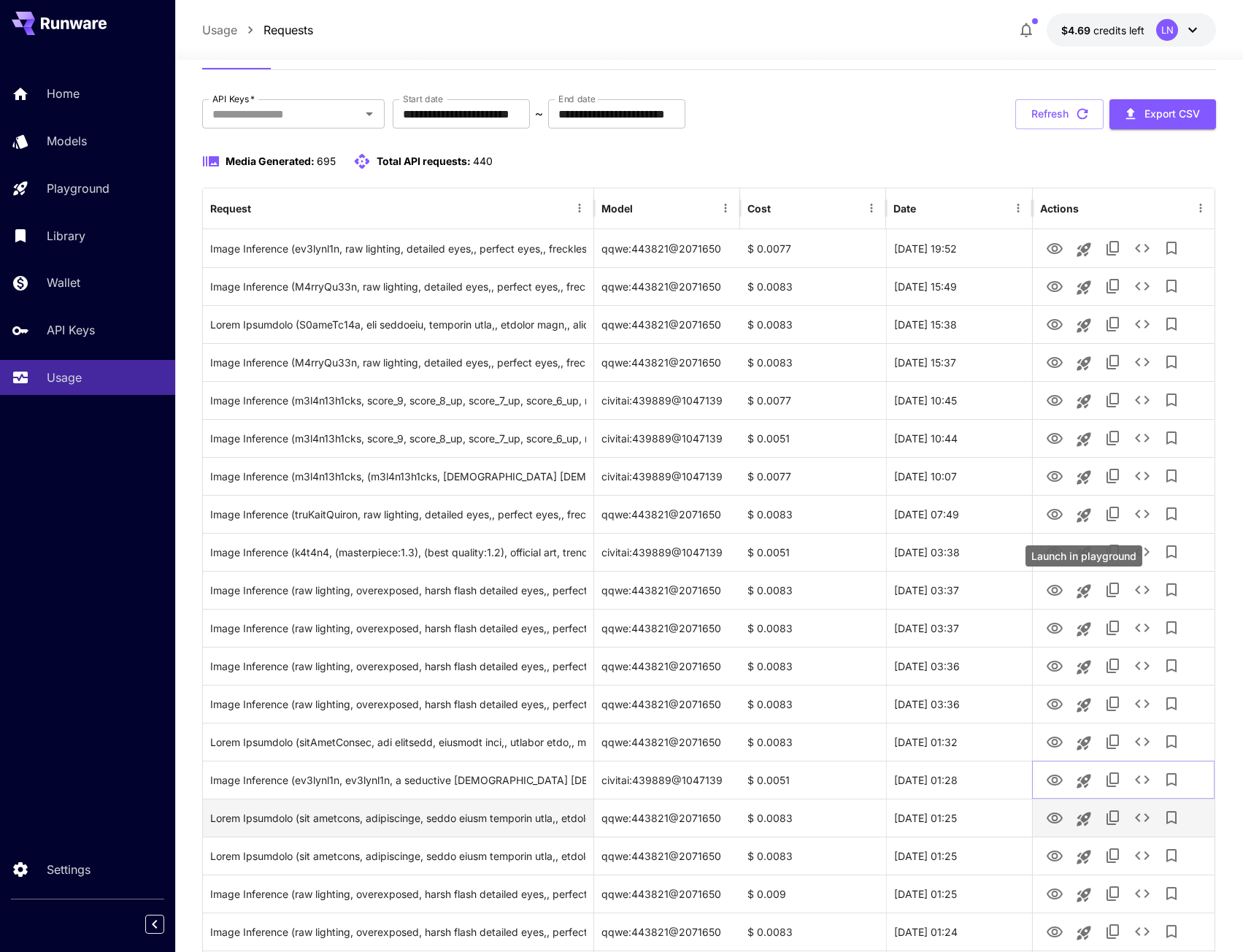
scroll to position [146, 0]
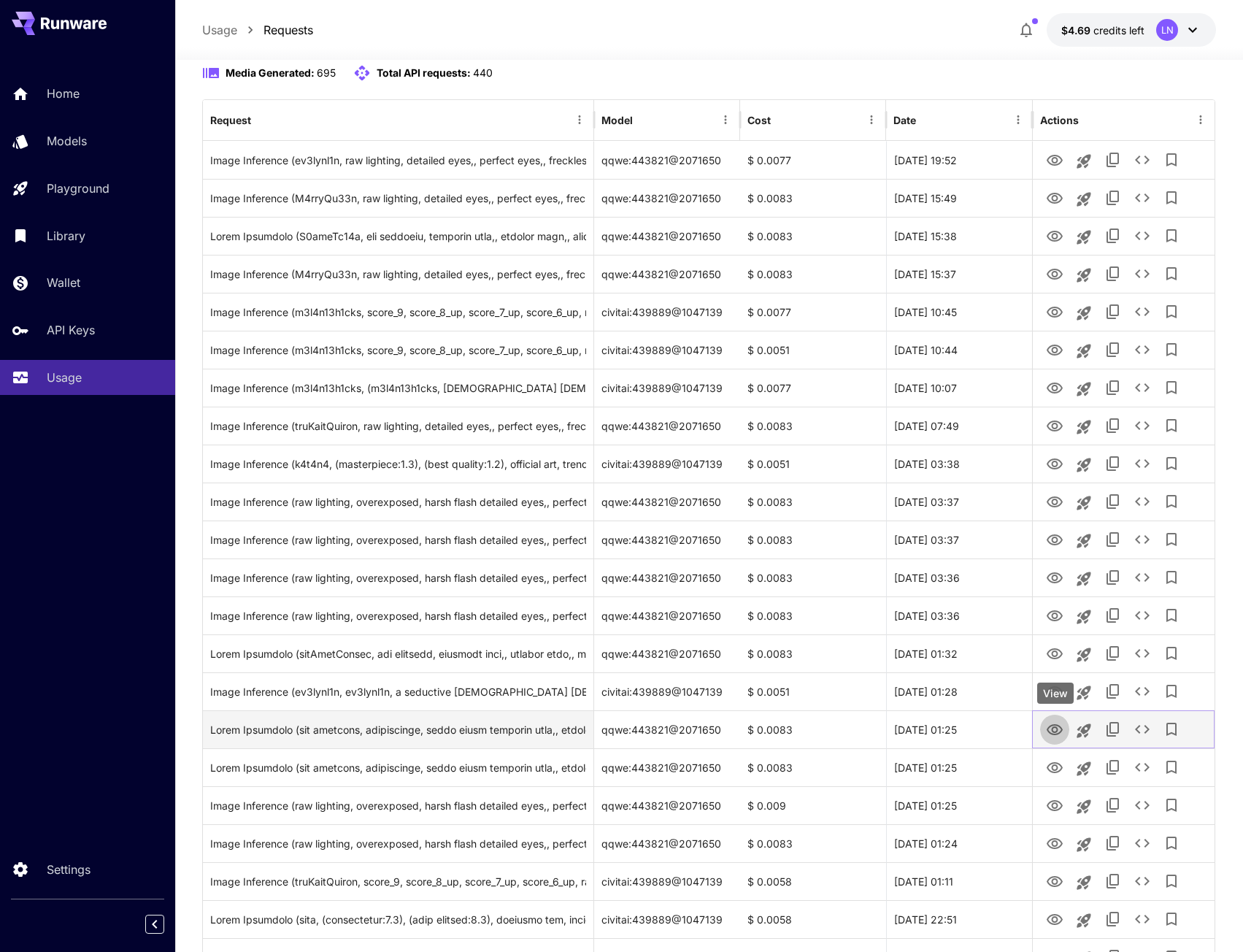
click at [1058, 733] on icon "View" at bounding box center [1054, 730] width 16 height 11
